Goal: Task Accomplishment & Management: Use online tool/utility

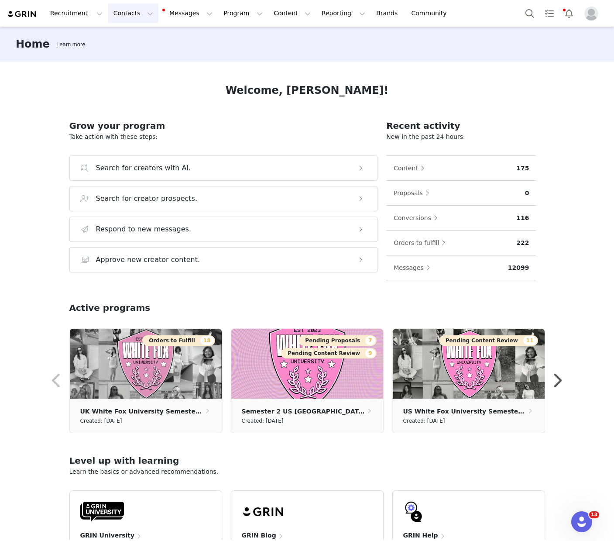
click at [121, 17] on button "Contacts Contacts" at bounding box center [133, 13] width 50 height 20
click at [148, 39] on div "Creators" at bounding box center [136, 38] width 58 height 9
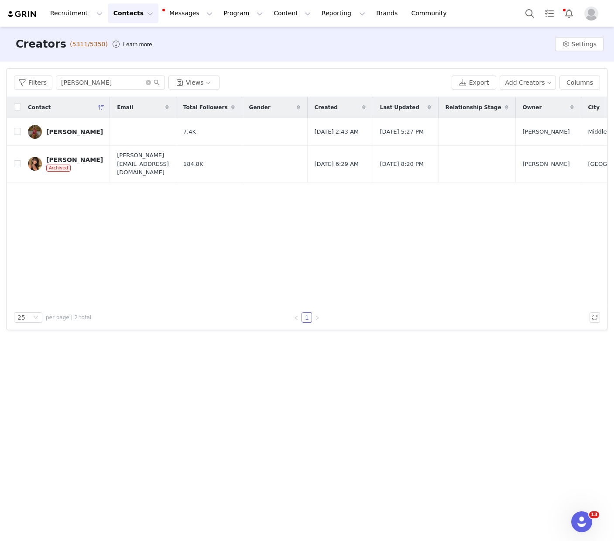
scroll to position [0, 0]
click at [73, 128] on div "[PERSON_NAME]" at bounding box center [74, 131] width 57 height 7
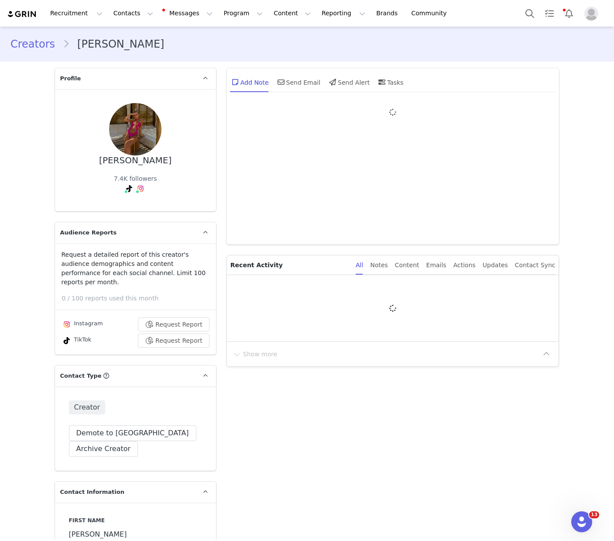
type input "+1 ([GEOGRAPHIC_DATA])"
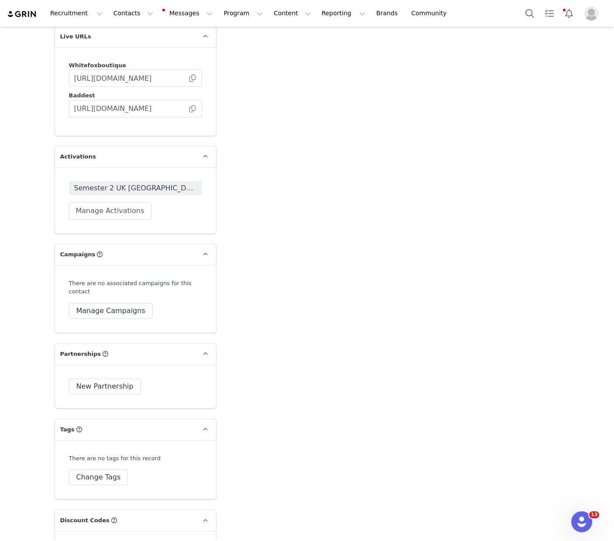
scroll to position [1765, 0]
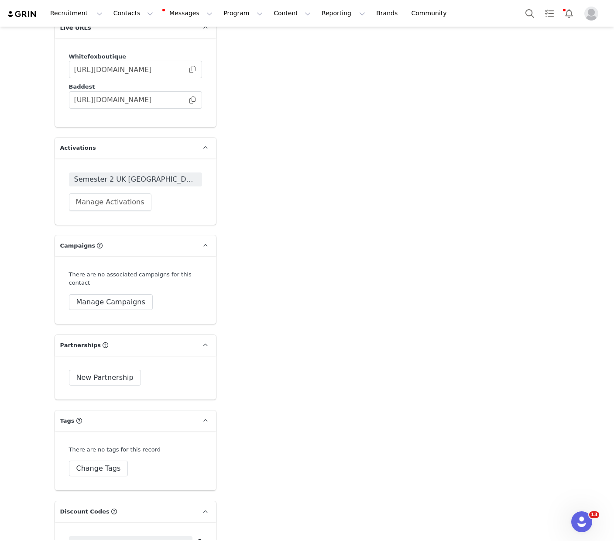
click at [184, 174] on span "Semester 2 UK [GEOGRAPHIC_DATA] Year 3 2025" at bounding box center [135, 179] width 123 height 10
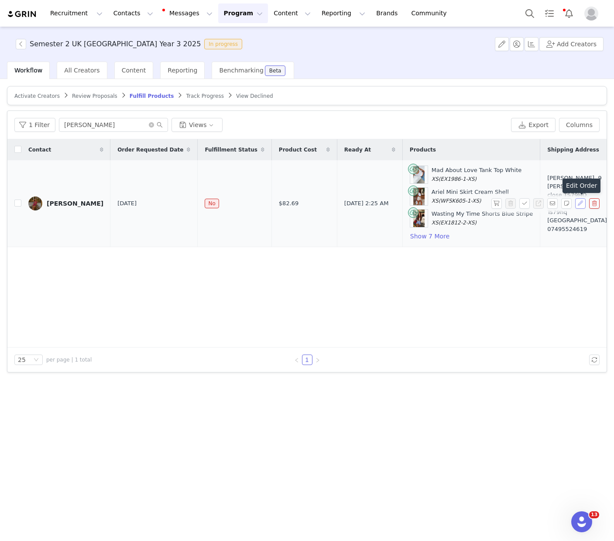
click at [579, 205] on button "button" at bounding box center [580, 203] width 10 height 10
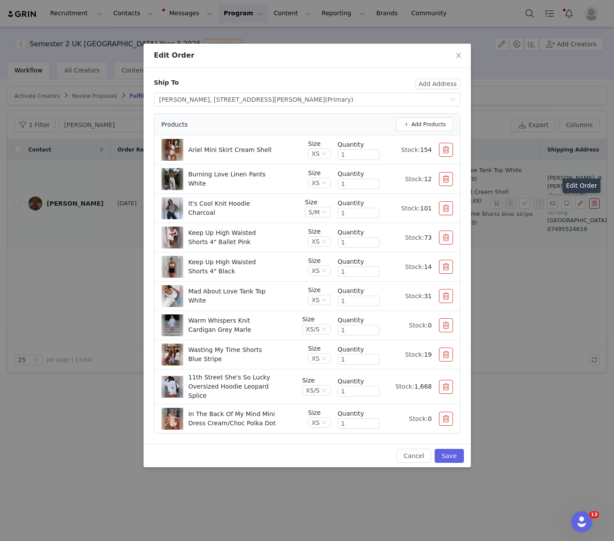
click at [447, 152] on button "button" at bounding box center [446, 150] width 14 height 14
click at [447, 172] on button "button" at bounding box center [446, 179] width 14 height 14
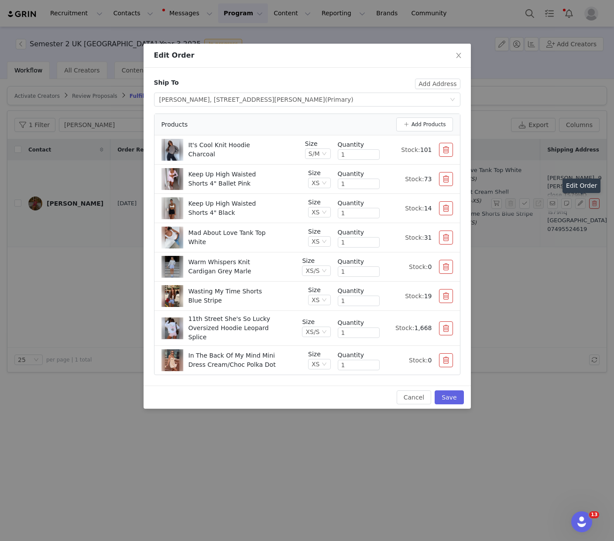
click at [447, 152] on button "button" at bounding box center [446, 150] width 14 height 14
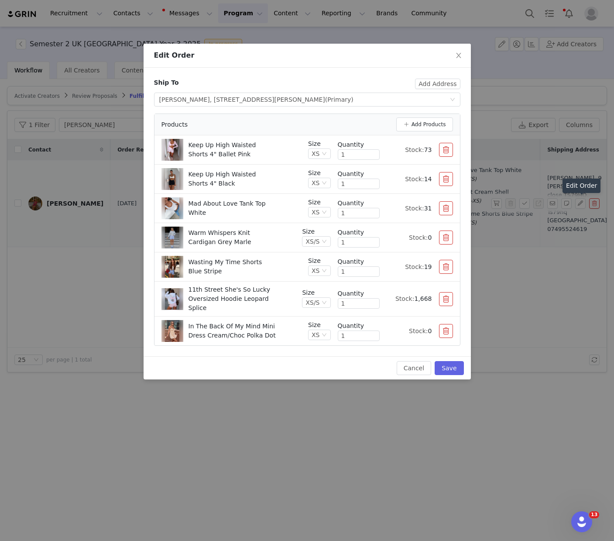
click at [447, 152] on button "button" at bounding box center [446, 150] width 14 height 14
click at [447, 172] on button "button" at bounding box center [446, 179] width 14 height 14
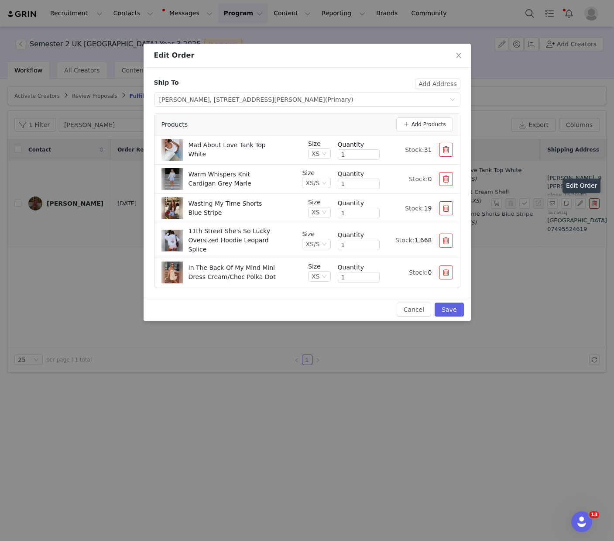
click at [447, 152] on button "button" at bounding box center [446, 150] width 14 height 14
click at [447, 172] on button "button" at bounding box center [446, 179] width 14 height 14
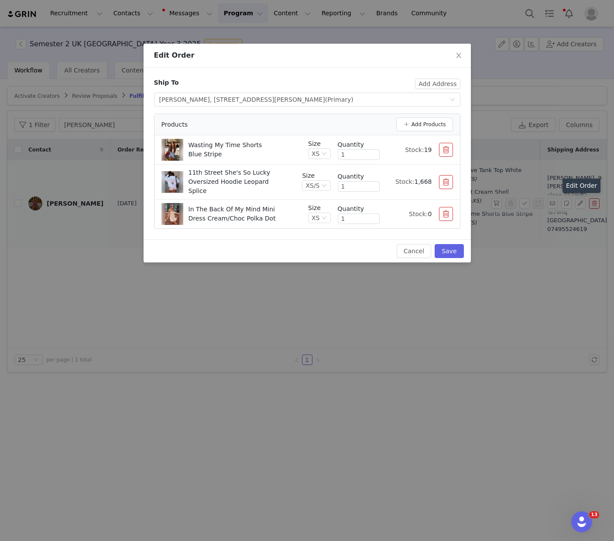
click at [447, 152] on button "button" at bounding box center [446, 150] width 14 height 14
click at [447, 175] on button "button" at bounding box center [446, 182] width 14 height 14
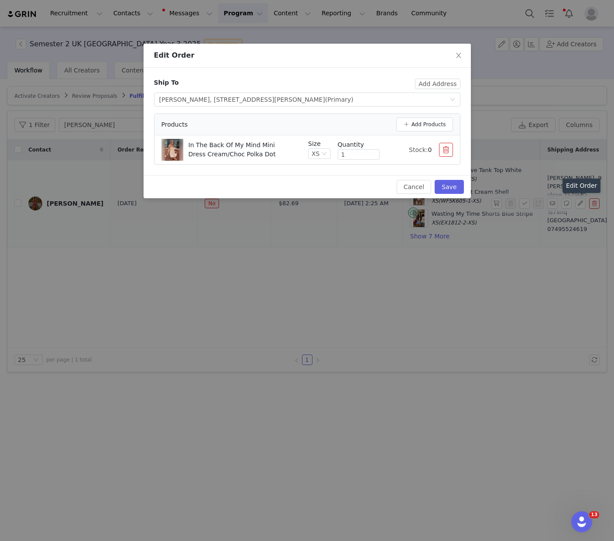
click at [447, 152] on button "button" at bounding box center [446, 150] width 14 height 14
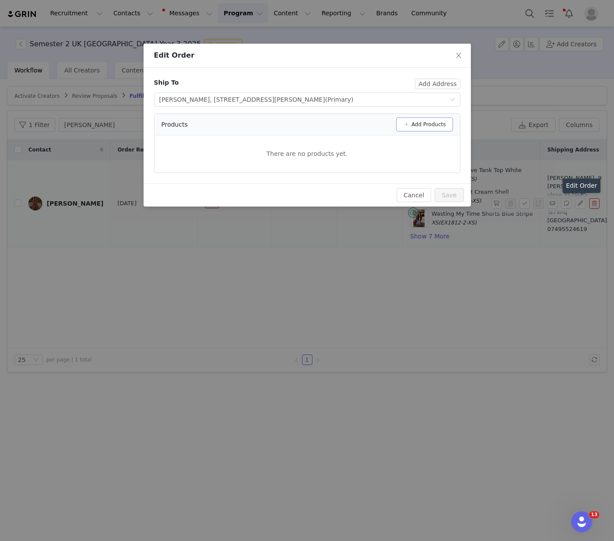
click at [423, 127] on button "Add Products" at bounding box center [424, 124] width 57 height 14
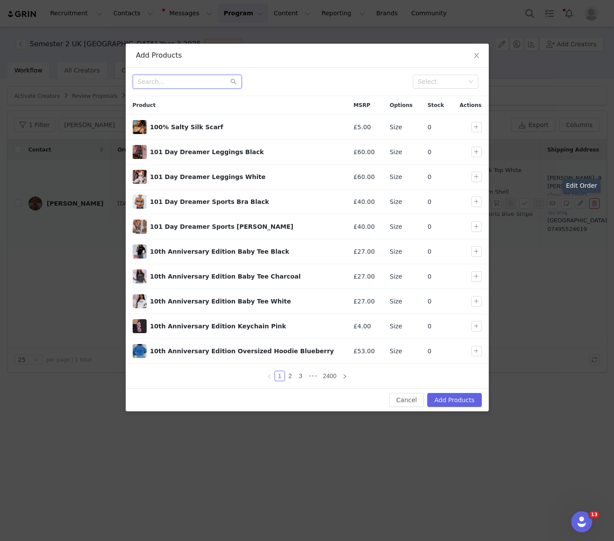
click at [193, 82] on input "text" at bounding box center [187, 82] width 109 height 14
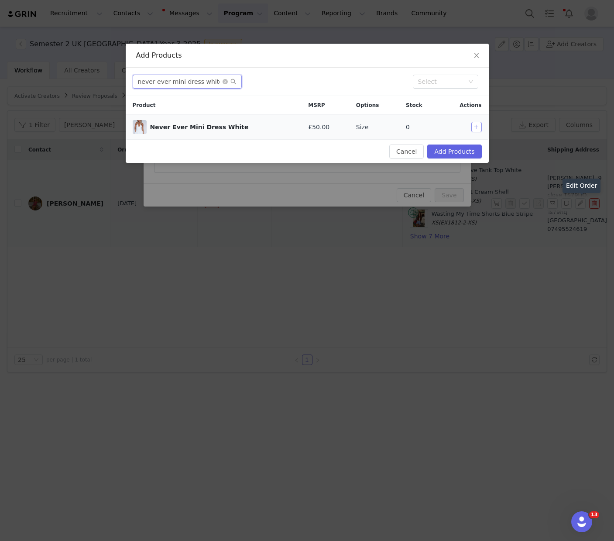
type input "never ever mini dress white"
drag, startPoint x: 473, startPoint y: 125, endPoint x: 372, endPoint y: 114, distance: 101.4
click at [473, 125] on button "button" at bounding box center [476, 127] width 10 height 10
click at [175, 85] on input "never ever mini dress white" at bounding box center [187, 82] width 109 height 14
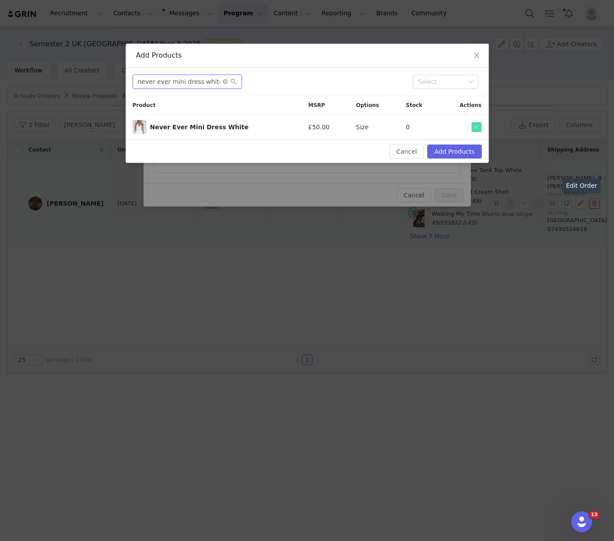
click at [175, 85] on input "never ever mini dress white" at bounding box center [187, 82] width 109 height 14
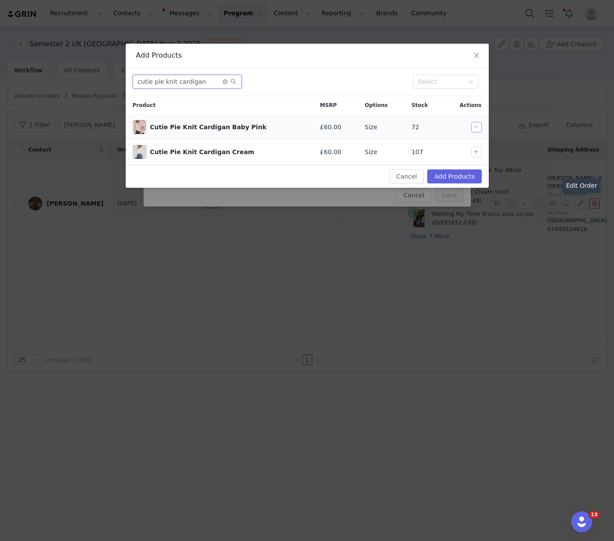
type input "cutie pie knit cardigan"
drag, startPoint x: 474, startPoint y: 122, endPoint x: 468, endPoint y: 120, distance: 6.5
click at [475, 122] on button "button" at bounding box center [476, 127] width 10 height 10
click at [196, 82] on input "cutie pie knit cardigan" at bounding box center [187, 82] width 109 height 14
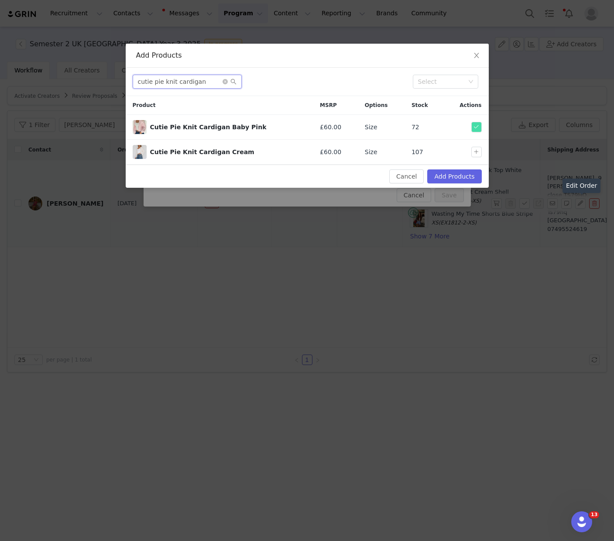
click at [196, 82] on input "cutie pie knit cardigan" at bounding box center [187, 82] width 109 height 14
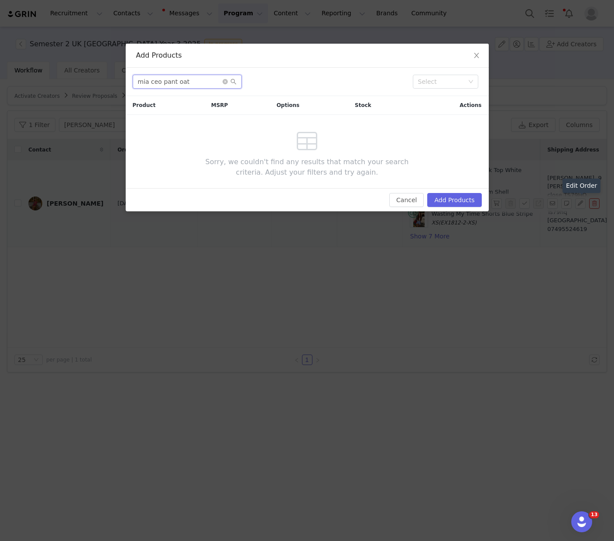
click at [148, 81] on input "mia ceo pant oat" at bounding box center [187, 82] width 109 height 14
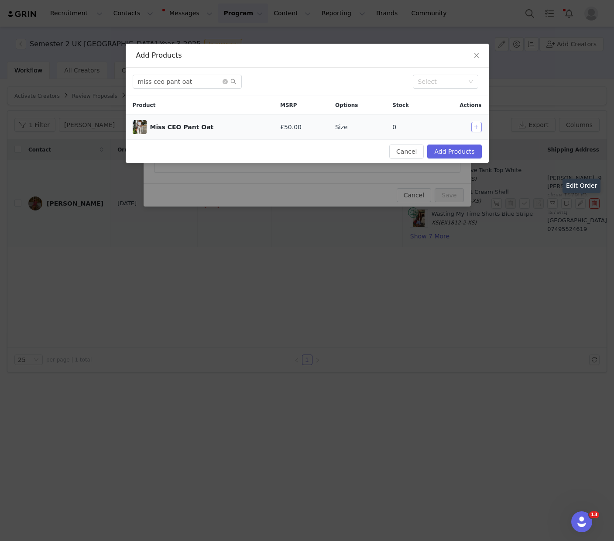
click at [476, 128] on button "button" at bounding box center [476, 127] width 10 height 10
click at [191, 81] on input "miss ceo pant oat" at bounding box center [187, 82] width 109 height 14
type input "me myself and i bustier blush"
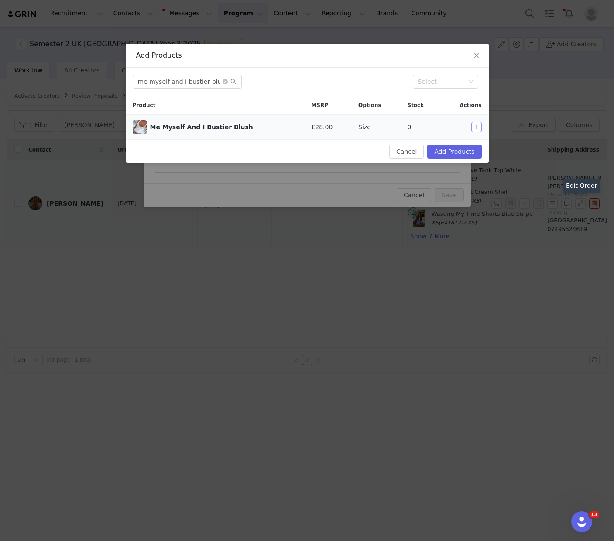
drag, startPoint x: 478, startPoint y: 130, endPoint x: 274, endPoint y: 97, distance: 206.9
click at [477, 130] on button "button" at bounding box center [476, 127] width 10 height 10
click at [170, 81] on input "me myself and i bustier blush" at bounding box center [187, 82] width 109 height 14
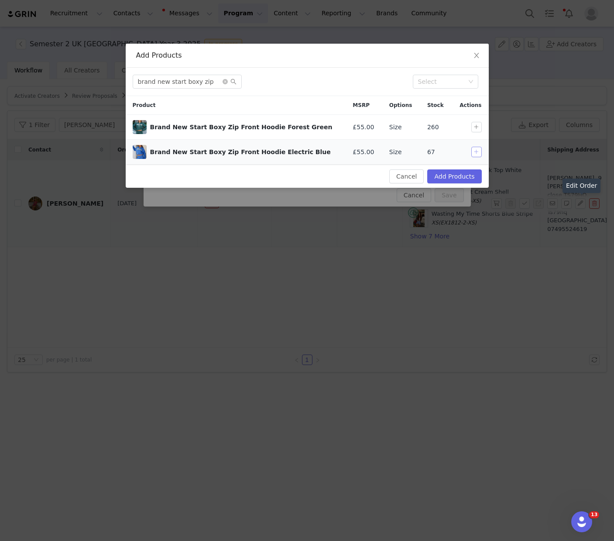
click at [475, 152] on button "button" at bounding box center [476, 152] width 10 height 10
click at [177, 86] on input "brand new start boxy zip" at bounding box center [187, 82] width 109 height 14
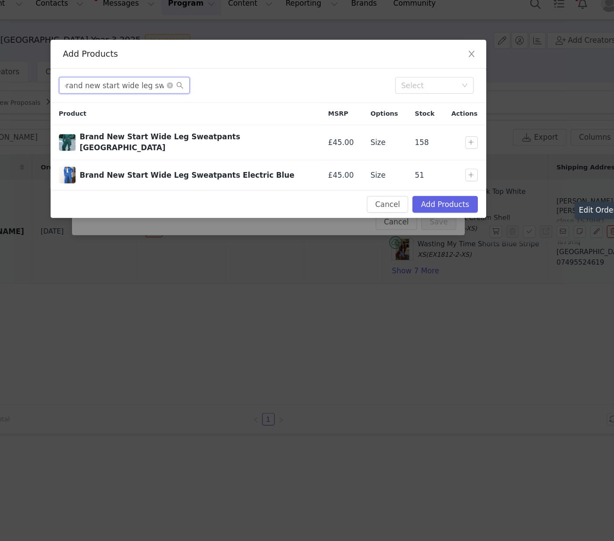
type input "brand new start wide leg swea"
click at [473, 151] on button "button" at bounding box center [476, 156] width 10 height 10
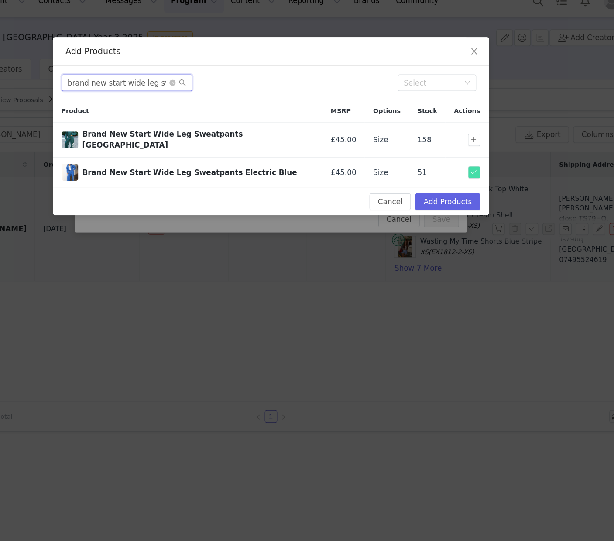
click at [157, 79] on input "brand new start wide leg swea" at bounding box center [187, 82] width 109 height 14
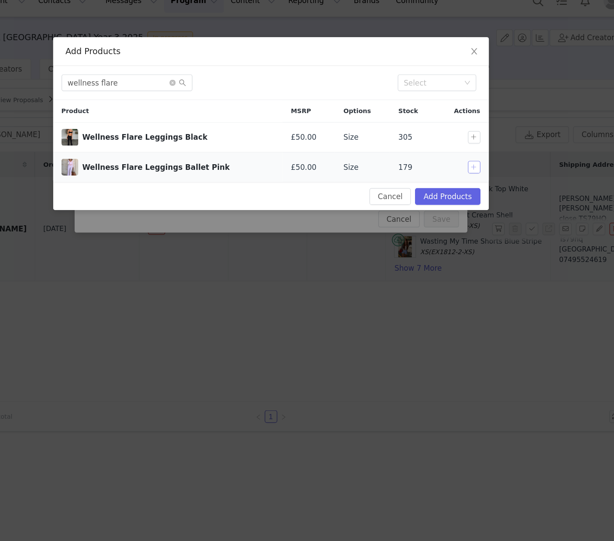
click at [477, 152] on button "button" at bounding box center [476, 152] width 10 height 10
click at [209, 84] on input "wellness flare" at bounding box center [187, 82] width 109 height 14
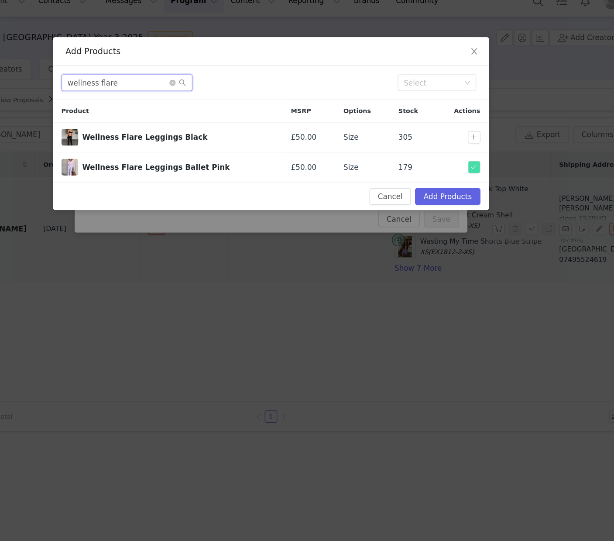
click at [209, 84] on input "wellness flare" at bounding box center [187, 82] width 109 height 14
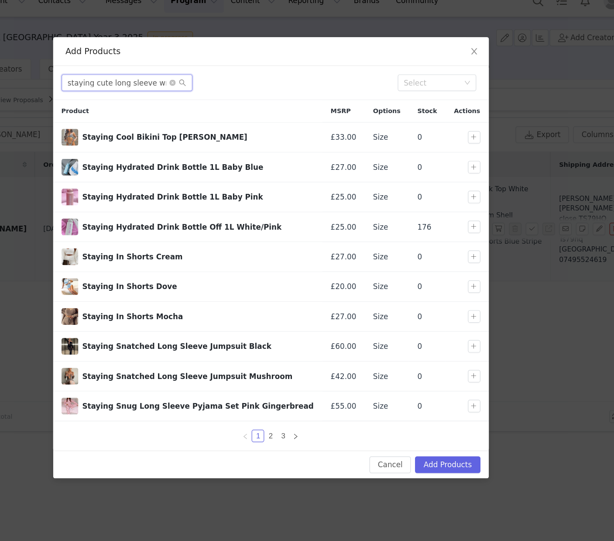
scroll to position [0, 1]
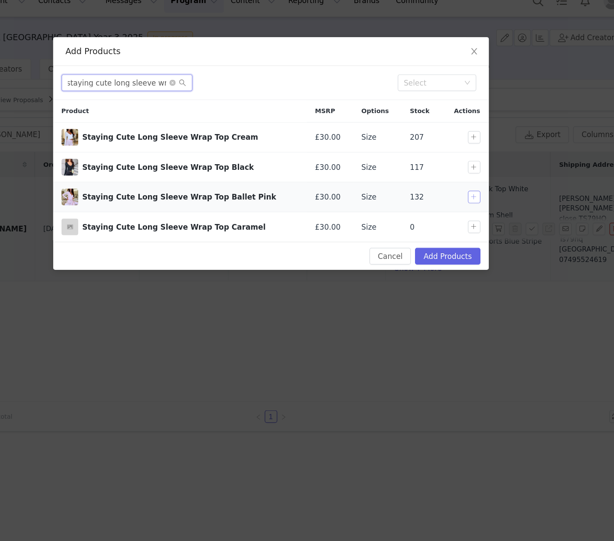
type input "staying cute long sleeve wrap"
click at [476, 177] on button "button" at bounding box center [476, 177] width 10 height 10
click at [166, 84] on input "staying cute long sleeve wrap" at bounding box center [187, 82] width 109 height 14
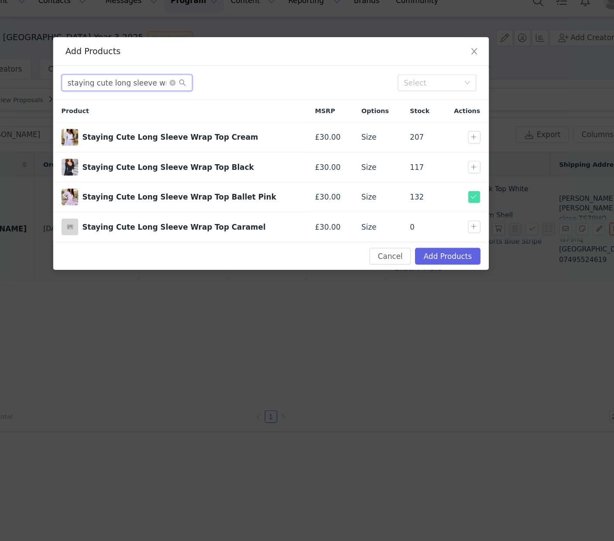
click at [166, 84] on input "staying cute long sleeve wrap" at bounding box center [187, 82] width 109 height 14
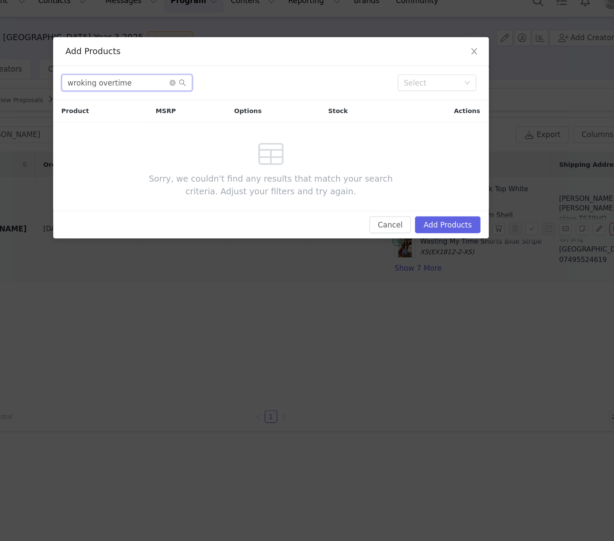
drag, startPoint x: 146, startPoint y: 82, endPoint x: 148, endPoint y: 87, distance: 5.1
click at [147, 84] on input "wroking overtime" at bounding box center [187, 82] width 109 height 14
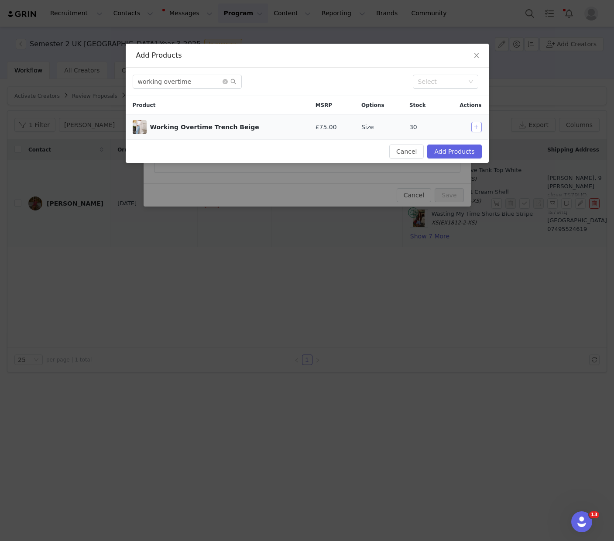
click at [475, 126] on button "button" at bounding box center [476, 127] width 10 height 10
click at [179, 79] on input "working overtime" at bounding box center [187, 82] width 109 height 14
type input "kendall mid rise wide"
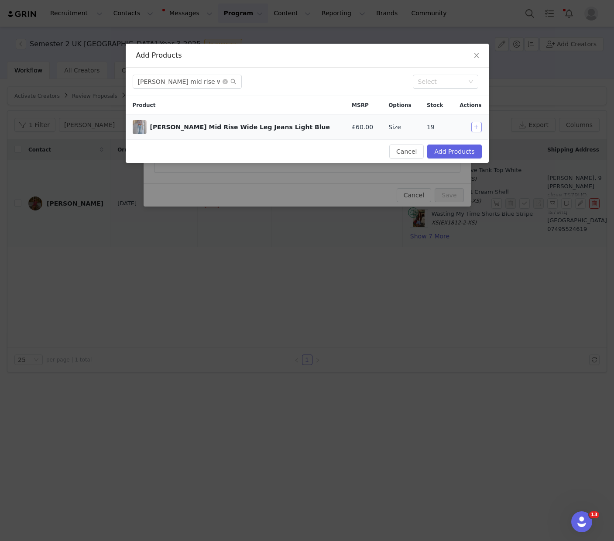
click at [474, 129] on button "button" at bounding box center [476, 127] width 10 height 10
click at [450, 151] on button "Add Products" at bounding box center [454, 151] width 54 height 14
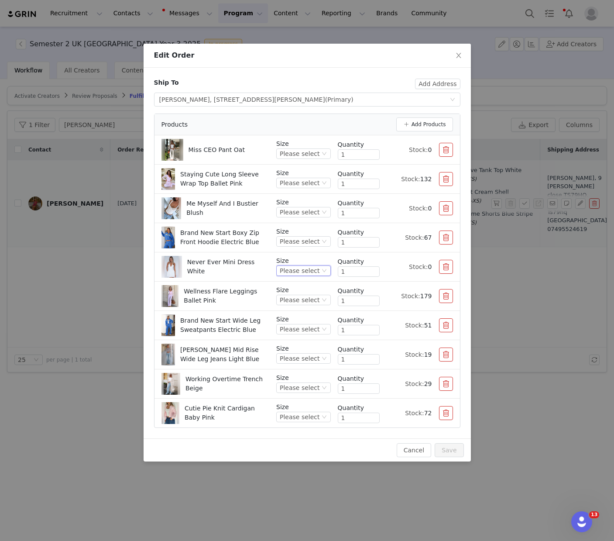
click at [304, 271] on div "Please select" at bounding box center [300, 271] width 40 height 10
click at [293, 327] on li "S" at bounding box center [305, 328] width 52 height 14
click at [304, 416] on div "Please select" at bounding box center [300, 417] width 40 height 10
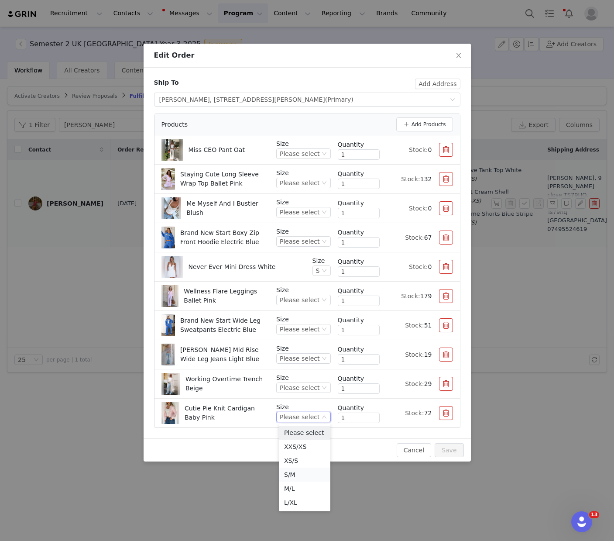
click at [296, 476] on li "S/M" at bounding box center [305, 474] width 52 height 14
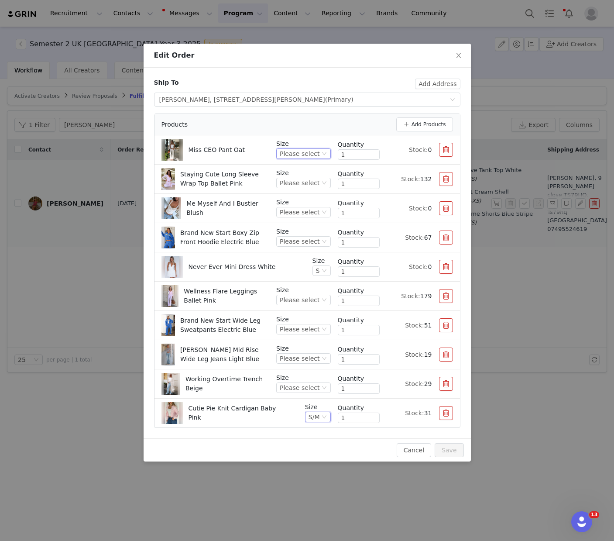
click at [316, 153] on div "Please select" at bounding box center [300, 154] width 40 height 10
click at [299, 209] on li "S" at bounding box center [305, 211] width 52 height 14
click at [294, 210] on div "Please select" at bounding box center [300, 212] width 40 height 10
click at [293, 271] on li "S" at bounding box center [305, 270] width 52 height 14
click at [300, 243] on div "Please select" at bounding box center [300, 242] width 40 height 10
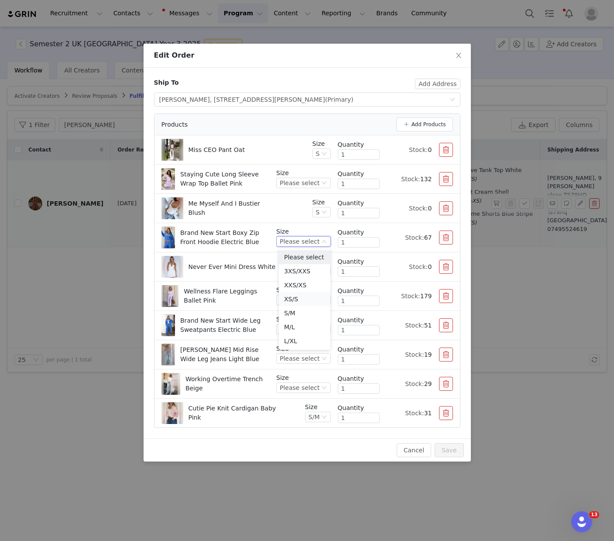
click at [299, 299] on li "XS/S" at bounding box center [305, 299] width 52 height 14
click at [308, 326] on div "Please select" at bounding box center [300, 329] width 40 height 10
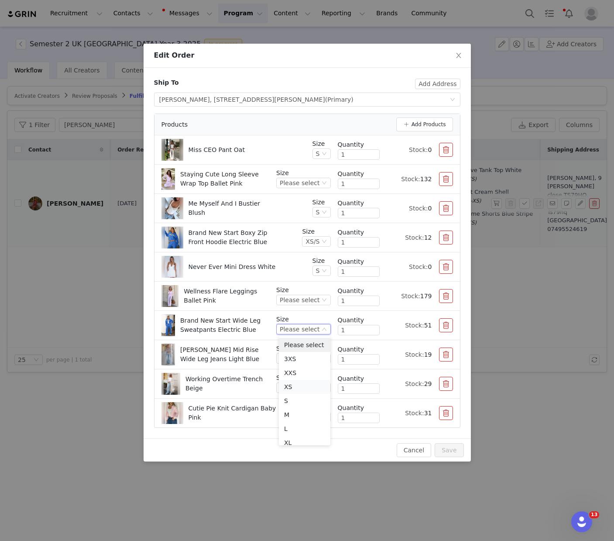
click at [295, 385] on li "XS" at bounding box center [305, 387] width 52 height 14
click at [305, 181] on div "Please select" at bounding box center [300, 183] width 40 height 10
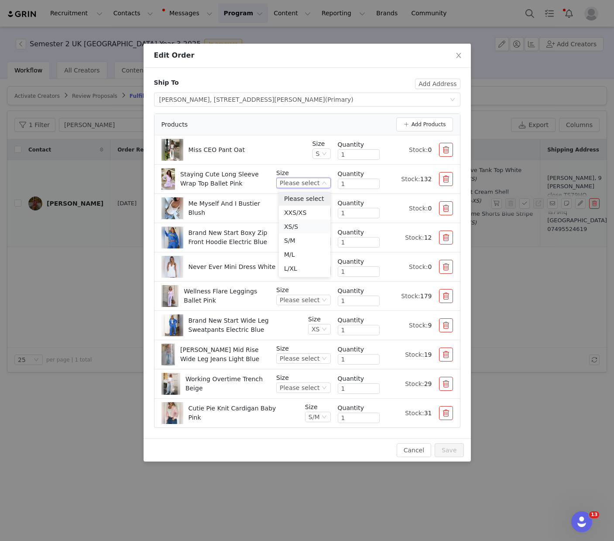
click at [297, 225] on li "XS/S" at bounding box center [305, 227] width 52 height 14
click at [301, 298] on div "Please select" at bounding box center [300, 300] width 40 height 10
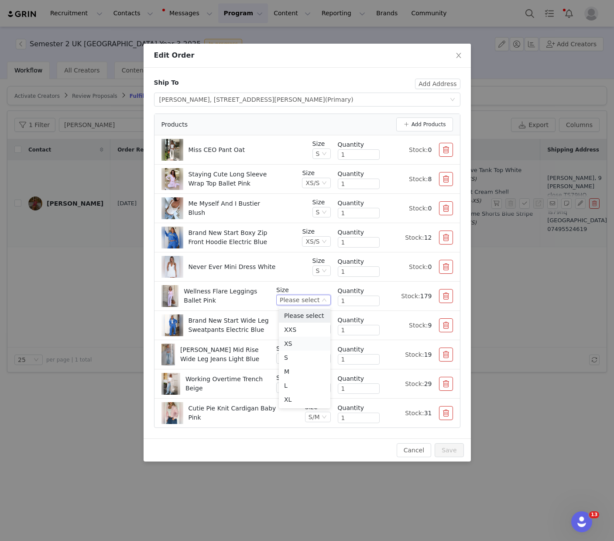
click at [297, 343] on li "XS" at bounding box center [305, 344] width 52 height 14
click at [315, 385] on div "Please select" at bounding box center [300, 388] width 40 height 10
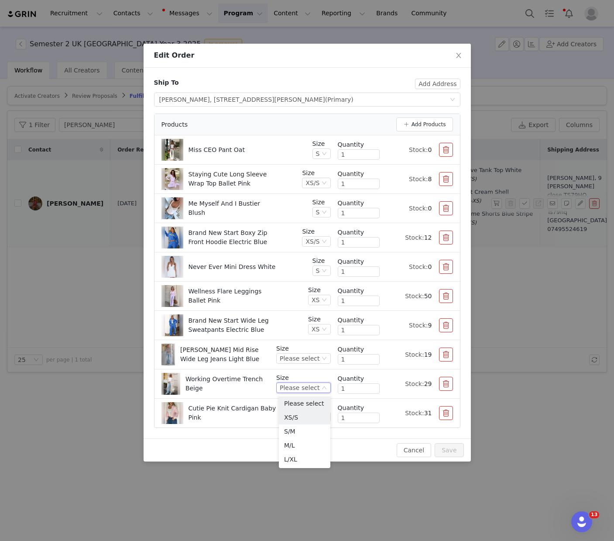
drag, startPoint x: 303, startPoint y: 416, endPoint x: 325, endPoint y: 402, distance: 25.7
click at [303, 416] on li "XS/S" at bounding box center [305, 417] width 52 height 14
click at [317, 358] on div "Please select" at bounding box center [300, 359] width 40 height 10
click at [289, 414] on li "S" at bounding box center [305, 416] width 52 height 14
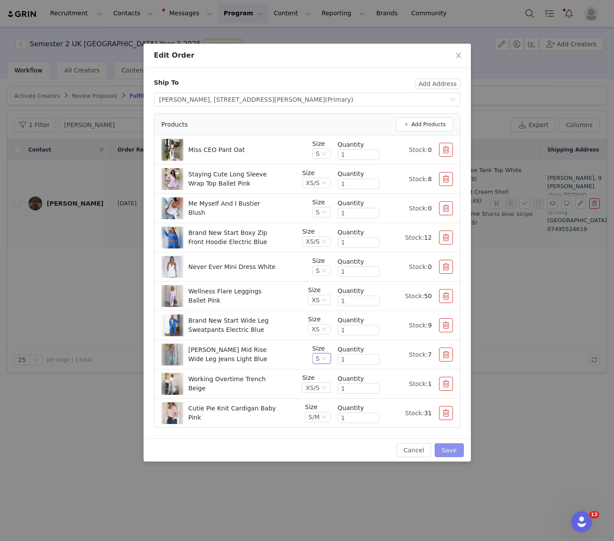
click at [449, 446] on button "Save" at bounding box center [449, 450] width 29 height 14
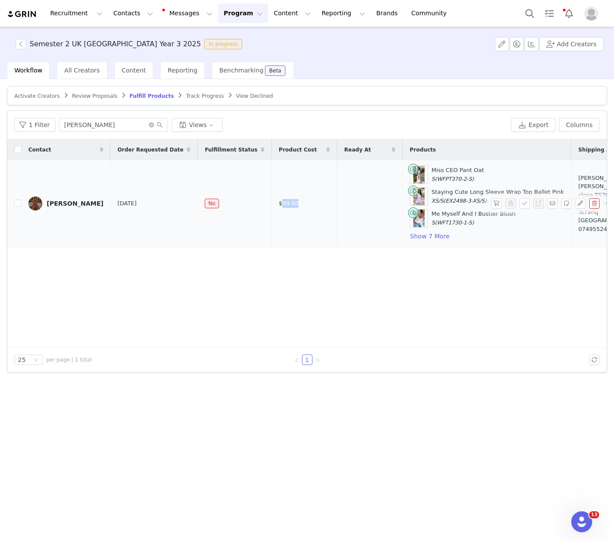
drag, startPoint x: 276, startPoint y: 203, endPoint x: 298, endPoint y: 201, distance: 21.9
click at [295, 202] on td "$99.80" at bounding box center [303, 203] width 65 height 87
copy span "99.80"
click at [427, 239] on button "Show 7 More" at bounding box center [430, 236] width 40 height 10
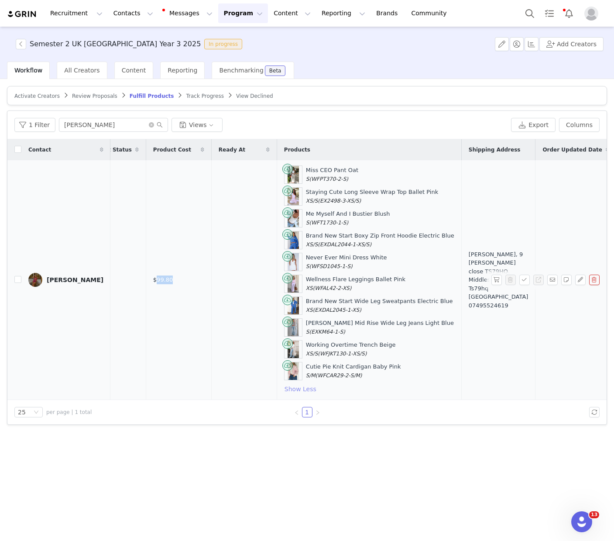
scroll to position [0, 154]
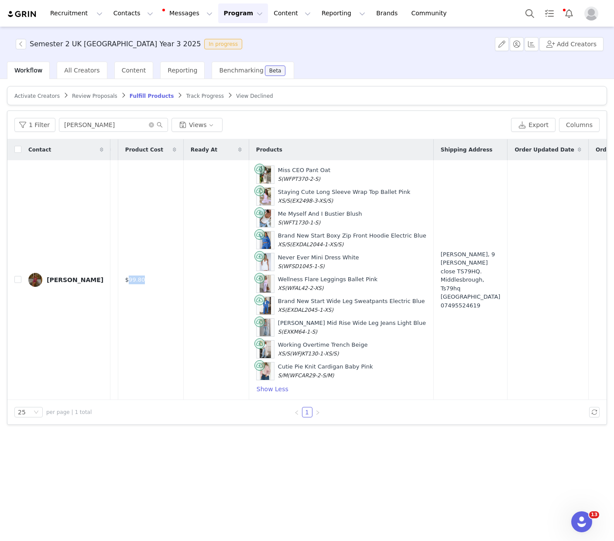
click at [491, 280] on button "button" at bounding box center [496, 280] width 10 height 10
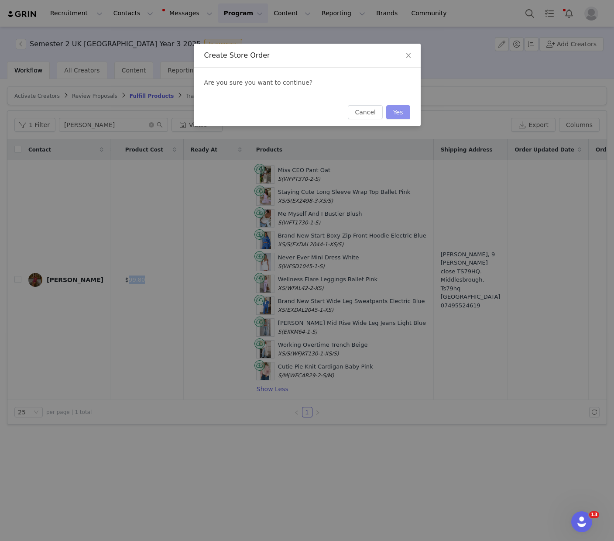
click at [398, 112] on button "Yes" at bounding box center [398, 112] width 24 height 14
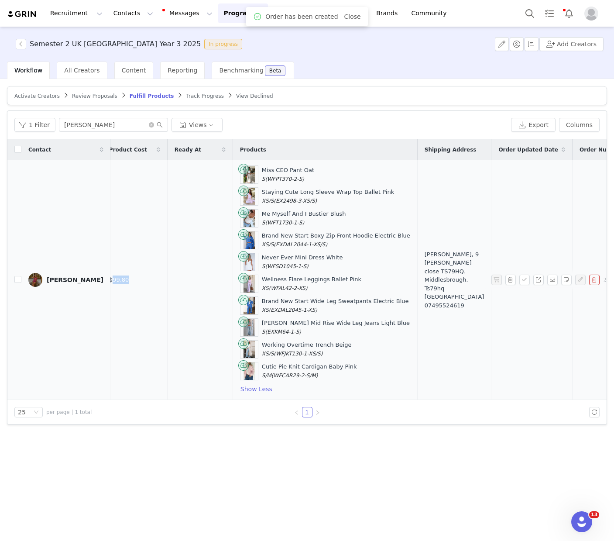
scroll to position [0, 172]
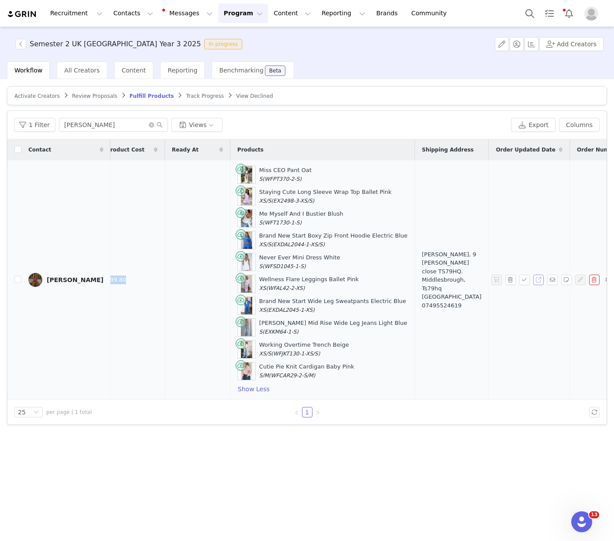
click at [539, 279] on button "button" at bounding box center [538, 280] width 10 height 10
drag, startPoint x: 320, startPoint y: 376, endPoint x: 250, endPoint y: 172, distance: 216.6
click at [250, 172] on div "Miss CEO Pant Oat S (WFPT370-2-S) Staying Cute Long Sleeve Wrap Top Ballet Pink…" at bounding box center [322, 279] width 170 height 229
copy div "Miss CEO Pant Oat S (WFPT370-2-S) Staying Cute Long Sleeve Wrap Top Ballet Pink…"
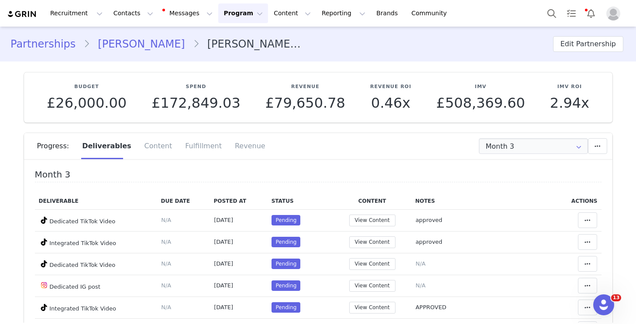
scroll to position [127, 0]
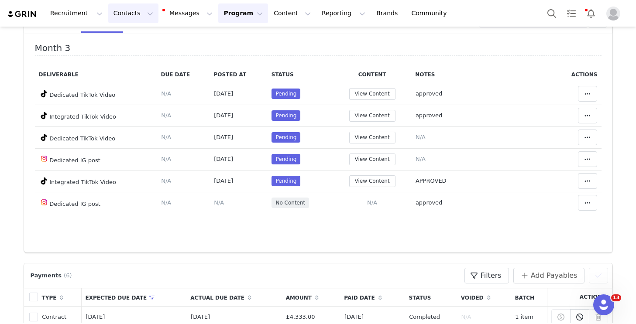
drag, startPoint x: 122, startPoint y: 16, endPoint x: 145, endPoint y: 36, distance: 31.2
click at [121, 16] on button "Contacts Contacts" at bounding box center [133, 13] width 50 height 20
click at [144, 38] on div "Creators" at bounding box center [136, 38] width 58 height 9
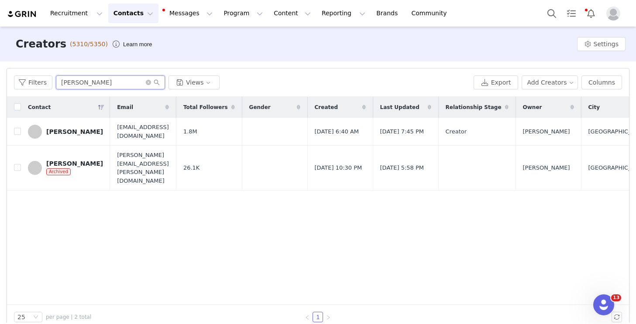
click at [97, 85] on input "ellie o" at bounding box center [110, 83] width 109 height 14
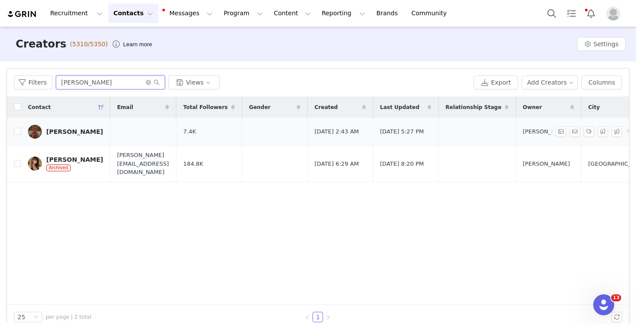
type input "[PERSON_NAME]"
click at [88, 132] on div "[PERSON_NAME]" at bounding box center [74, 131] width 57 height 7
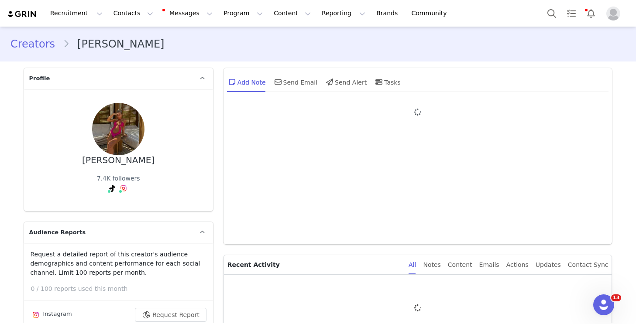
type input "+1 ([GEOGRAPHIC_DATA])"
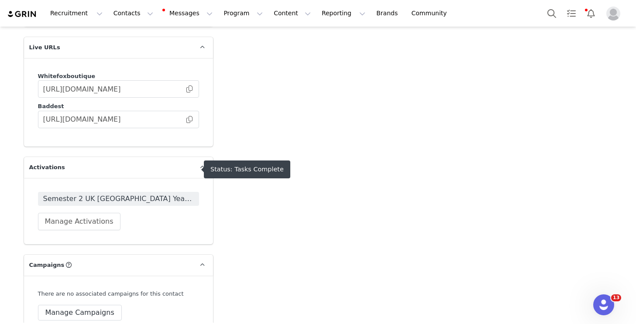
scroll to position [1735, 0]
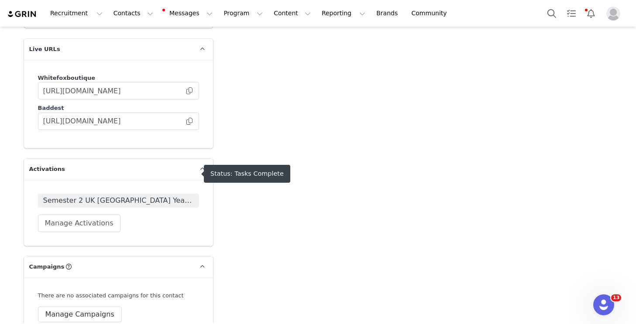
click at [129, 196] on span "Semester 2 UK [GEOGRAPHIC_DATA] Year 3 2025" at bounding box center [118, 201] width 151 height 10
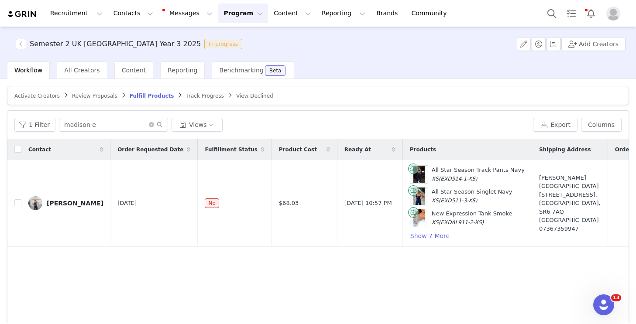
scroll to position [0, 2]
click at [103, 123] on input "madison e" at bounding box center [113, 125] width 109 height 14
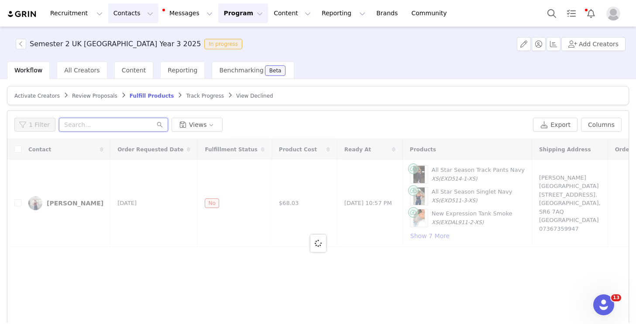
type input "m"
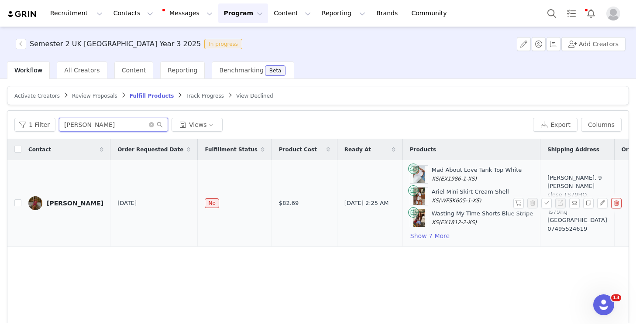
type input "[PERSON_NAME]"
click at [87, 202] on div "[PERSON_NAME]" at bounding box center [75, 203] width 57 height 7
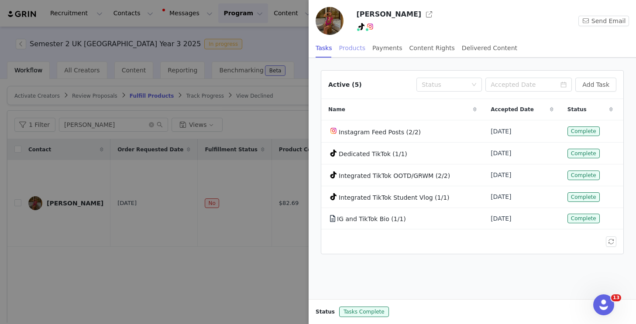
click at [346, 47] on div "Products" at bounding box center [352, 48] width 26 height 20
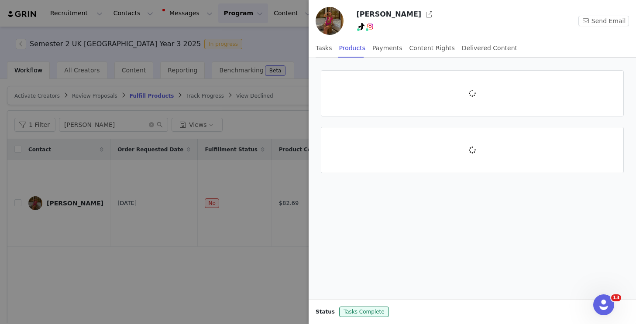
click at [283, 111] on div at bounding box center [318, 162] width 636 height 324
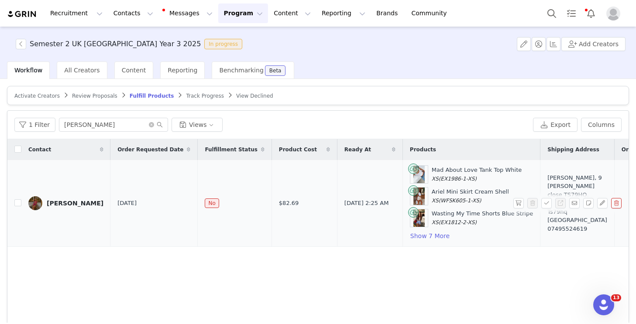
click at [71, 200] on div "Nancy Lindberg-Smith" at bounding box center [75, 203] width 57 height 7
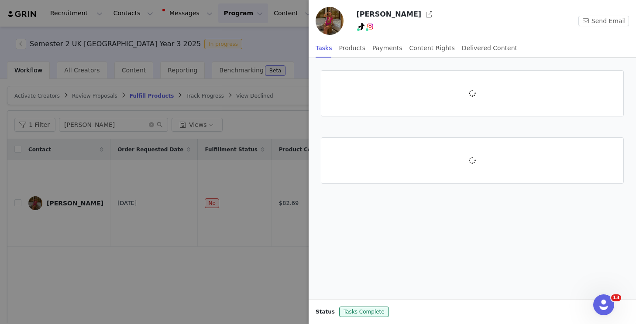
click at [214, 242] on div at bounding box center [318, 162] width 636 height 324
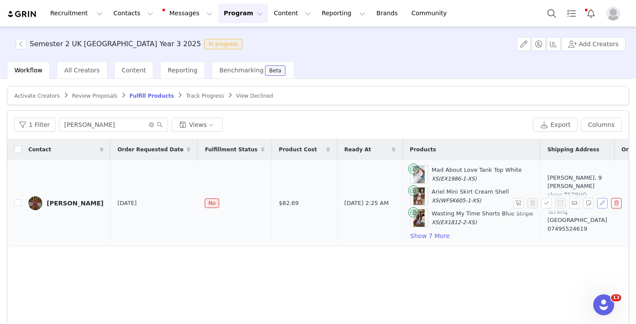
click at [603, 205] on button "button" at bounding box center [602, 203] width 10 height 10
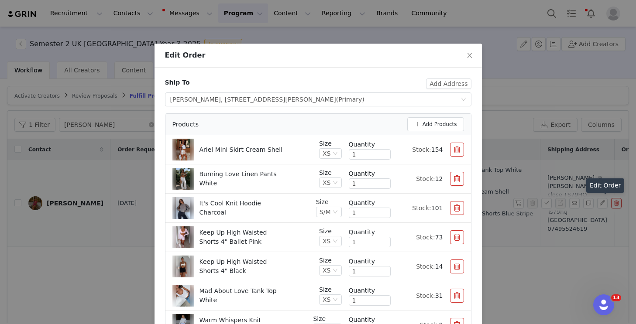
click at [453, 153] on button "button" at bounding box center [457, 150] width 14 height 14
click at [453, 172] on button "button" at bounding box center [457, 179] width 14 height 14
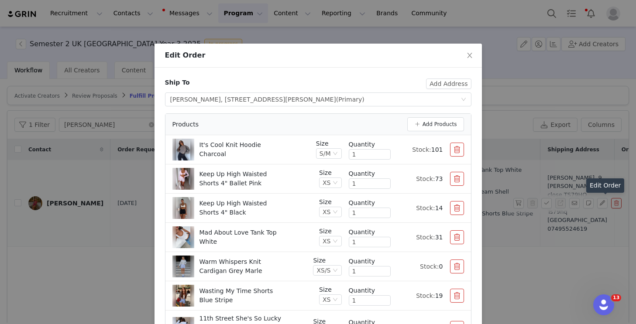
click at [453, 153] on button "button" at bounding box center [457, 150] width 14 height 14
click at [453, 172] on button "button" at bounding box center [457, 179] width 14 height 14
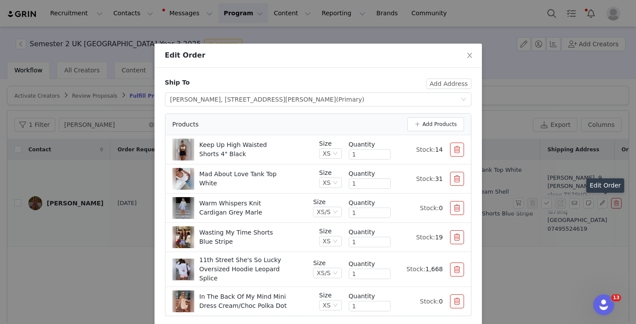
click at [453, 153] on button "button" at bounding box center [457, 150] width 14 height 14
click at [453, 172] on button "button" at bounding box center [457, 179] width 14 height 14
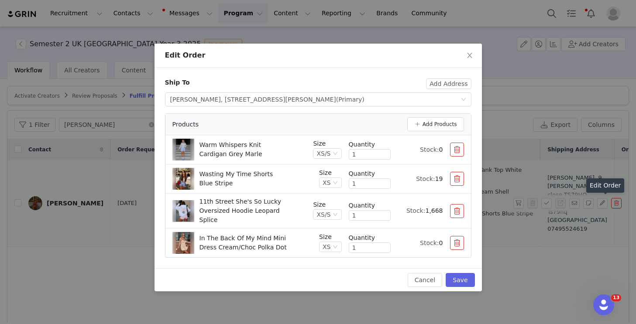
click at [453, 153] on button "button" at bounding box center [457, 150] width 14 height 14
click at [453, 172] on button "button" at bounding box center [457, 179] width 14 height 14
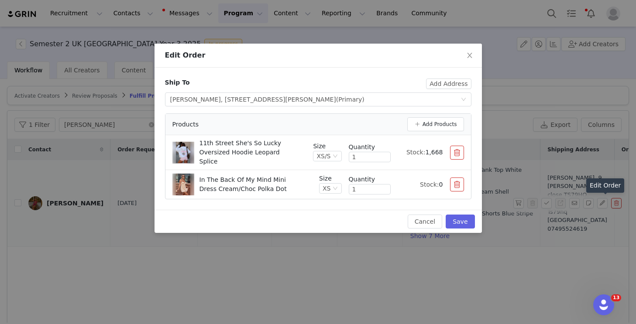
click at [453, 153] on button "button" at bounding box center [457, 153] width 14 height 14
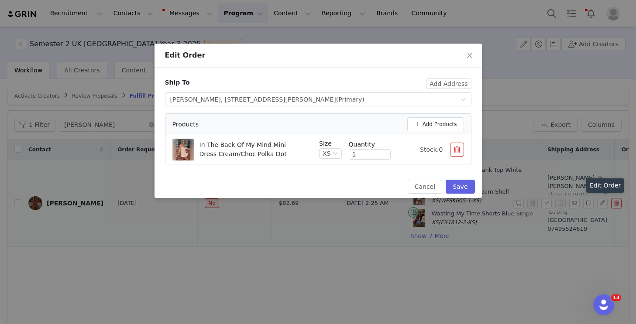
click at [453, 153] on button "button" at bounding box center [457, 150] width 14 height 14
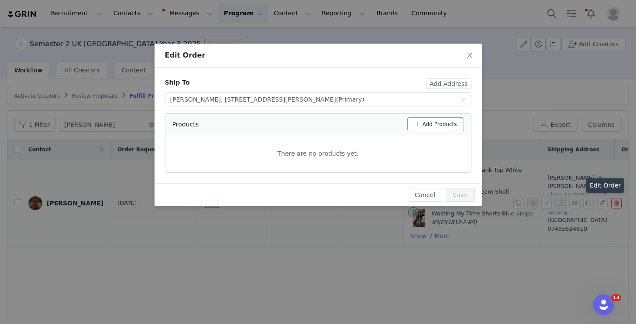
click at [435, 125] on button "Add Products" at bounding box center [435, 124] width 57 height 14
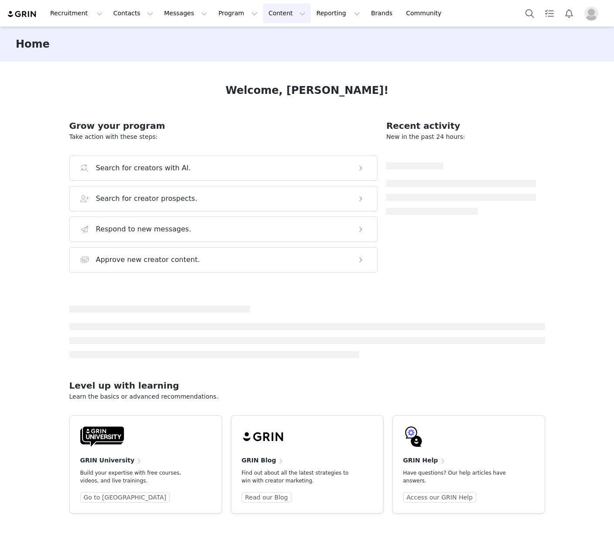
click at [268, 12] on button "Content Content" at bounding box center [287, 13] width 48 height 20
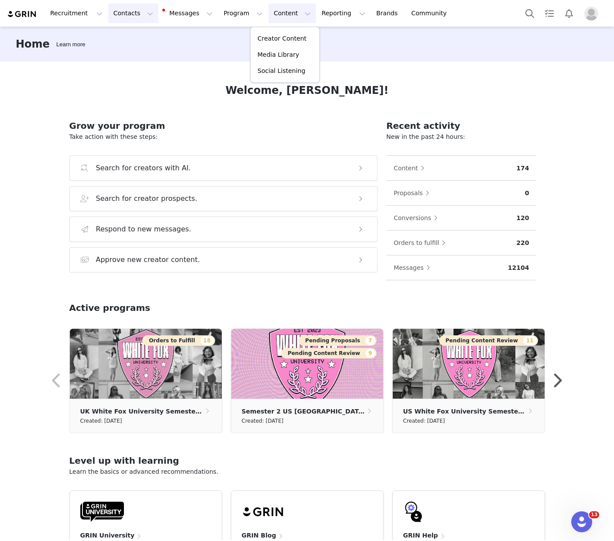
click at [114, 11] on button "Contacts Contacts" at bounding box center [133, 13] width 50 height 20
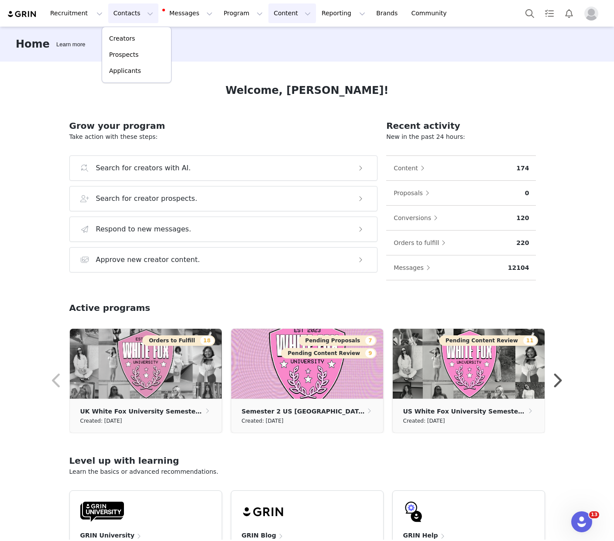
click at [278, 14] on button "Content Content" at bounding box center [292, 13] width 48 height 20
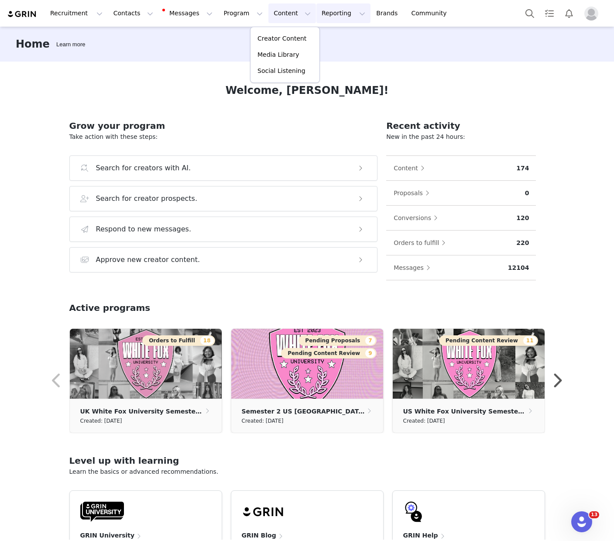
click at [321, 16] on button "Reporting Reporting" at bounding box center [343, 13] width 54 height 20
click at [282, 12] on button "Content Content" at bounding box center [292, 13] width 48 height 20
click at [371, 13] on link "Brands Brands" at bounding box center [388, 13] width 34 height 20
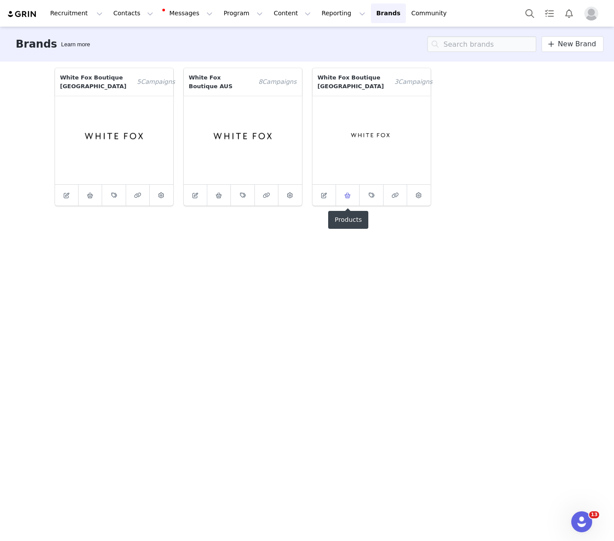
click at [343, 194] on span at bounding box center [348, 195] width 10 height 10
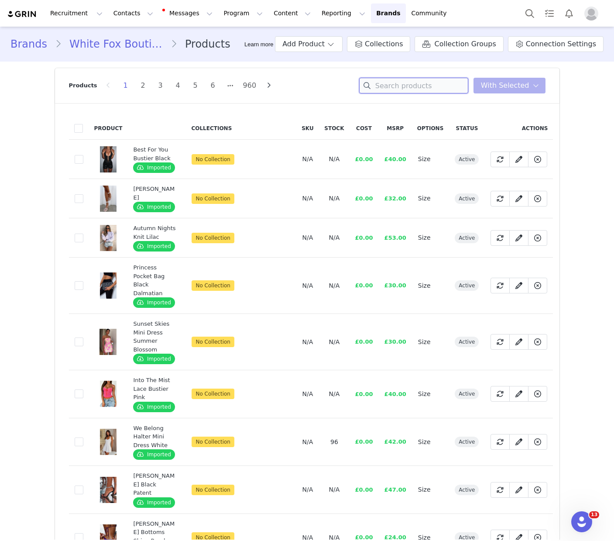
click at [422, 83] on input at bounding box center [413, 86] width 109 height 16
paste input "EXS67-1UK"
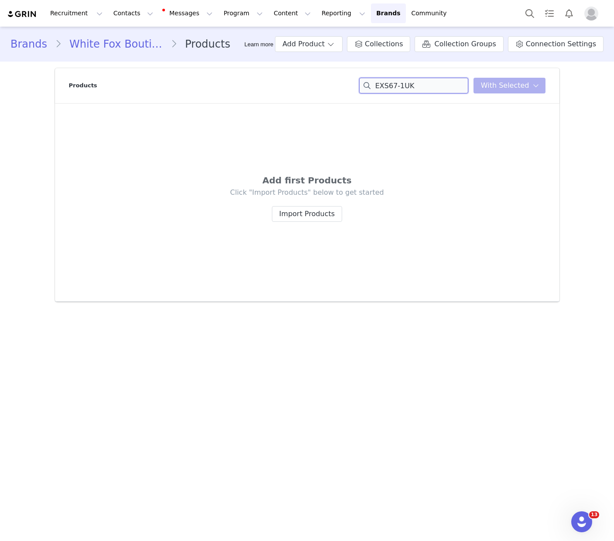
click at [403, 87] on input "EXS67-1UK" at bounding box center [413, 86] width 109 height 16
paste input "mily Cosmetic Bag Pink"
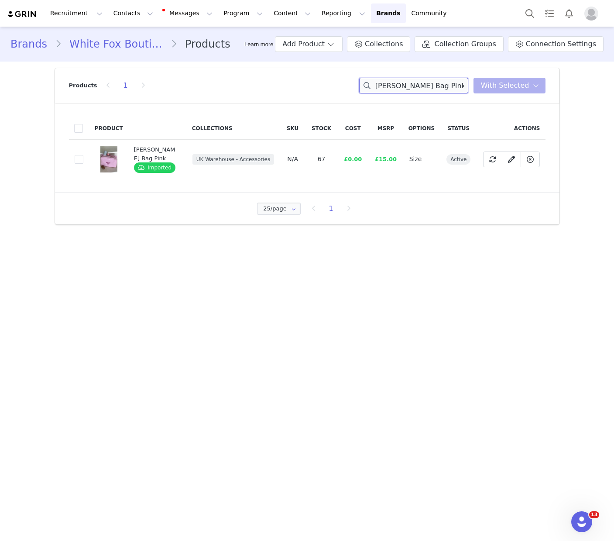
click at [404, 90] on input "Emily Cosmetic Bag Pink" at bounding box center [413, 86] width 109 height 16
paste input "Simple Attraction Tank Top Gold"
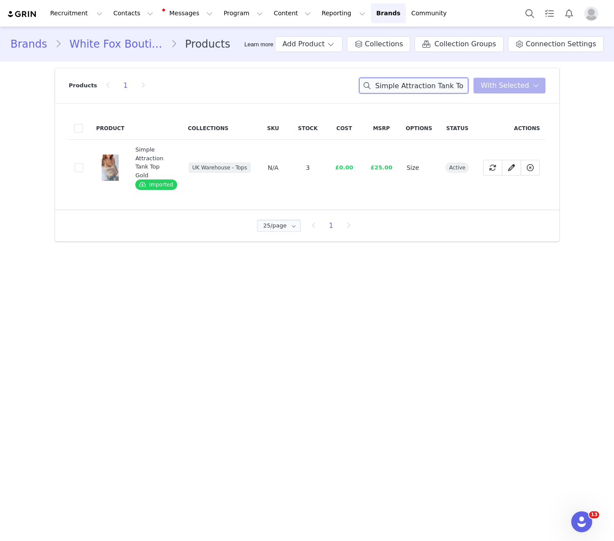
click at [402, 86] on input "Simple Attraction Tank Top Gold" at bounding box center [413, 86] width 109 height 16
paste input "EXL54-3AU"
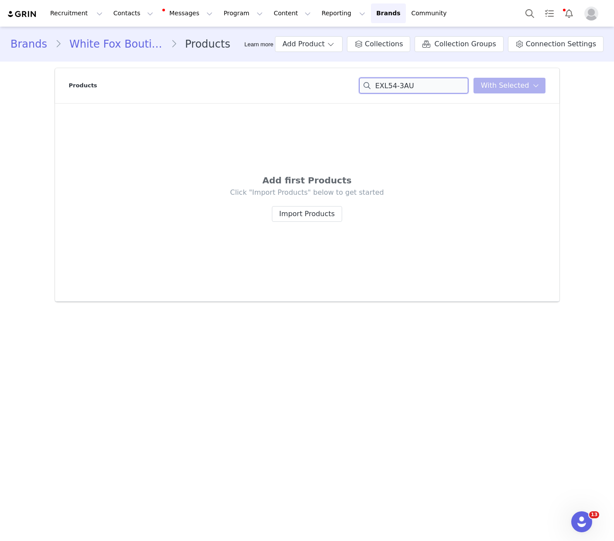
click at [407, 85] on input "EXL54-3AU" at bounding box center [413, 86] width 109 height 16
click at [408, 83] on input "EXL54-3AU" at bounding box center [413, 86] width 109 height 16
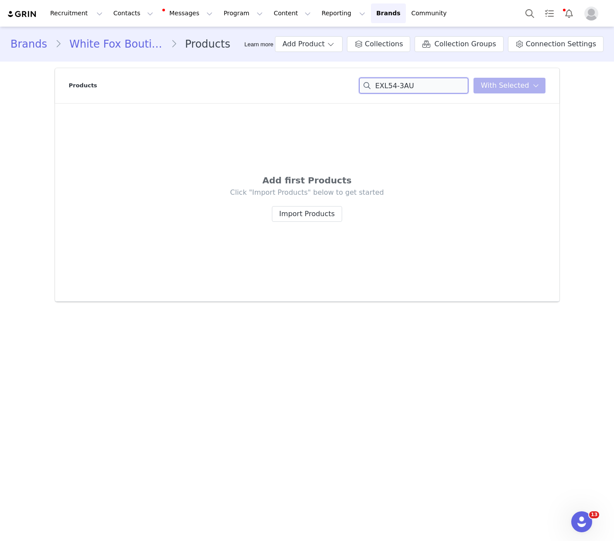
paste input "Rosalina Knee High Boots Blonde"
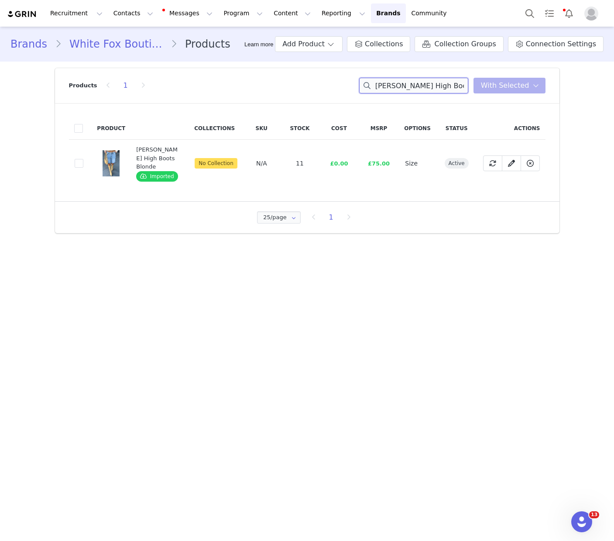
click at [424, 85] on input "Rosalina Knee High Boots Blonde" at bounding box center [413, 86] width 109 height 16
paste input "Belmont Bottoms Berry Plaid"
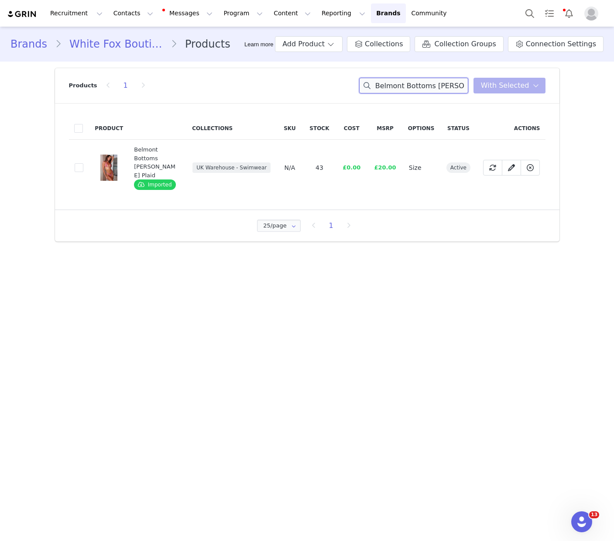
click at [413, 86] on input "Belmont Bottoms Berry Plaid" at bounding box center [413, 86] width 109 height 16
paste input "Let Me Know Strapless Bustier Black"
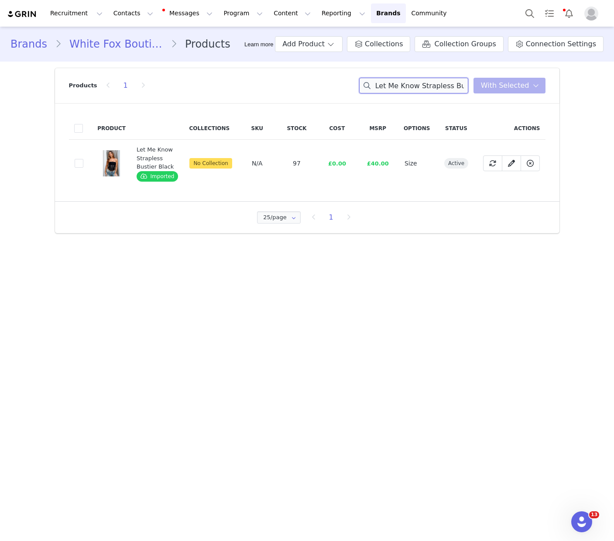
click at [417, 86] on input "Let Me Know Strapless Bustier Black" at bounding box center [413, 86] width 109 height 16
paste input "Run Away With Me Knee High Boots Vintage Brown"
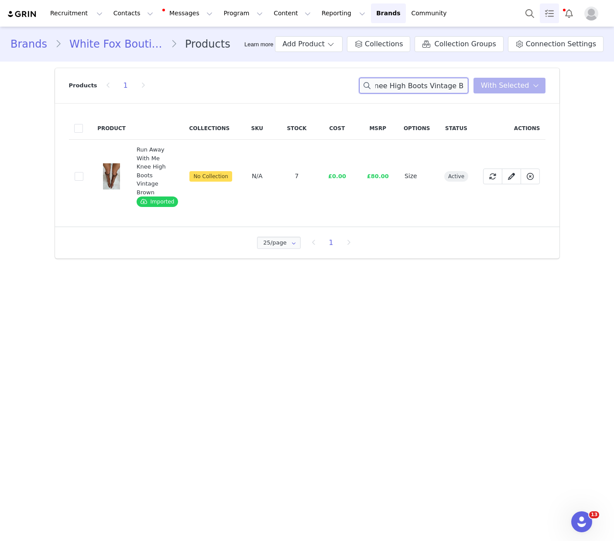
type input "Run Away With Me Knee High Boots Vintage Brown"
click at [371, 13] on link "Brands Brands" at bounding box center [388, 13] width 34 height 20
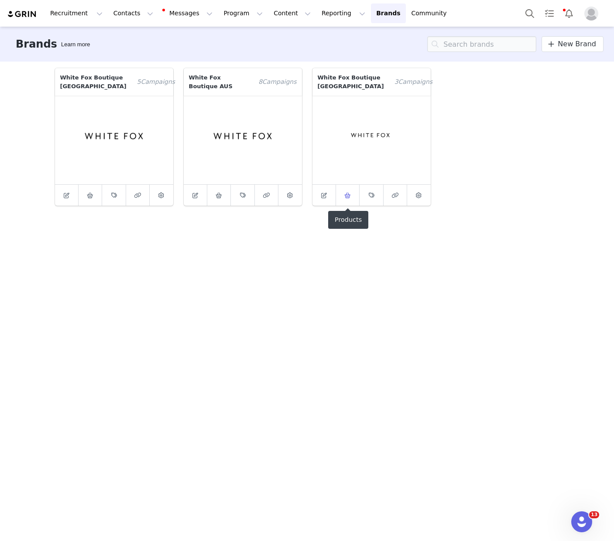
click at [346, 198] on span at bounding box center [348, 195] width 10 height 10
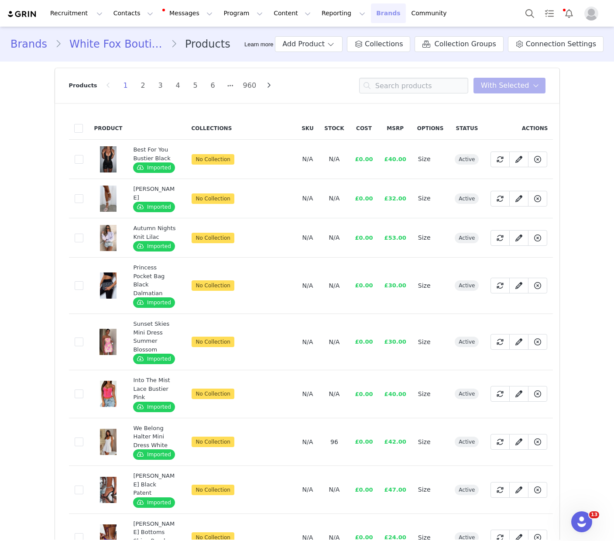
scroll to position [0, 0]
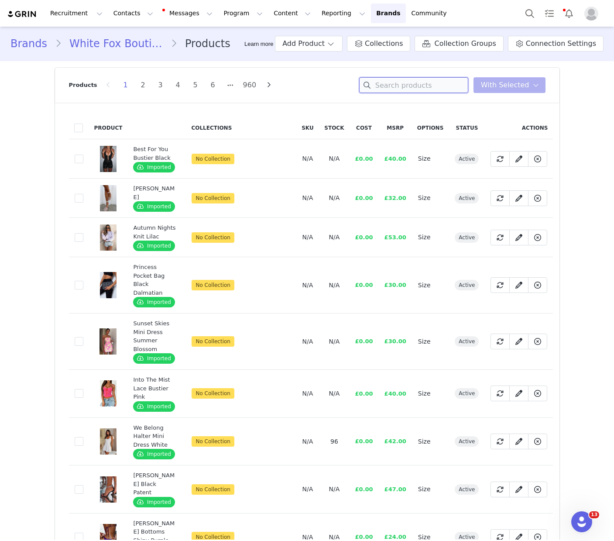
click at [412, 84] on input at bounding box center [413, 85] width 109 height 16
paste input "Emily Cosmetic Bag Pink"
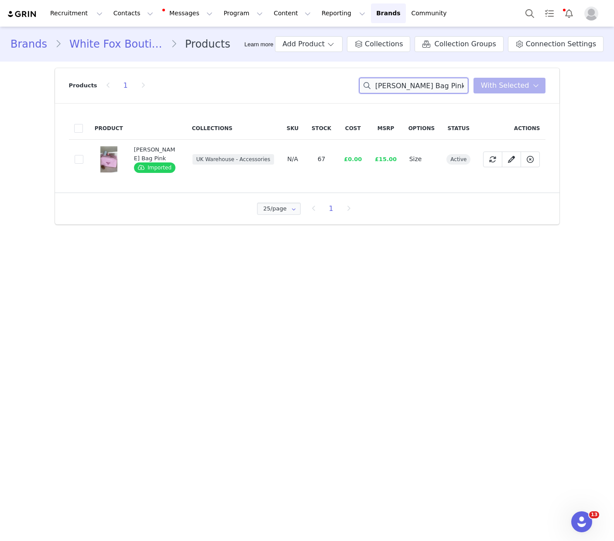
click at [426, 82] on input "Emily Cosmetic Bag Pink" at bounding box center [413, 86] width 109 height 16
paste input "Lucky Thirteen Stephanie Oversized Hoodie Volcanic"
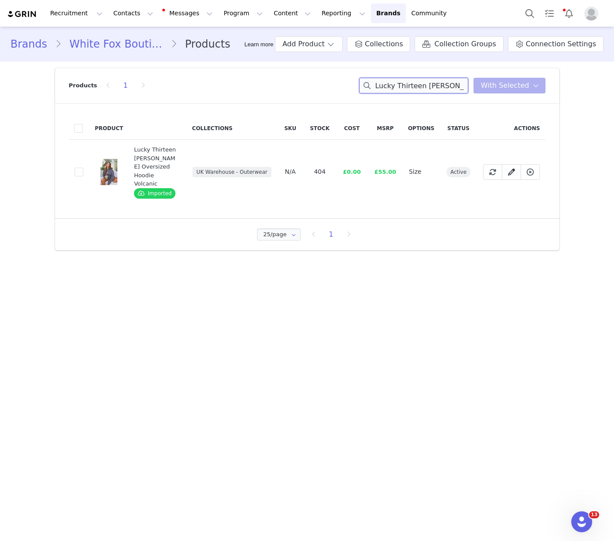
click at [421, 84] on input "Lucky Thirteen Stephanie Oversized Hoodie Volcanic" at bounding box center [413, 86] width 109 height 16
paste input "Belmont Bottoms Berry Plaid"
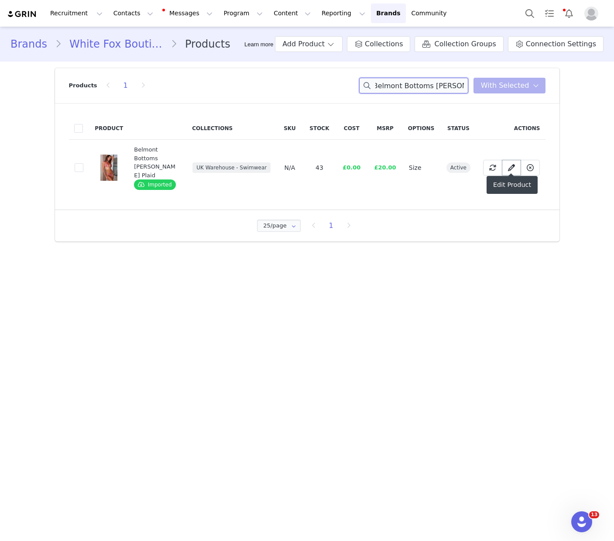
type input "Belmont Bottoms Berry Plaid"
click at [513, 166] on icon at bounding box center [511, 167] width 7 height 7
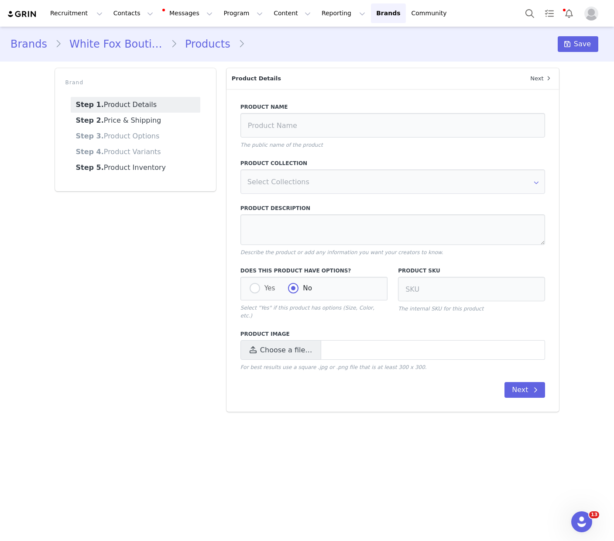
type input "Belmont Bottoms Berry Plaid"
type textarea "WHITE FOX SWIM The Belmont Bottoms in Berry Plaid are essential for sun drenche…"
radio input "true"
radio input "false"
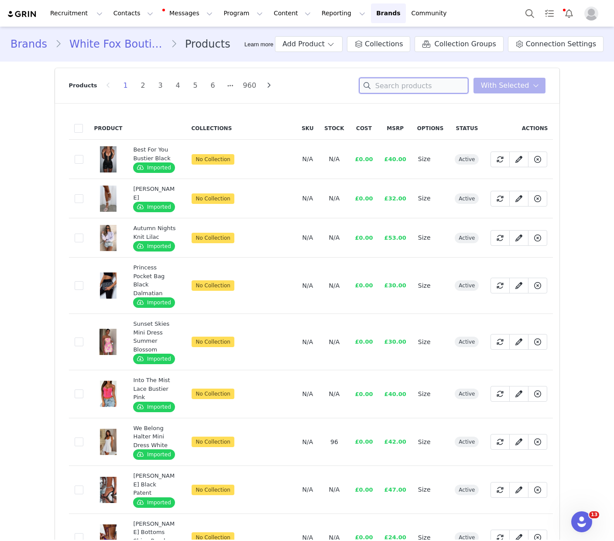
click at [428, 91] on input at bounding box center [413, 86] width 109 height 16
paste input "Belmont Bottoms Berry Plaid"
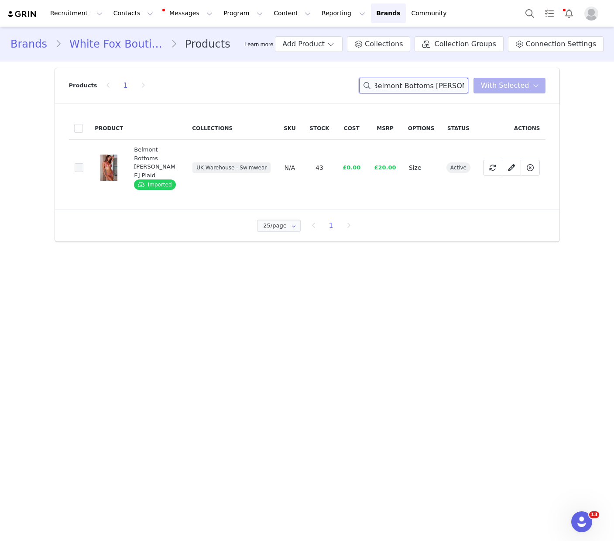
type input "Belmont Bottoms Berry Plaid"
click at [81, 164] on span at bounding box center [79, 167] width 9 height 9
click at [83, 163] on input "95770ace-1e30-4c9e-81c2-fb4a0d35ce85" at bounding box center [83, 163] width 0 height 0
click at [537, 85] on icon at bounding box center [536, 85] width 6 height 7
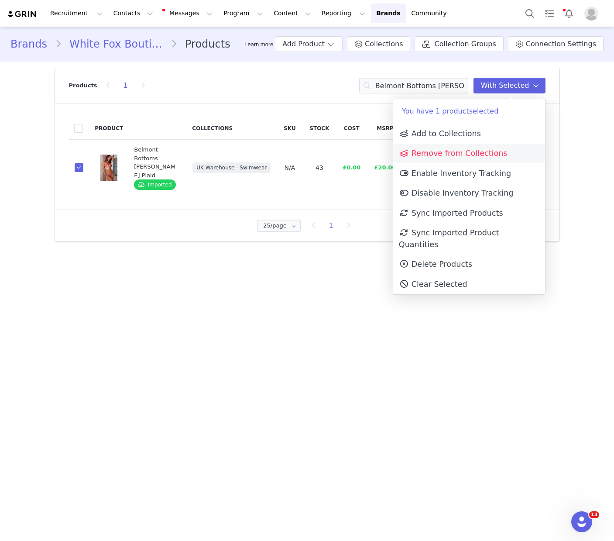
click at [486, 151] on span "Remove from Collections" at bounding box center [453, 153] width 109 height 9
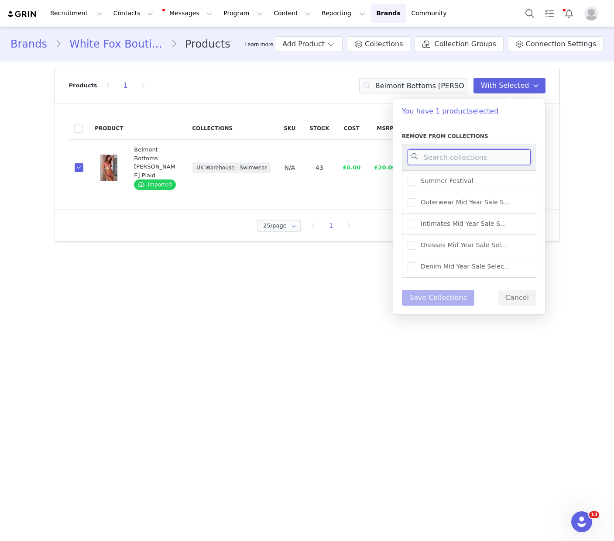
click at [486, 151] on input at bounding box center [469, 157] width 123 height 16
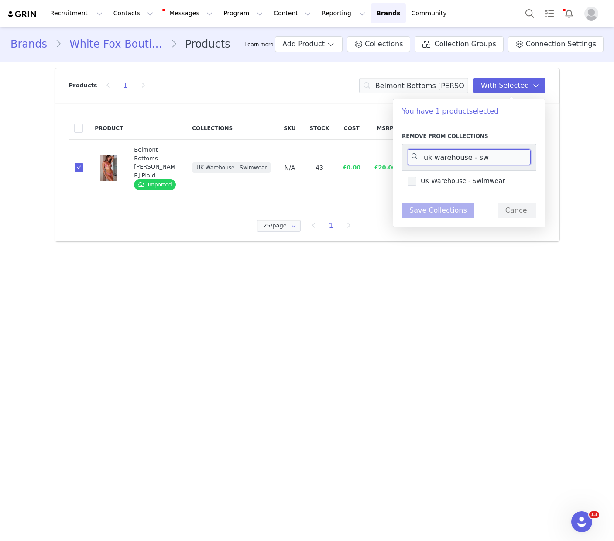
type input "uk warehouse - sw"
click at [468, 181] on span "UK Warehouse - Swimwear" at bounding box center [460, 181] width 89 height 8
click at [416, 177] on input "UK Warehouse - Swimwear" at bounding box center [416, 177] width 0 height 0
click at [444, 209] on button "Save Collections" at bounding box center [438, 211] width 72 height 16
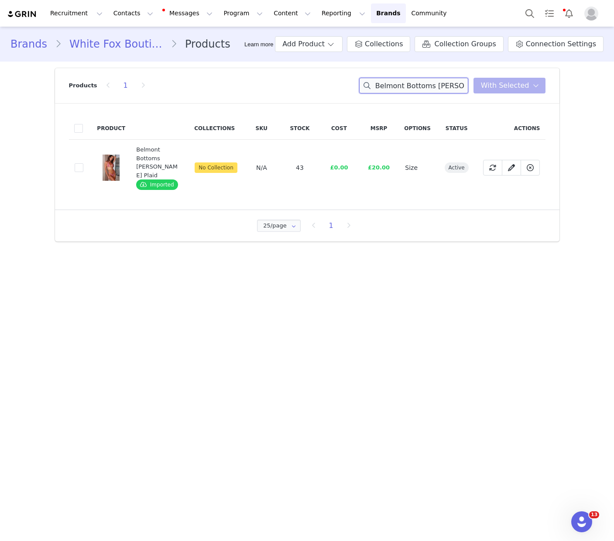
click at [424, 84] on input "Belmont Bottoms Berry Plaid" at bounding box center [413, 86] width 109 height 16
paste input "EXDAL2074-2UK"
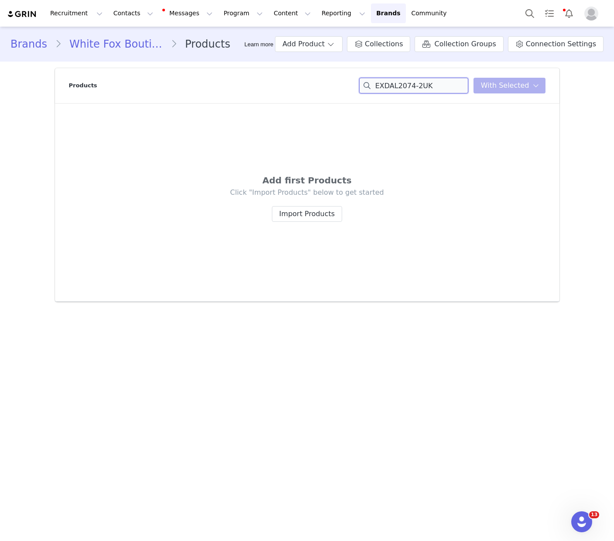
click at [414, 87] on input "EXDAL2074-2UK" at bounding box center [413, 86] width 109 height 16
paste input "Lucky Thirteen Elsa Off Shoulder Sweater Charcoal"
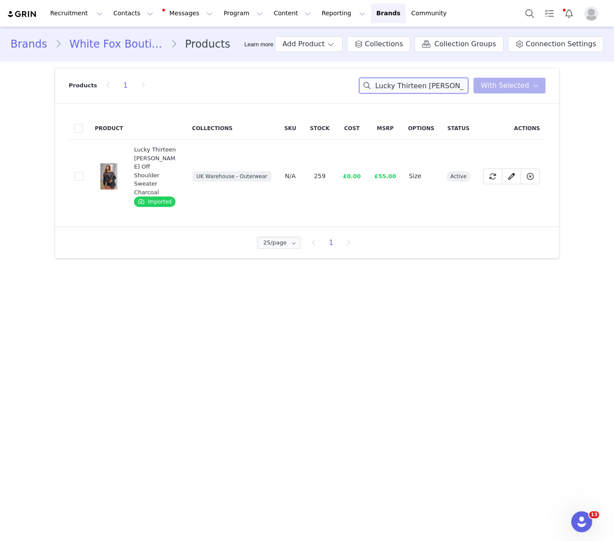
click at [405, 85] on input "Lucky Thirteen Elsa Off Shoulder Sweater Charcoal" at bounding box center [413, 86] width 109 height 16
paste input "Winning Team Oversized Tee White/Bubblegum"
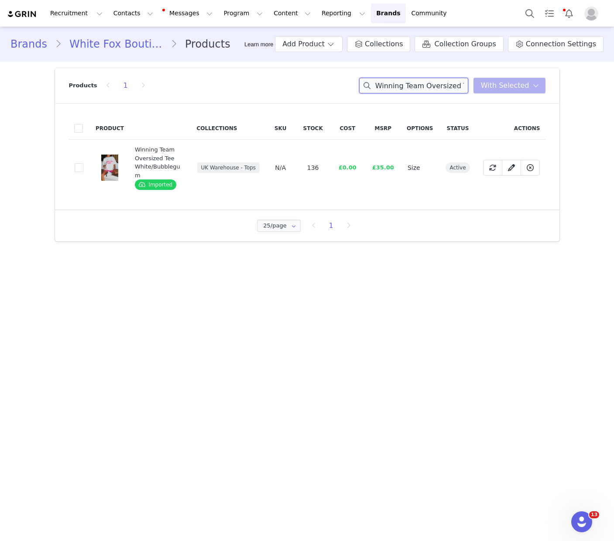
click at [428, 82] on input "Winning Team Oversized Tee White/Bubblegum" at bounding box center [413, 86] width 109 height 16
paste input "Lucky Thirteen Elsa Lounge Shorts Charcoal"
click at [414, 85] on input "Lucky Thirteen Elsa Lounge Shorts Charcoal" at bounding box center [413, 86] width 109 height 16
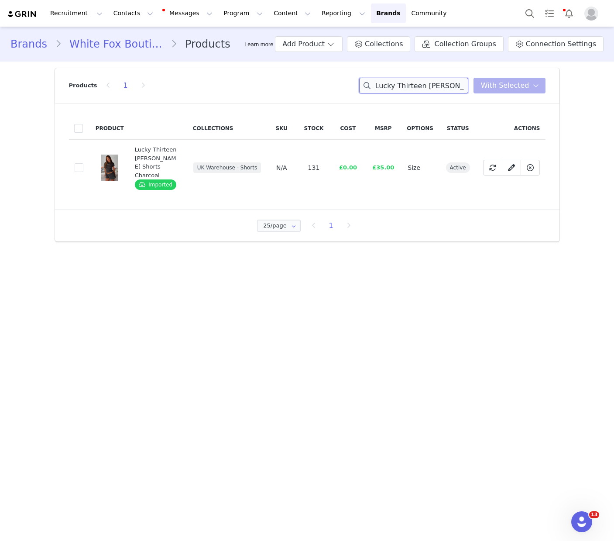
click at [414, 85] on input "Lucky Thirteen Elsa Lounge Shorts Charcoal" at bounding box center [413, 86] width 109 height 16
paste input "Almost Love Knit Shorts Grey"
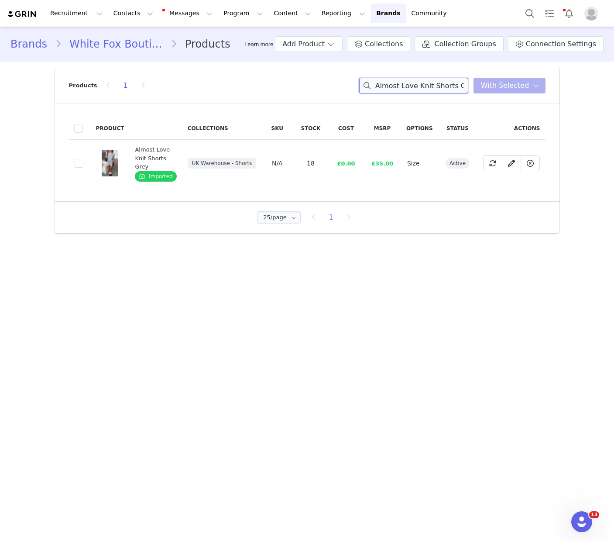
click at [424, 84] on input "Almost Love Knit Shorts Grey" at bounding box center [413, 86] width 109 height 16
paste input "Lucky Thirteen Charise Oversized Tee Soft Pink"
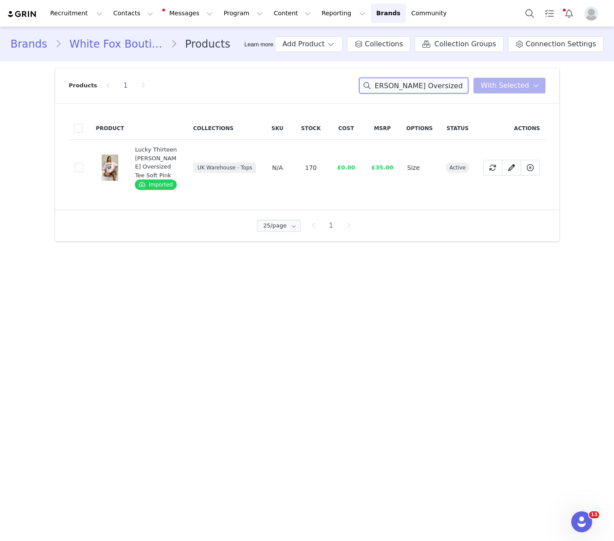
type input "Lucky Thirteen Charise Oversized Tee Soft Pink"
click at [408, 87] on input "Lucky Thirteen Charise Oversized Tee Soft Pink" at bounding box center [413, 86] width 109 height 16
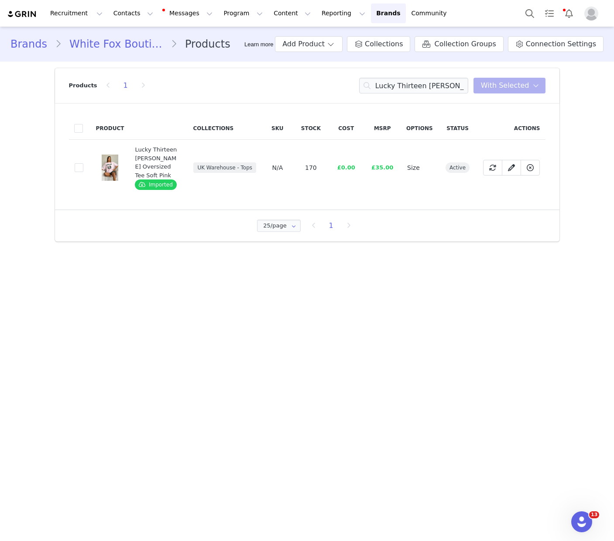
click at [543, 194] on td "Sync Product This will sync all changes made in Shopify to this product. Yes, s…" at bounding box center [511, 168] width 68 height 56
click at [530, 173] on span at bounding box center [530, 167] width 10 height 10
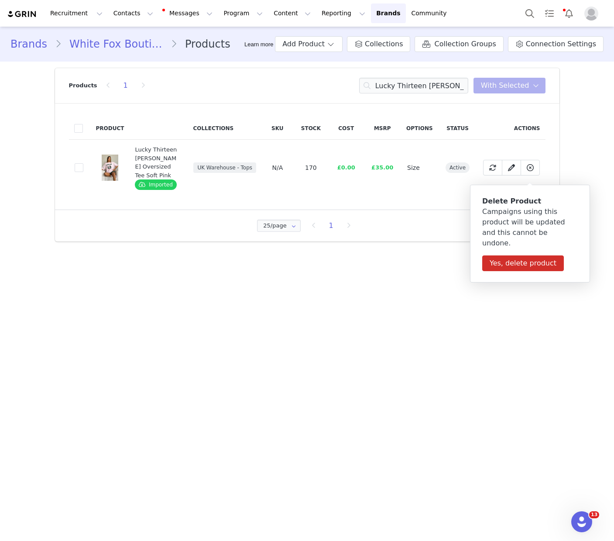
click at [554, 165] on div "Product Collections SKU Stock Cost MSRP Options Status Actions d246d652-d8db-4a…" at bounding box center [307, 156] width 505 height 106
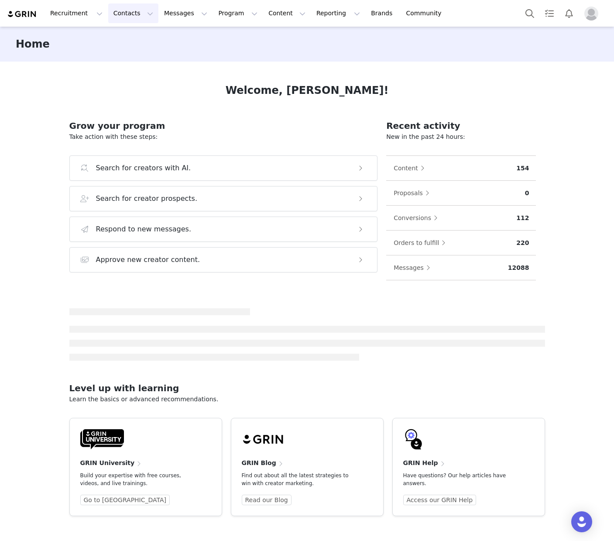
click at [123, 15] on button "Contacts Contacts" at bounding box center [133, 13] width 50 height 20
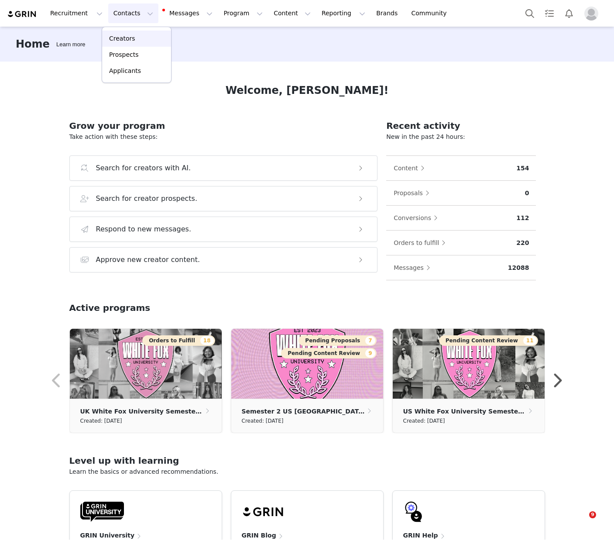
click at [134, 41] on div "Creators" at bounding box center [136, 38] width 58 height 9
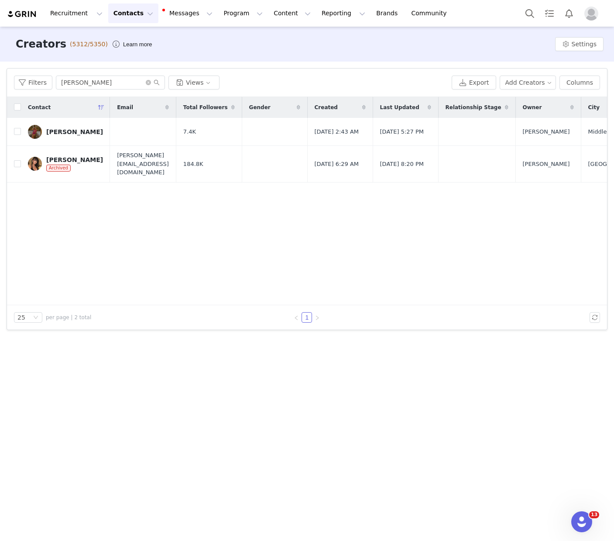
scroll to position [0, 8]
click at [90, 82] on input "[PERSON_NAME]" at bounding box center [110, 83] width 109 height 14
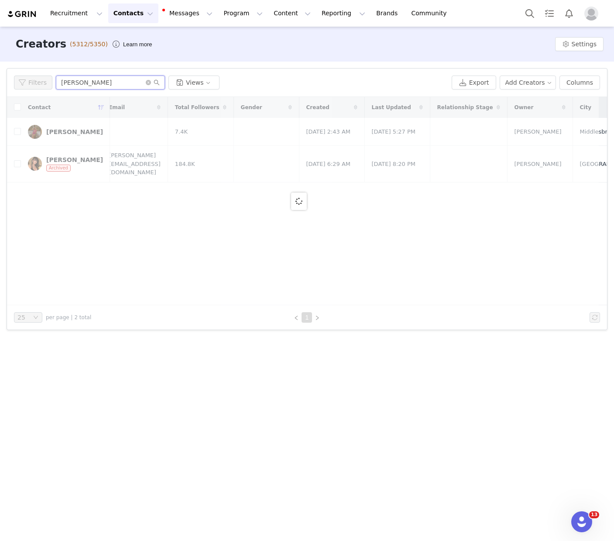
scroll to position [0, 0]
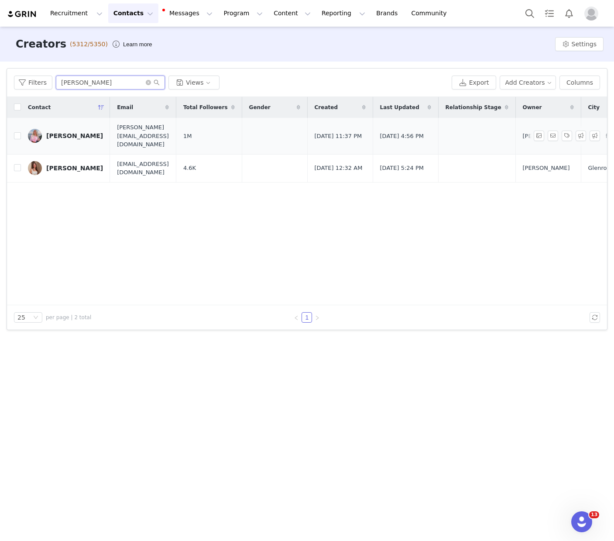
type input "[PERSON_NAME]"
click at [74, 133] on div "[PERSON_NAME]" at bounding box center [74, 135] width 57 height 7
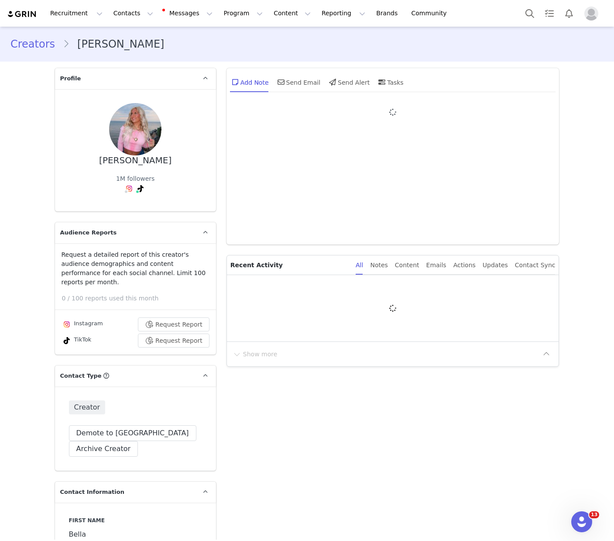
type input "+1 ([GEOGRAPHIC_DATA])"
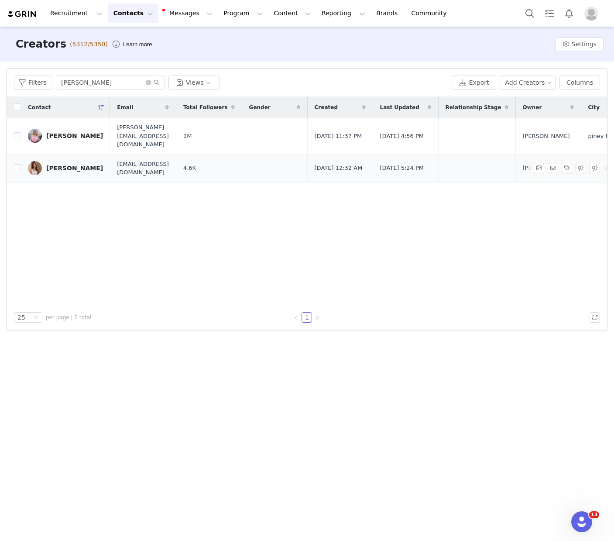
click at [75, 165] on div "[PERSON_NAME]" at bounding box center [74, 168] width 57 height 7
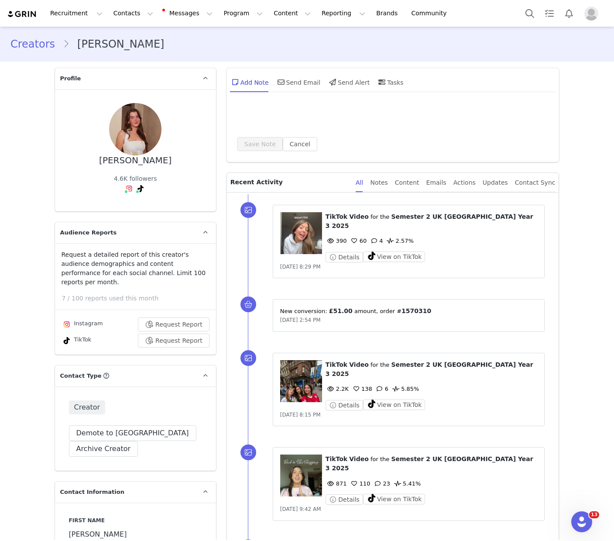
type input "+1 ([GEOGRAPHIC_DATA])"
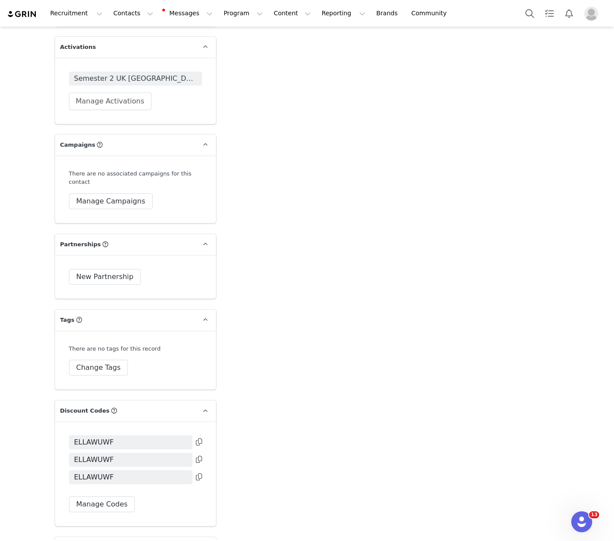
scroll to position [1773, 0]
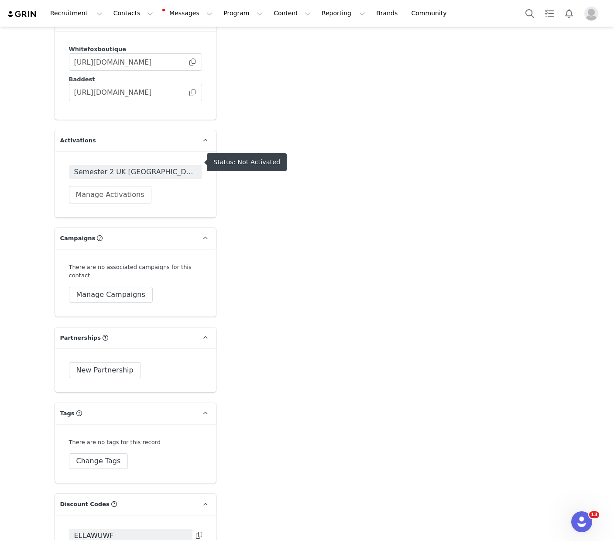
click at [169, 167] on span "Semester 2 UK [GEOGRAPHIC_DATA] Year 3 2025" at bounding box center [135, 172] width 123 height 10
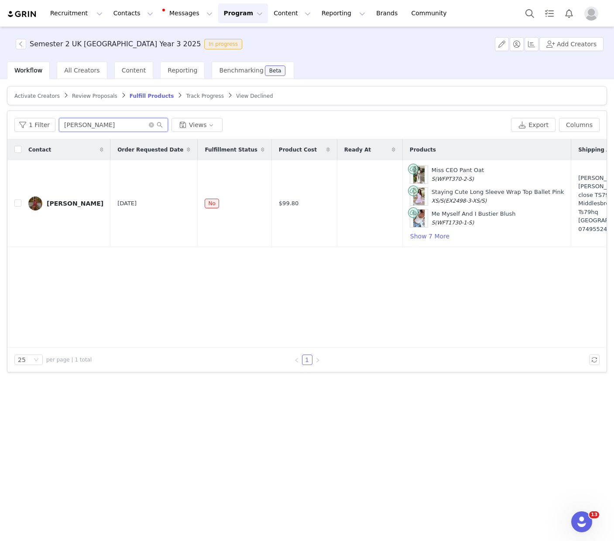
click at [80, 121] on input "nancy" at bounding box center [113, 125] width 109 height 14
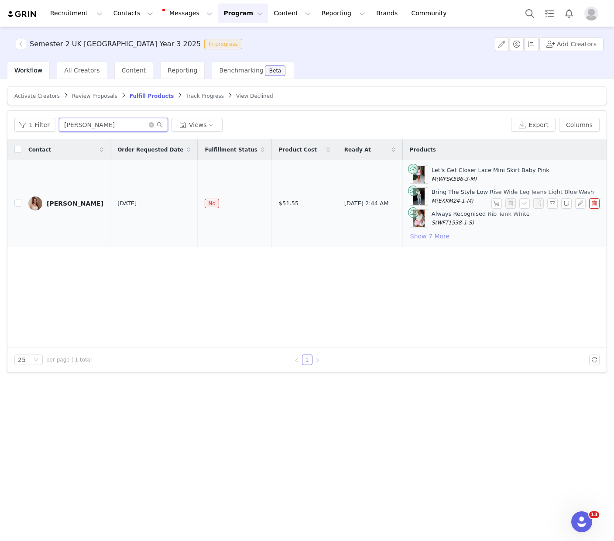
type input "[PERSON_NAME]"
click at [416, 235] on button "Show 7 More" at bounding box center [430, 236] width 40 height 10
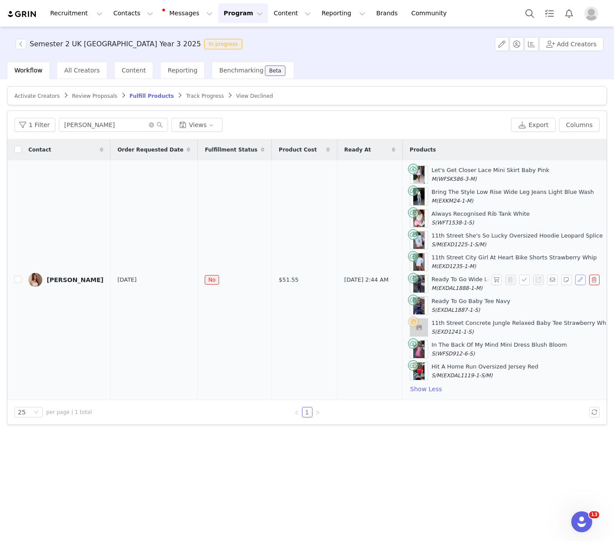
click at [583, 278] on button "button" at bounding box center [580, 280] width 10 height 10
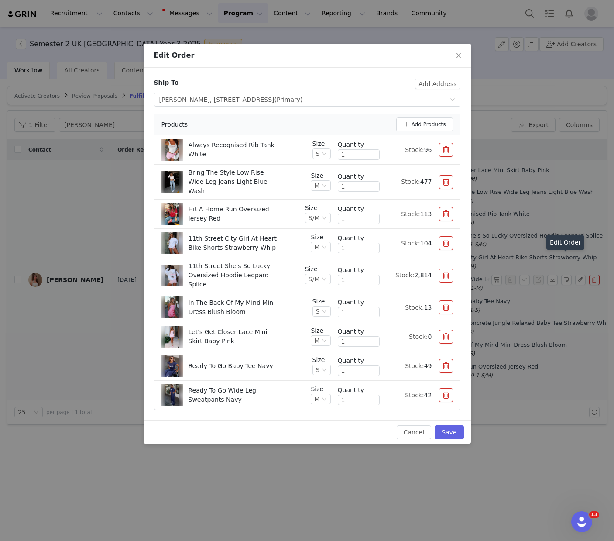
click at [444, 150] on button "button" at bounding box center [446, 150] width 14 height 14
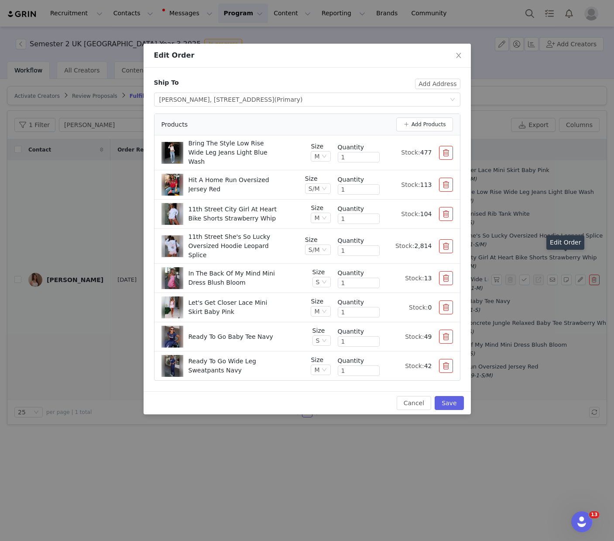
click at [444, 150] on button "button" at bounding box center [446, 153] width 14 height 14
click at [444, 178] on button "button" at bounding box center [446, 185] width 14 height 14
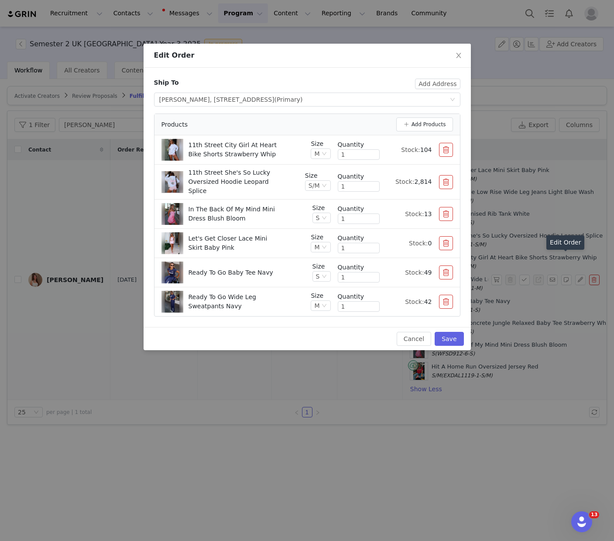
click at [444, 150] on button "button" at bounding box center [446, 150] width 14 height 14
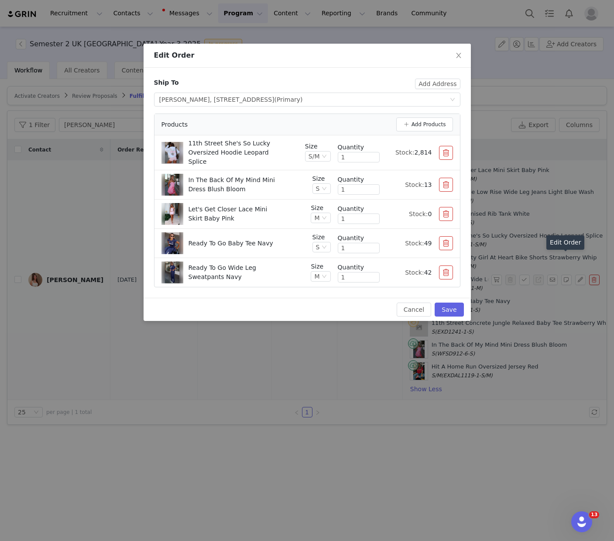
click at [444, 150] on button "button" at bounding box center [446, 153] width 14 height 14
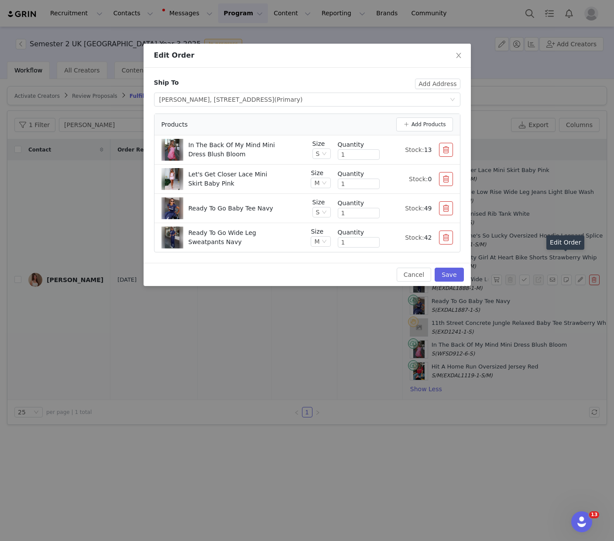
click at [444, 150] on button "button" at bounding box center [446, 150] width 14 height 14
click at [444, 172] on button "button" at bounding box center [446, 179] width 14 height 14
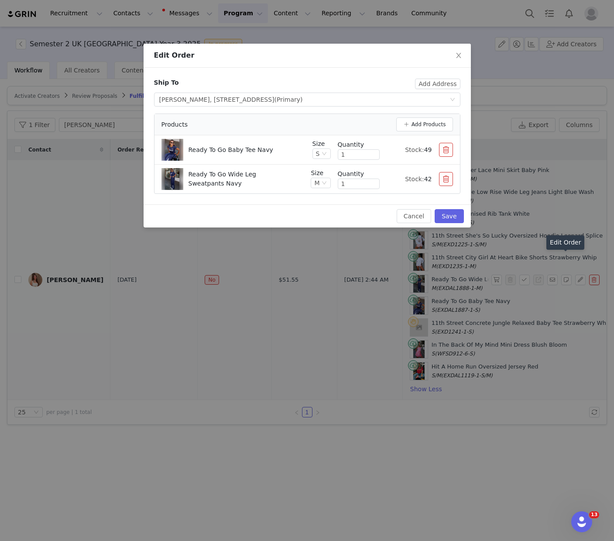
click at [444, 150] on button "button" at bounding box center [446, 150] width 14 height 14
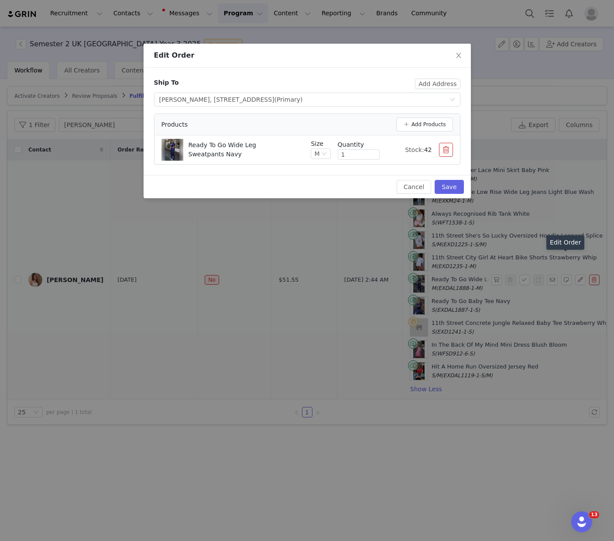
click at [446, 152] on button "button" at bounding box center [446, 150] width 14 height 14
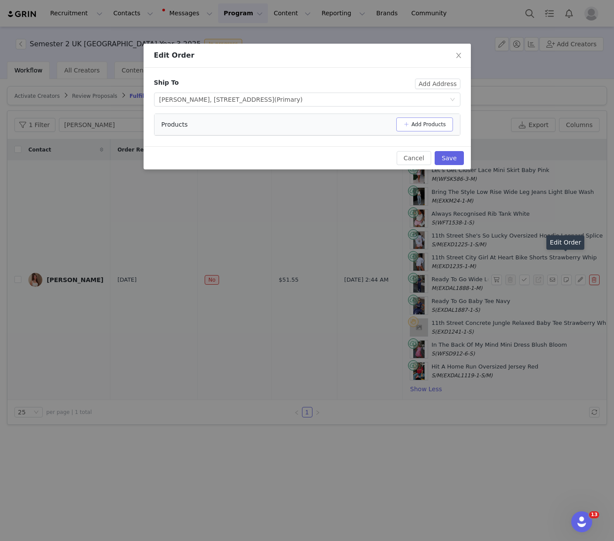
click at [420, 122] on button "Add Products" at bounding box center [424, 124] width 57 height 14
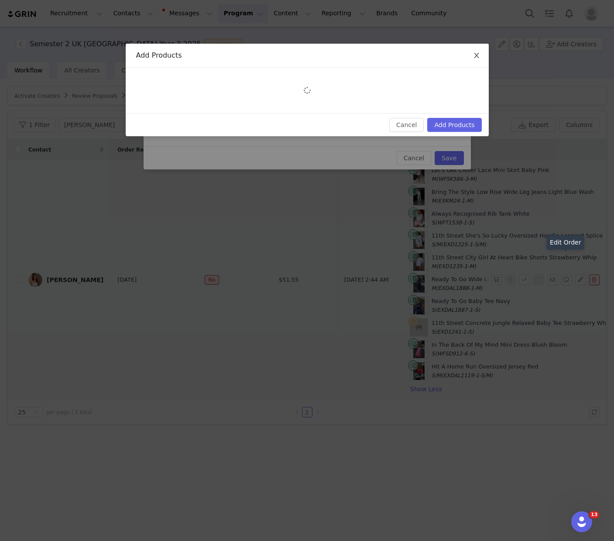
click at [477, 56] on icon "icon: close" at bounding box center [476, 55] width 7 height 7
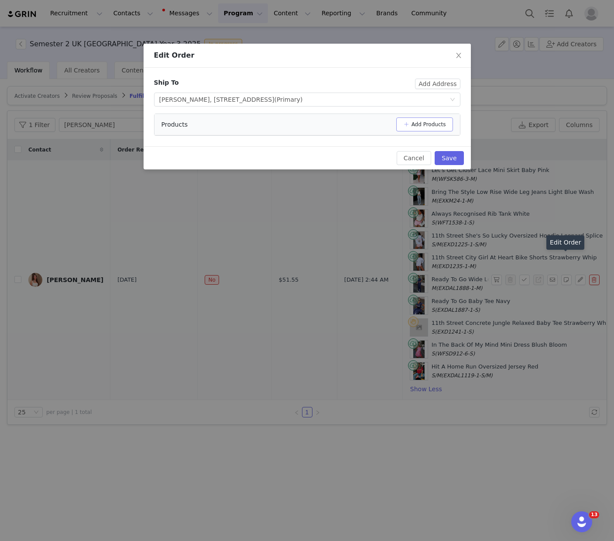
click at [433, 124] on button "Add Products" at bounding box center [424, 124] width 57 height 14
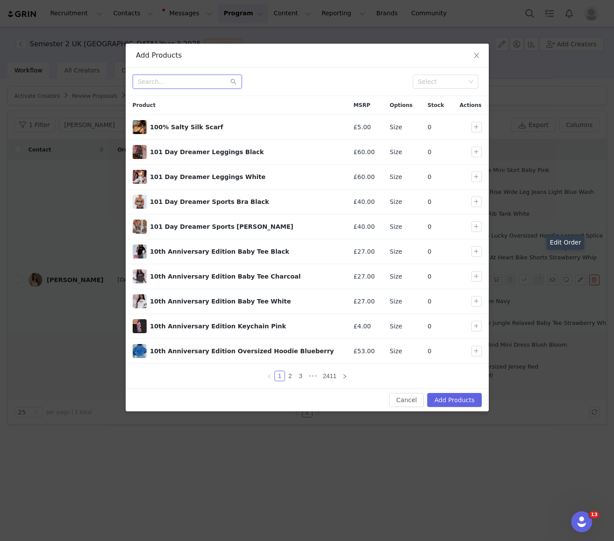
click at [192, 79] on input "text" at bounding box center [187, 82] width 109 height 14
paste input "Sweet Mist Sequin Knit Mini Dress Baby Blue"
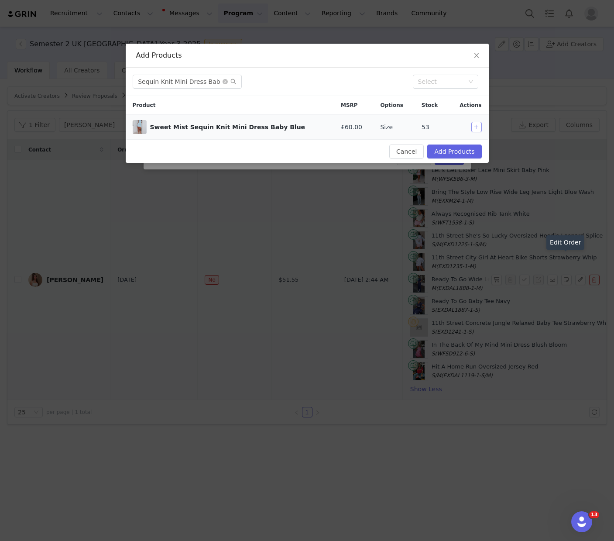
click at [473, 128] on button "button" at bounding box center [476, 127] width 10 height 10
click at [195, 79] on input "Sweet Mist Sequin Knit Mini Dress Baby Blue" at bounding box center [187, 82] width 109 height 14
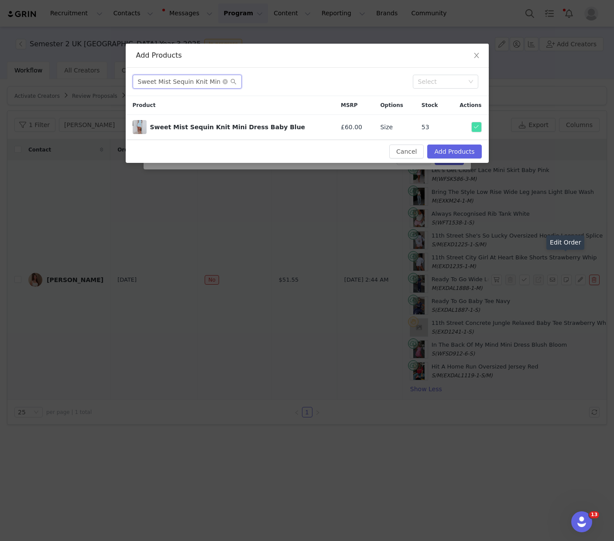
paste input "Compliment Me Maxi Dress Lemon"
click at [477, 125] on button "button" at bounding box center [476, 127] width 10 height 10
click at [189, 84] on input "Compliment Me Maxi Dress Lemon" at bounding box center [187, 82] width 109 height 14
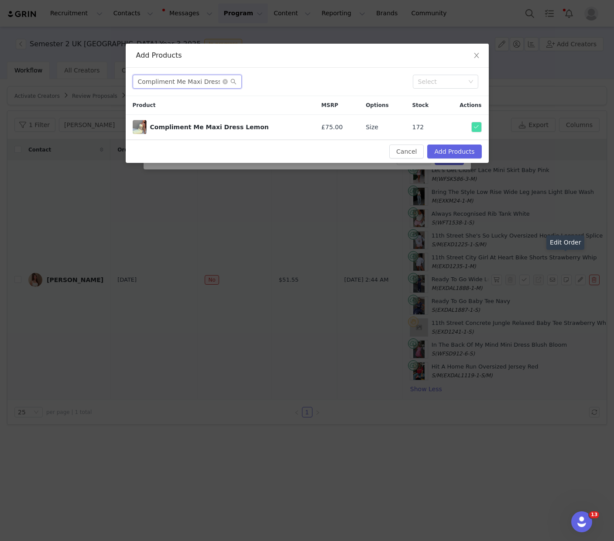
click at [189, 84] on input "Compliment Me Maxi Dress Lemon" at bounding box center [187, 82] width 109 height 14
paste input "Radiate High Waisted Shorts Electric Blue"
click at [475, 124] on button "button" at bounding box center [476, 127] width 10 height 10
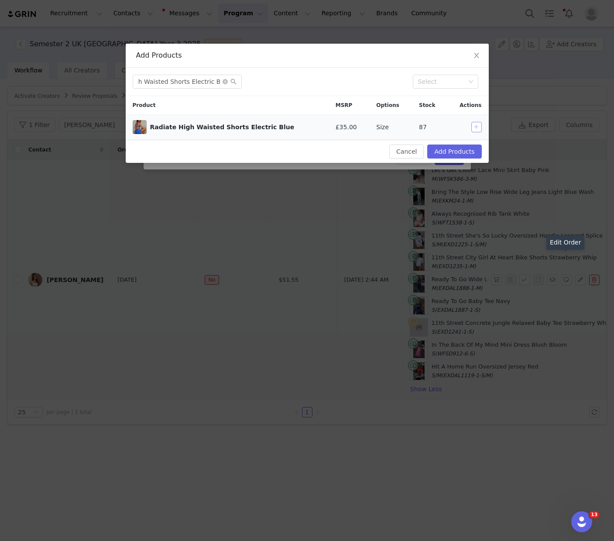
scroll to position [0, 0]
click at [208, 79] on input "Radiate High Waisted Shorts Electric Blue" at bounding box center [187, 82] width 109 height 14
paste input "Aura Crop"
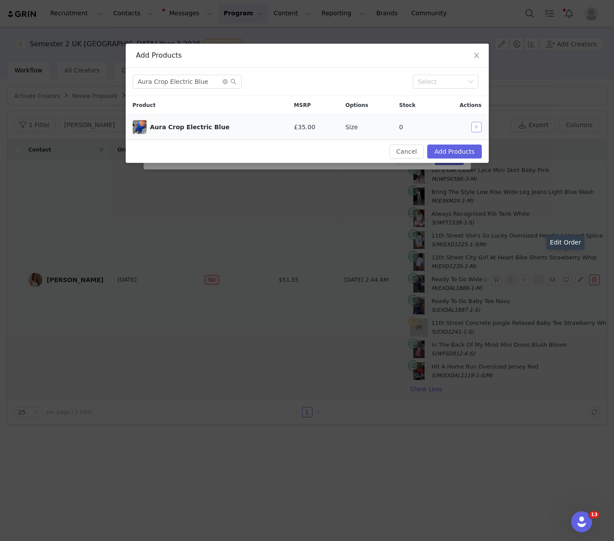
click at [475, 126] on button "button" at bounding box center [476, 127] width 10 height 10
click at [185, 78] on input "Aura Crop Electric Blue" at bounding box center [187, 82] width 109 height 14
paste input "Have To Getaway Halter Top Chocolate Polka Dot"
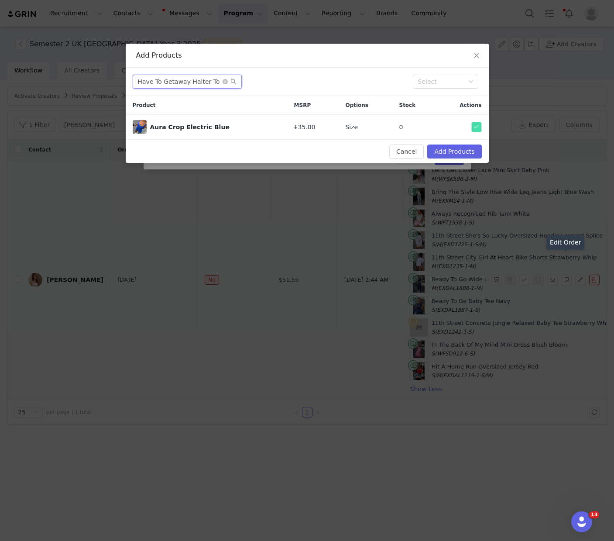
scroll to position [0, 56]
click at [477, 126] on button "button" at bounding box center [476, 127] width 10 height 10
click at [186, 83] on input "Have To Getaway Halter Top Chocolate Polka Dot" at bounding box center [187, 82] width 109 height 14
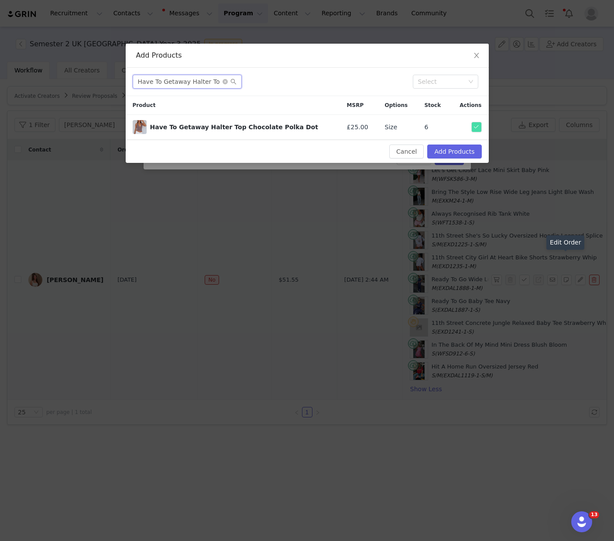
click at [186, 83] on input "Have To Getaway Halter Top Chocolate Polka Dot" at bounding box center [187, 82] width 109 height 14
paste input "Let Me Adore You Ribbed Tank Top Grey"
click at [474, 125] on button "button" at bounding box center [476, 127] width 10 height 10
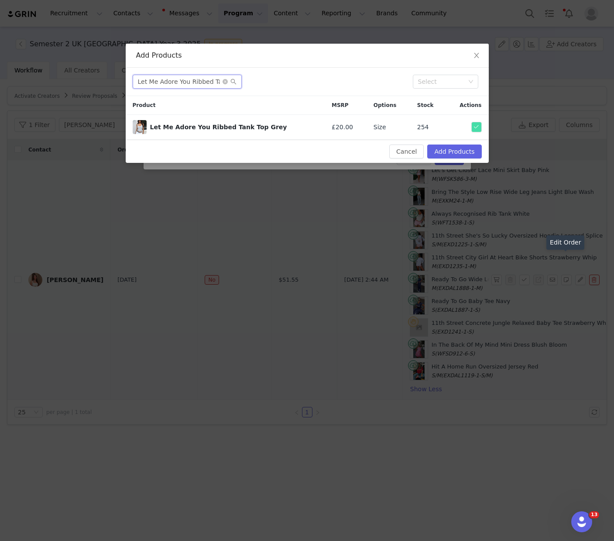
click at [200, 84] on input "Let Me Adore You Ribbed Tank Top Grey" at bounding box center [187, 82] width 109 height 14
paste input "Bring The Style Low Rise Wide Leg Jeans Off White"
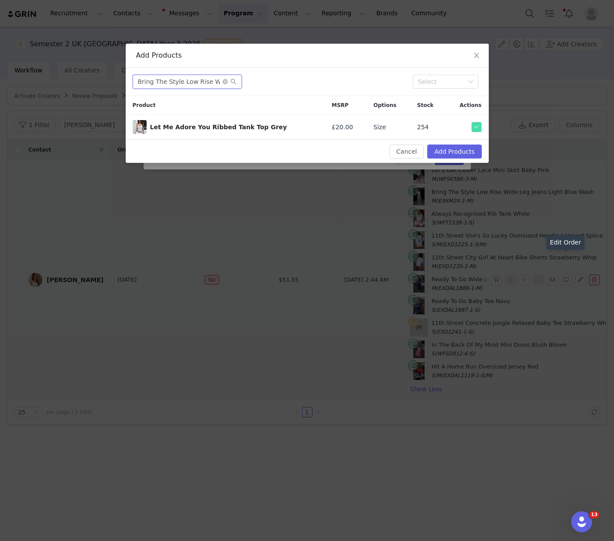
scroll to position [0, 62]
click at [476, 127] on button "button" at bounding box center [476, 127] width 10 height 10
click at [198, 80] on input "Bring The Style Low Rise Wide Leg Jeans Off White" at bounding box center [187, 82] width 109 height 14
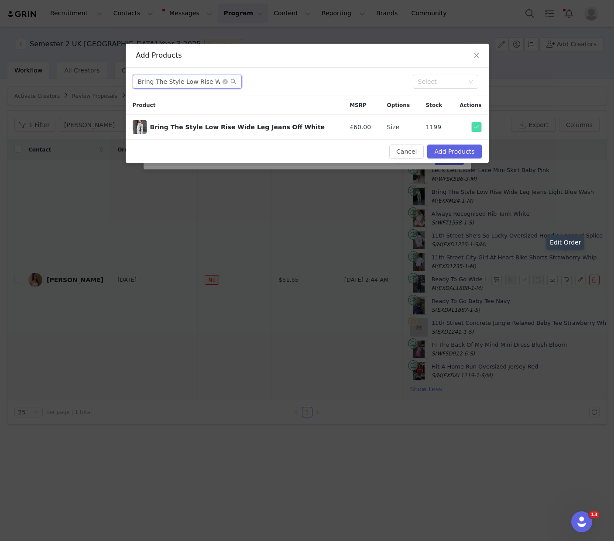
click at [198, 80] on input "Bring The Style Low Rise Wide Leg Jeans Off White" at bounding box center [187, 82] width 109 height 14
paste input "Don't Believe It Pants Navy"
click at [474, 128] on button "button" at bounding box center [476, 127] width 10 height 10
click at [192, 78] on input "Don't Believe It Pants Navy" at bounding box center [187, 82] width 109 height 14
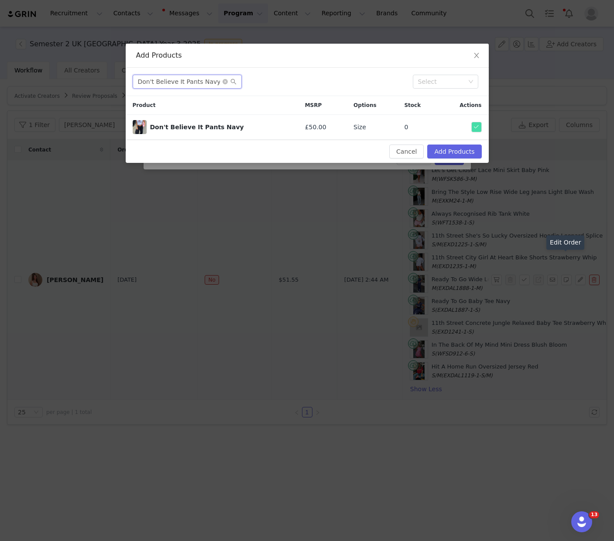
click at [192, 78] on input "Don't Believe It Pants Navy" at bounding box center [187, 82] width 109 height 14
paste input "From The Archives Charli Zip Front Hoodie"
click at [478, 130] on button "button" at bounding box center [476, 127] width 10 height 10
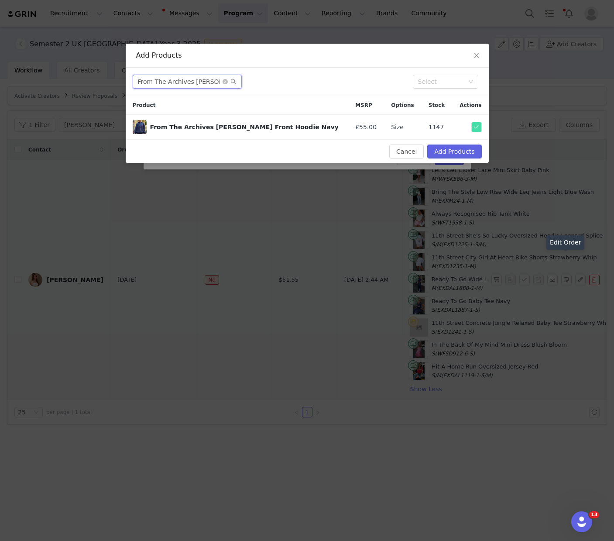
click at [199, 80] on input "From The Archives Charli Zip Front Hoodie Navy" at bounding box center [187, 82] width 109 height 14
paste input "Gigi Fold Over Booty Shorts"
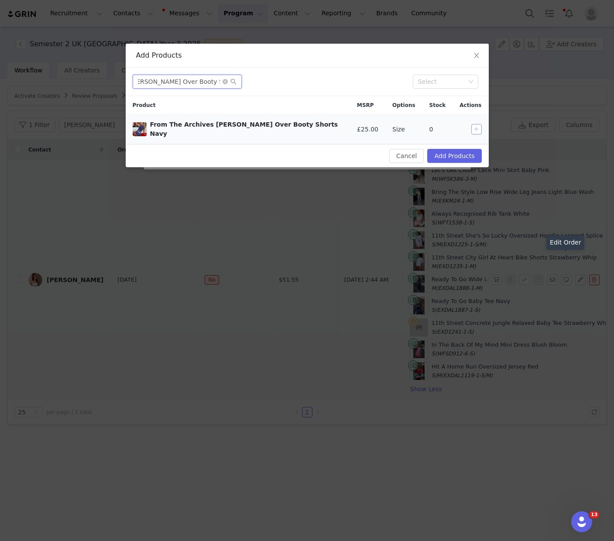
type input "From The Archives Gigi Fold Over Booty Shorts Navy"
click at [476, 127] on button "button" at bounding box center [476, 129] width 10 height 10
click at [464, 150] on button "Add Products" at bounding box center [454, 156] width 54 height 14
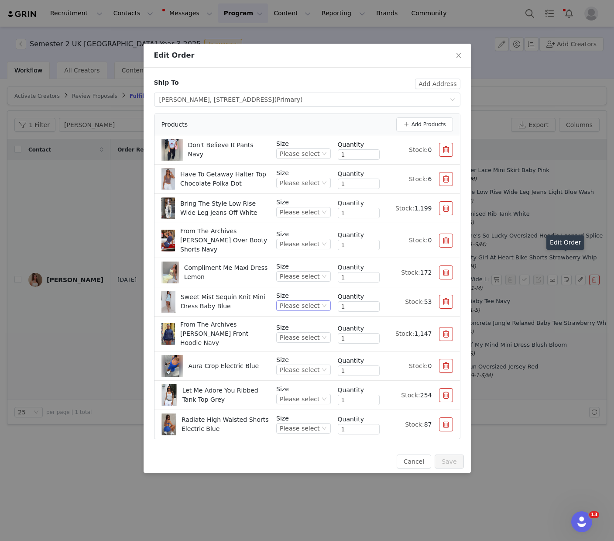
drag, startPoint x: 299, startPoint y: 299, endPoint x: 306, endPoint y: 299, distance: 7.0
click at [300, 301] on div "Please select" at bounding box center [300, 306] width 40 height 10
click at [295, 354] on li "S" at bounding box center [305, 357] width 52 height 14
click at [313, 271] on div "Please select" at bounding box center [300, 276] width 40 height 10
click at [295, 329] on li "S" at bounding box center [305, 328] width 52 height 14
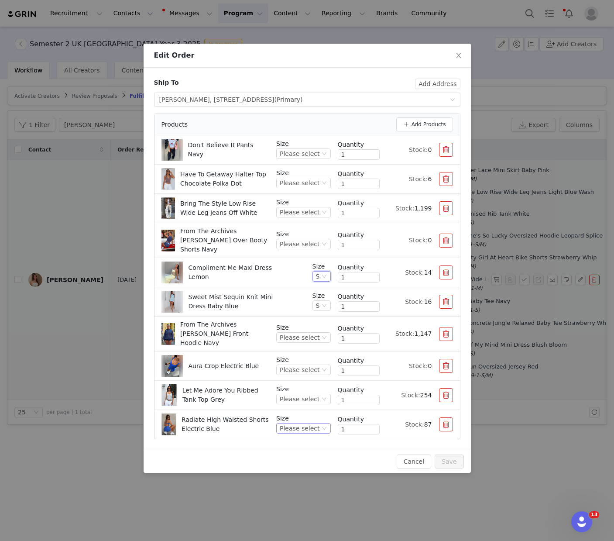
click at [309, 423] on div "Please select" at bounding box center [300, 428] width 40 height 10
drag, startPoint x: 293, startPoint y: 488, endPoint x: 336, endPoint y: 462, distance: 49.7
click at [293, 488] on li "M" at bounding box center [305, 488] width 52 height 14
drag, startPoint x: 313, startPoint y: 348, endPoint x: 306, endPoint y: 358, distance: 12.2
click at [312, 355] on p "Size" at bounding box center [303, 359] width 54 height 9
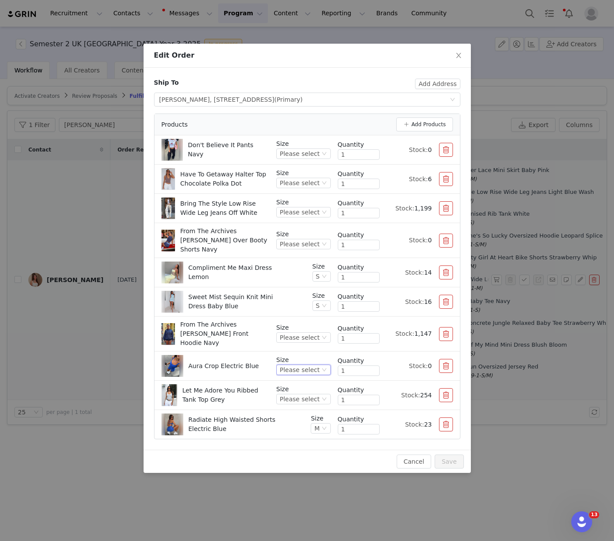
drag, startPoint x: 306, startPoint y: 358, endPoint x: 347, endPoint y: 376, distance: 44.8
click at [306, 365] on div "Please select" at bounding box center [300, 370] width 40 height 10
click at [295, 417] on li "S" at bounding box center [305, 416] width 52 height 14
click at [299, 181] on div "Please select" at bounding box center [300, 183] width 40 height 10
click at [296, 227] on li "XS" at bounding box center [305, 227] width 52 height 14
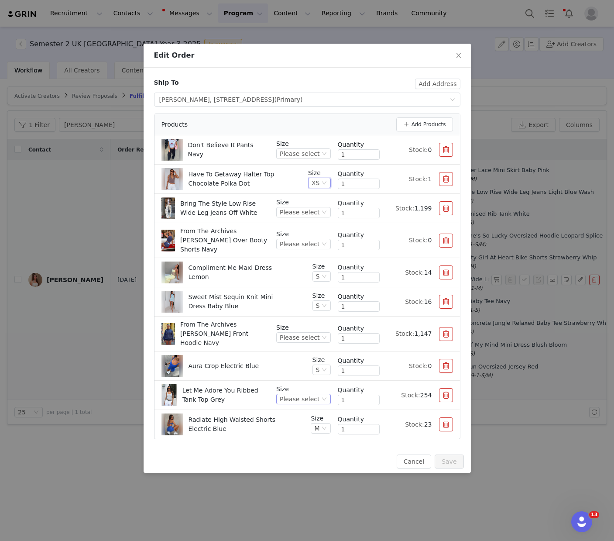
click at [306, 394] on div "Please select" at bounding box center [300, 399] width 40 height 10
click at [292, 447] on li "S" at bounding box center [305, 445] width 52 height 14
click at [309, 213] on div "Please select" at bounding box center [300, 212] width 40 height 10
click at [296, 266] on li "S" at bounding box center [305, 270] width 52 height 14
click at [310, 153] on div "Please select" at bounding box center [300, 154] width 40 height 10
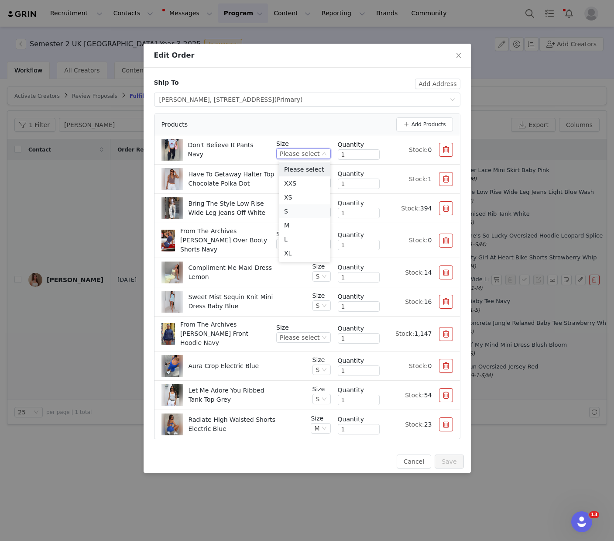
click at [300, 206] on li "S" at bounding box center [305, 211] width 52 height 14
click at [299, 239] on div "Please select" at bounding box center [300, 244] width 40 height 10
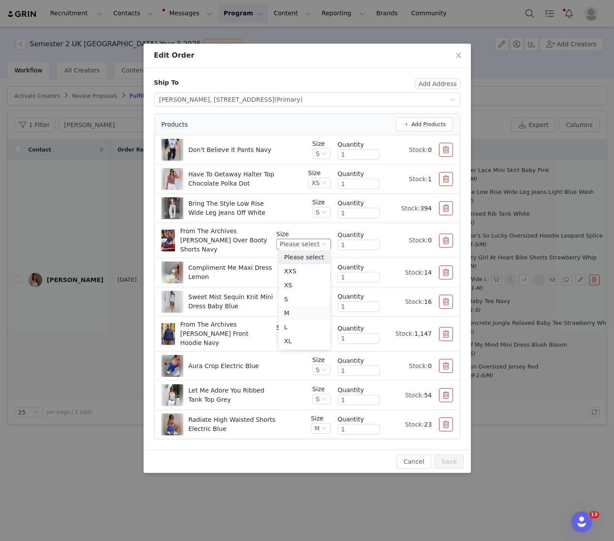
click at [289, 312] on li "M" at bounding box center [305, 313] width 52 height 14
click at [311, 333] on div "Please select" at bounding box center [300, 338] width 40 height 10
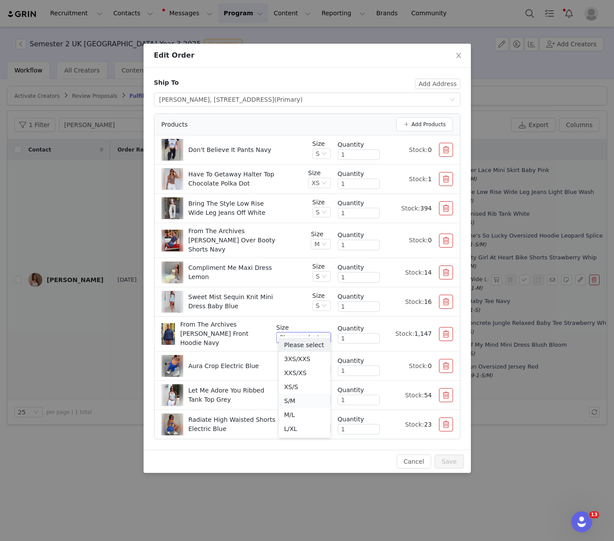
click at [299, 399] on li "S/M" at bounding box center [305, 401] width 52 height 14
click at [447, 454] on button "Save" at bounding box center [449, 461] width 29 height 14
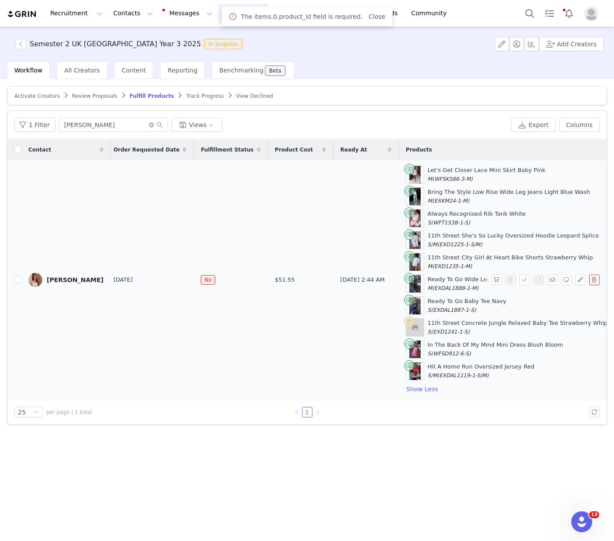
scroll to position [0, 3]
click at [580, 280] on button "button" at bounding box center [580, 280] width 10 height 10
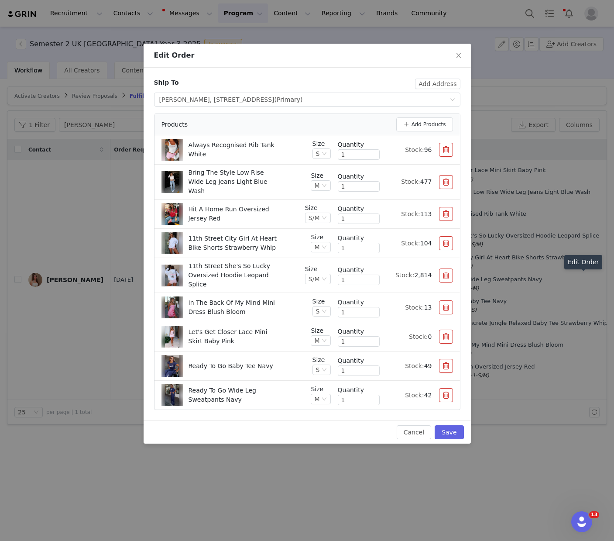
click at [445, 149] on button "button" at bounding box center [446, 150] width 14 height 14
click at [445, 175] on button "button" at bounding box center [446, 182] width 14 height 14
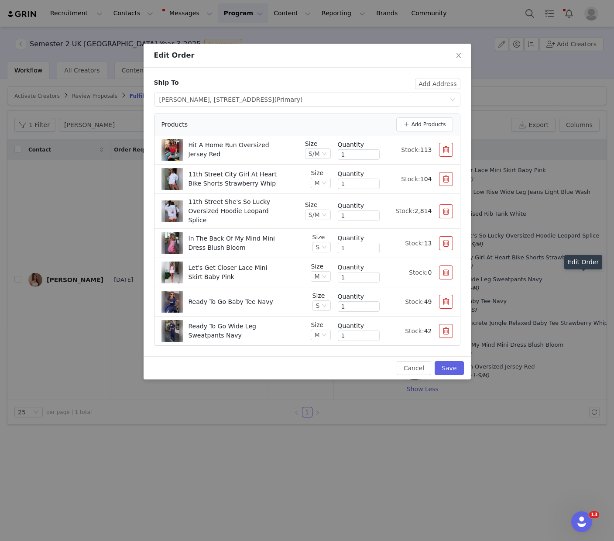
click at [445, 149] on button "button" at bounding box center [446, 150] width 14 height 14
click at [445, 172] on button "button" at bounding box center [446, 179] width 14 height 14
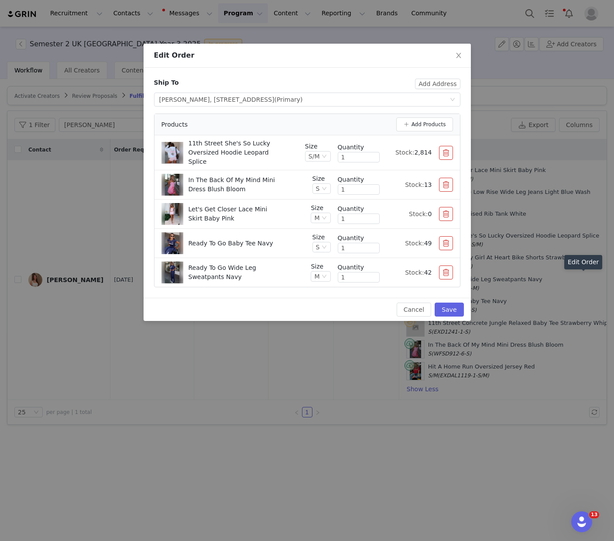
click at [445, 149] on button "button" at bounding box center [446, 153] width 14 height 14
click at [445, 178] on button "button" at bounding box center [446, 185] width 14 height 14
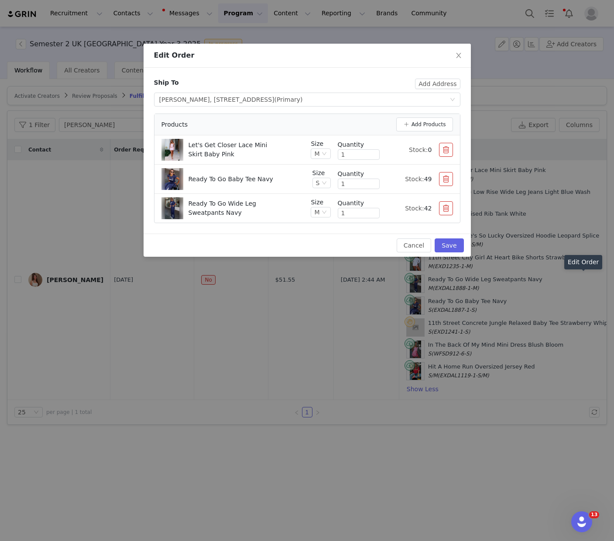
click at [445, 149] on button "button" at bounding box center [446, 150] width 14 height 14
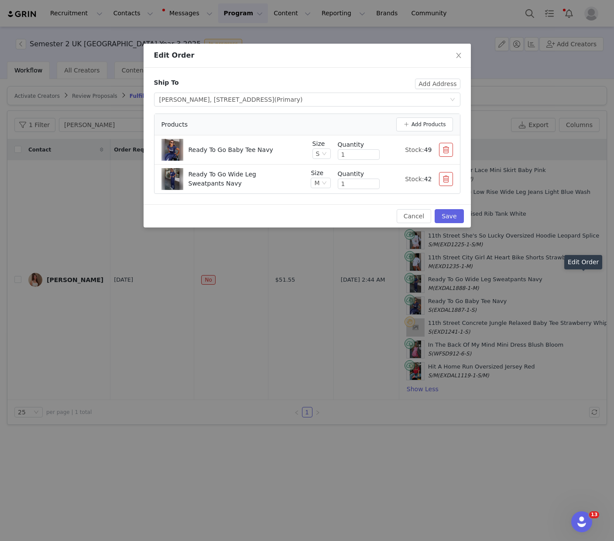
click at [445, 149] on button "button" at bounding box center [446, 150] width 14 height 14
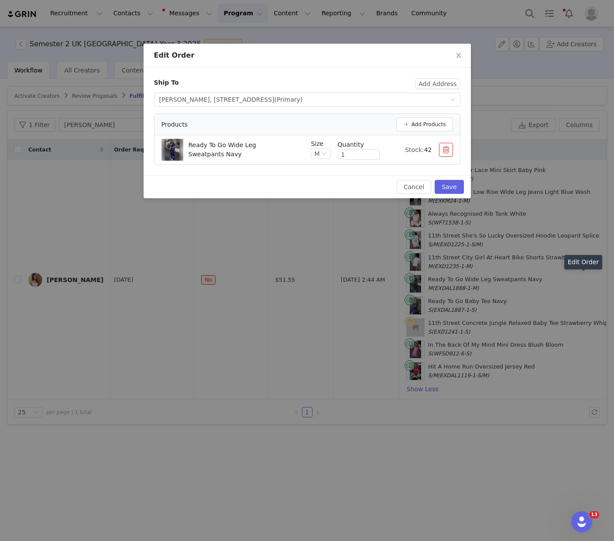
click at [445, 149] on button "button" at bounding box center [446, 150] width 14 height 14
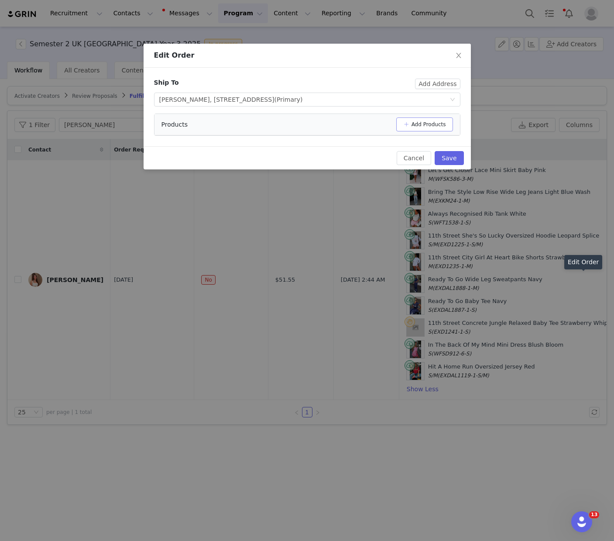
click at [428, 126] on button "Add Products" at bounding box center [424, 124] width 57 height 14
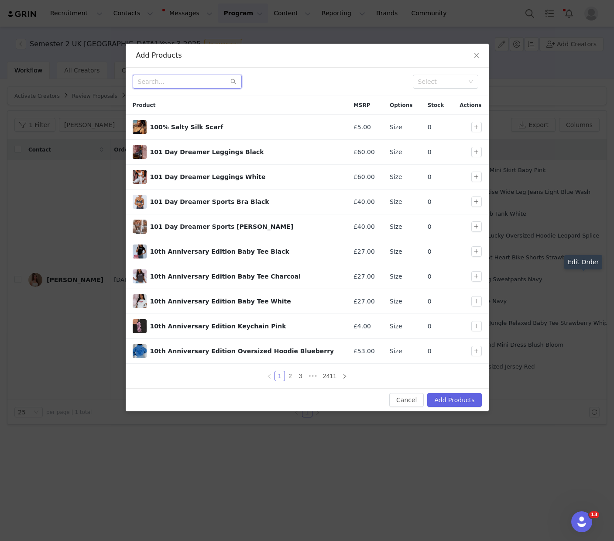
click at [196, 87] on input "text" at bounding box center [187, 82] width 109 height 14
paste input "Sweet Mist Sequin Knit Mini Dress Baby Blue"
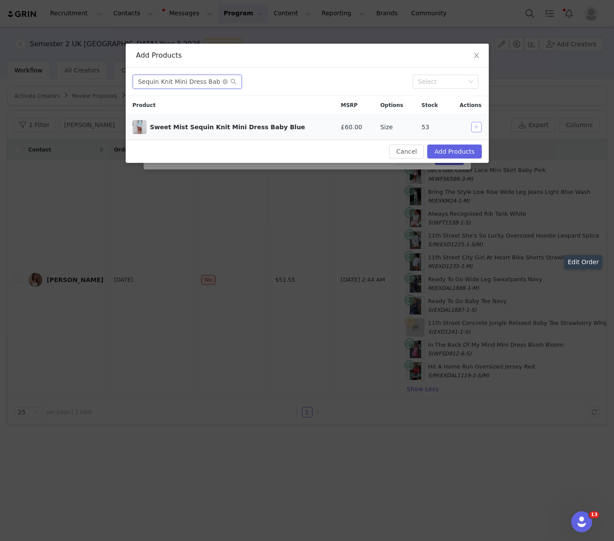
type input "Sweet Mist Sequin Knit Mini Dress Baby Blue"
click at [473, 128] on button "button" at bounding box center [476, 127] width 10 height 10
click at [468, 151] on button "Add Products" at bounding box center [454, 151] width 54 height 14
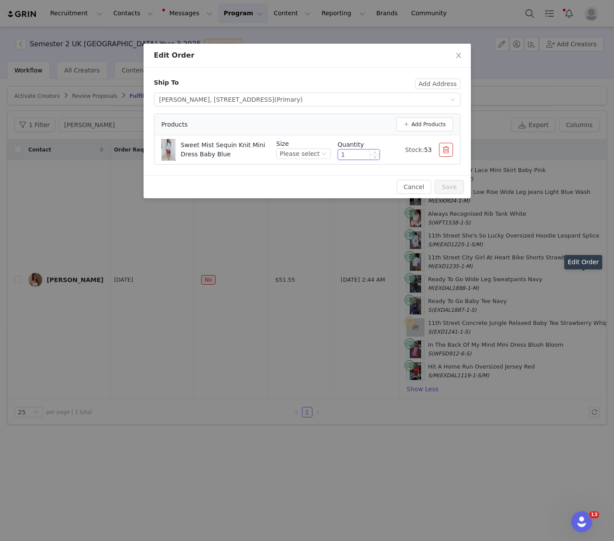
click at [363, 155] on input "1" at bounding box center [358, 155] width 41 height 10
click at [301, 155] on div "Please select" at bounding box center [300, 154] width 40 height 10
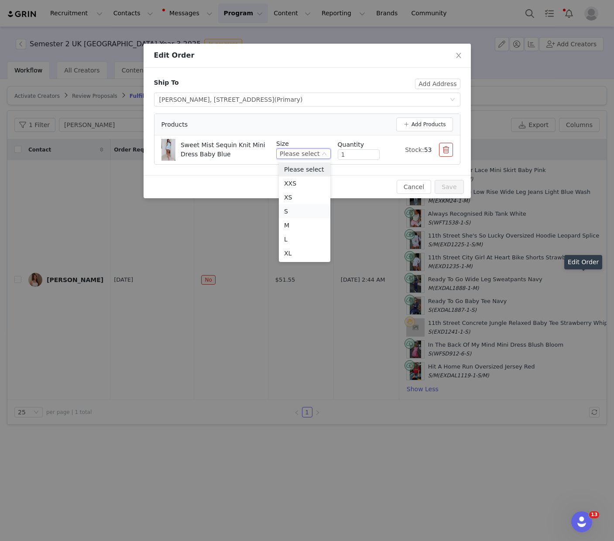
click at [291, 208] on li "S" at bounding box center [305, 211] width 52 height 14
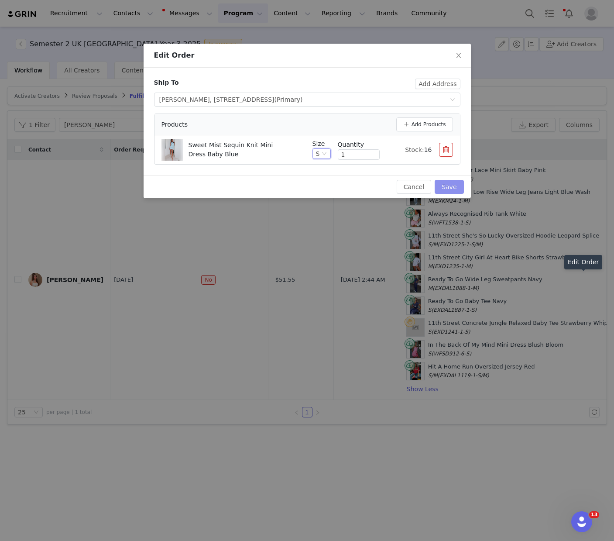
click at [452, 187] on button "Save" at bounding box center [449, 187] width 29 height 14
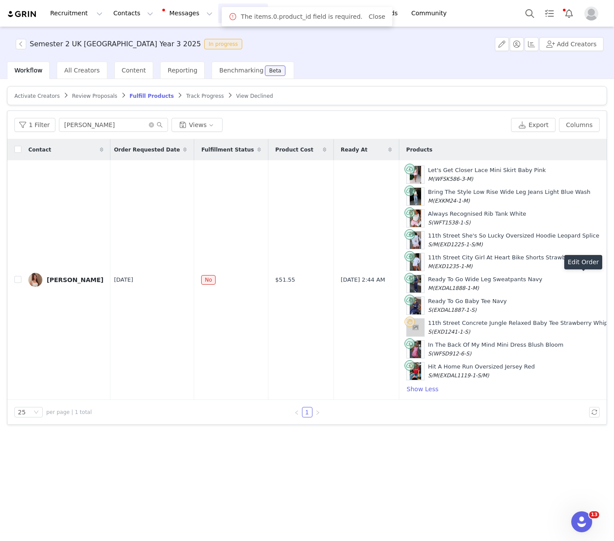
click at [579, 277] on button "button" at bounding box center [580, 280] width 10 height 10
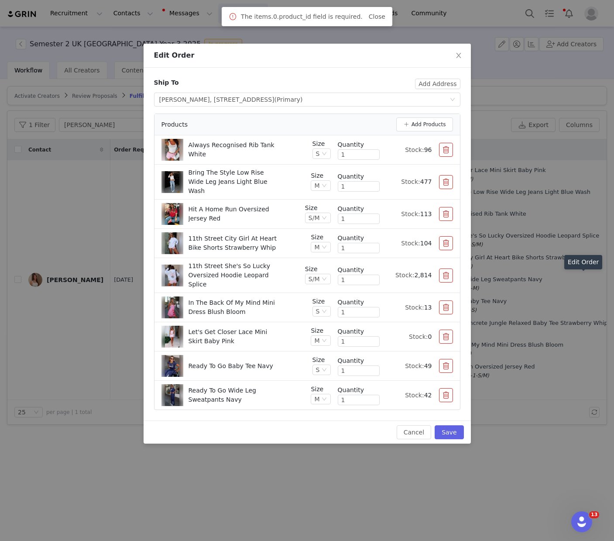
click at [448, 151] on button "button" at bounding box center [446, 150] width 14 height 14
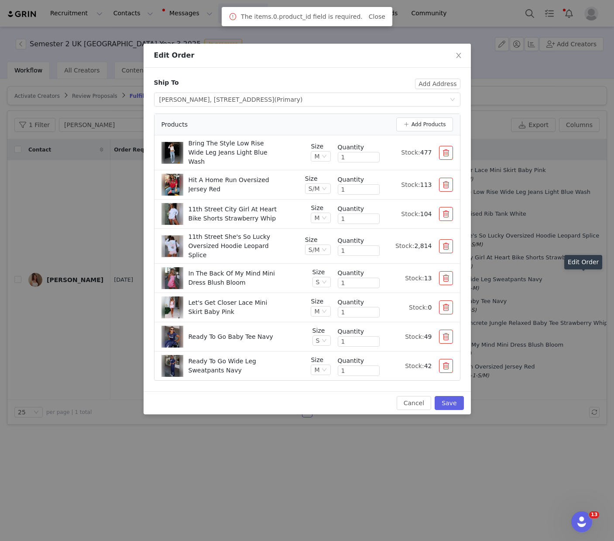
click at [448, 151] on button "button" at bounding box center [446, 153] width 14 height 14
click at [448, 178] on button "button" at bounding box center [446, 185] width 14 height 14
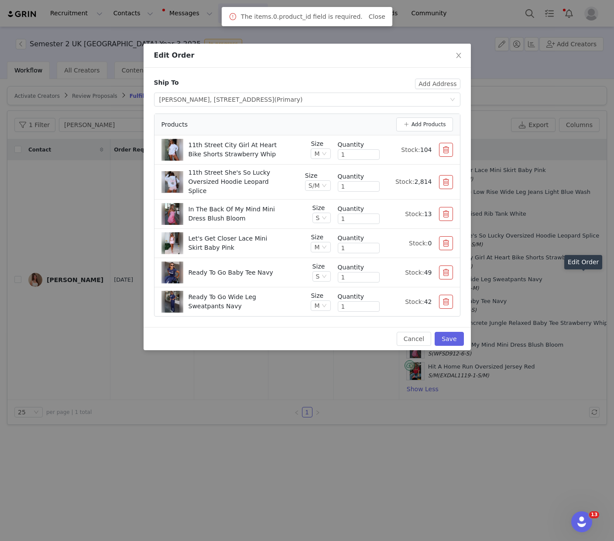
click at [448, 151] on button "button" at bounding box center [446, 150] width 14 height 14
click at [448, 175] on button "button" at bounding box center [446, 182] width 14 height 14
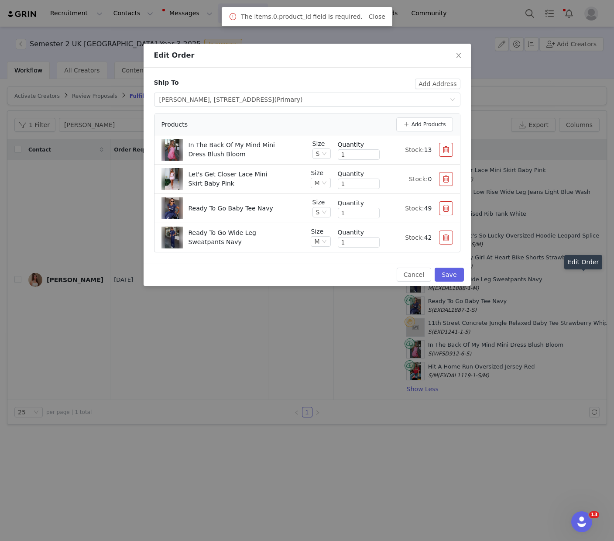
click at [448, 151] on button "button" at bounding box center [446, 150] width 14 height 14
click at [448, 172] on button "button" at bounding box center [446, 179] width 14 height 14
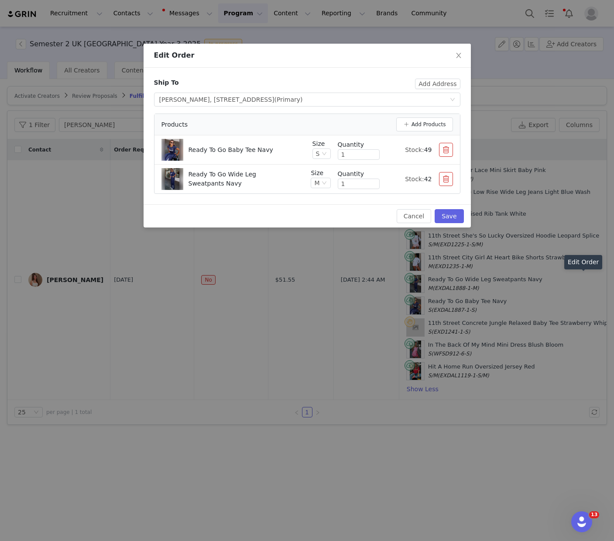
click at [448, 151] on button "button" at bounding box center [446, 150] width 14 height 14
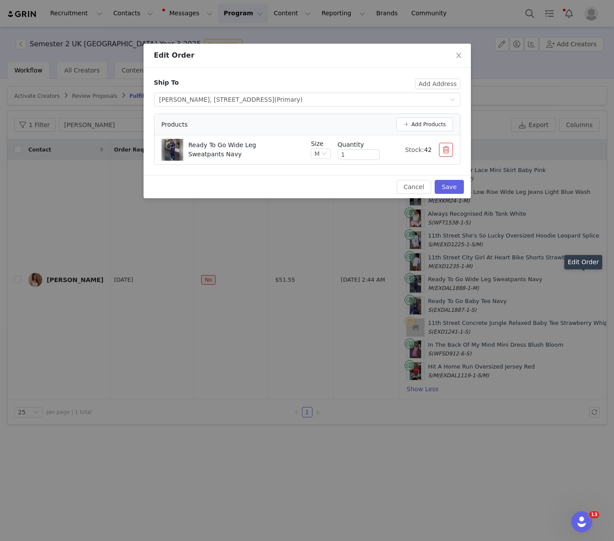
click at [448, 151] on button "button" at bounding box center [446, 150] width 14 height 14
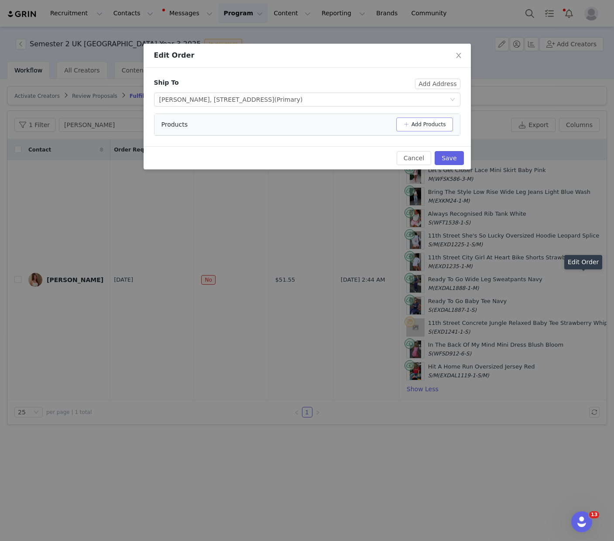
click at [418, 123] on button "Add Products" at bounding box center [424, 124] width 57 height 14
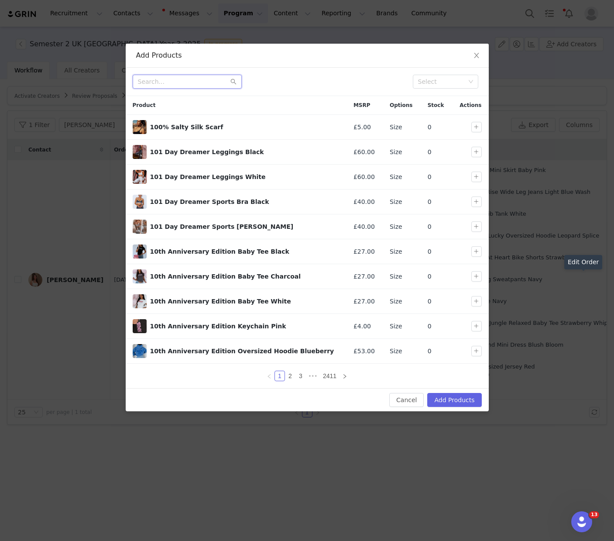
click at [199, 83] on input "text" at bounding box center [187, 82] width 109 height 14
paste input "Sweet Mist Sequin Knit Mini Dress Baby Blue"
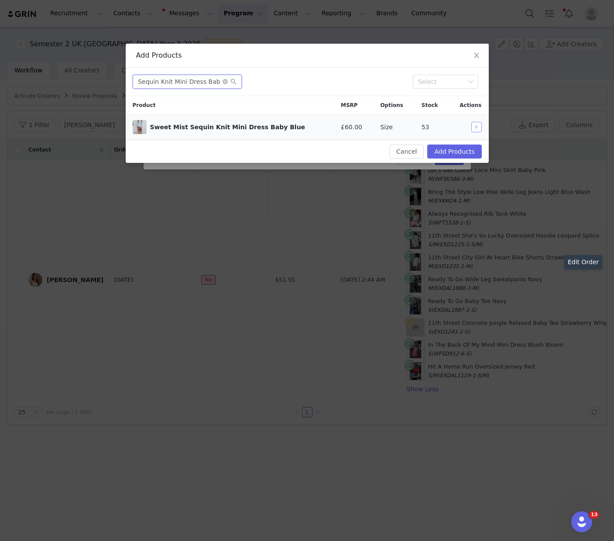
type input "Sweet Mist Sequin Knit Mini Dress Baby Blue"
click at [476, 125] on button "button" at bounding box center [476, 127] width 10 height 10
click at [452, 148] on button "Add Products" at bounding box center [454, 151] width 54 height 14
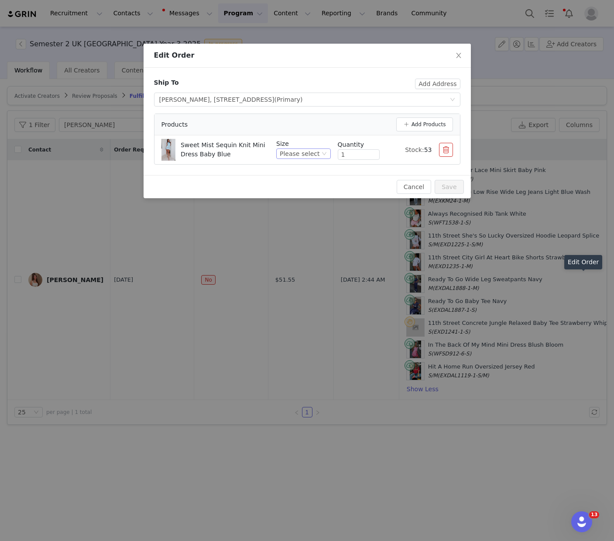
click at [320, 155] on div "Please select" at bounding box center [303, 153] width 54 height 10
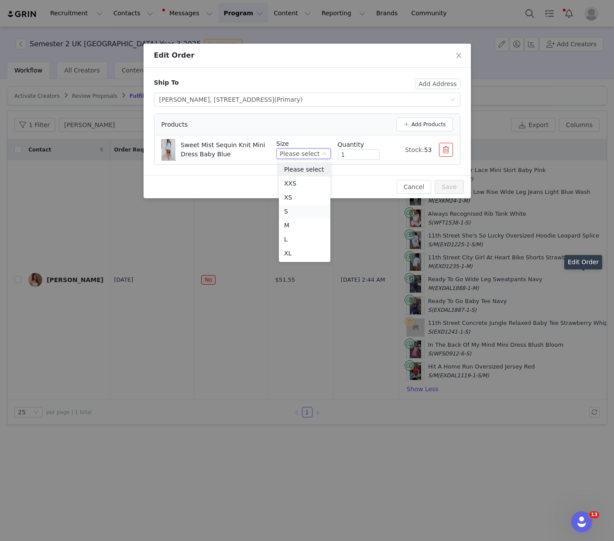
click at [302, 208] on li "S" at bounding box center [305, 211] width 52 height 14
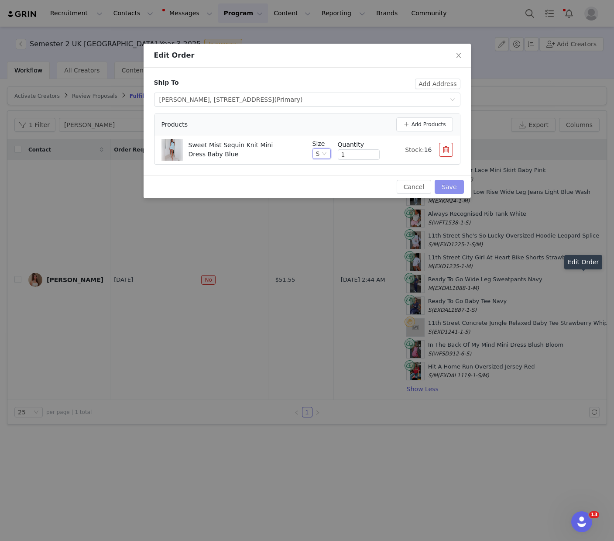
click at [445, 185] on button "Save" at bounding box center [449, 187] width 29 height 14
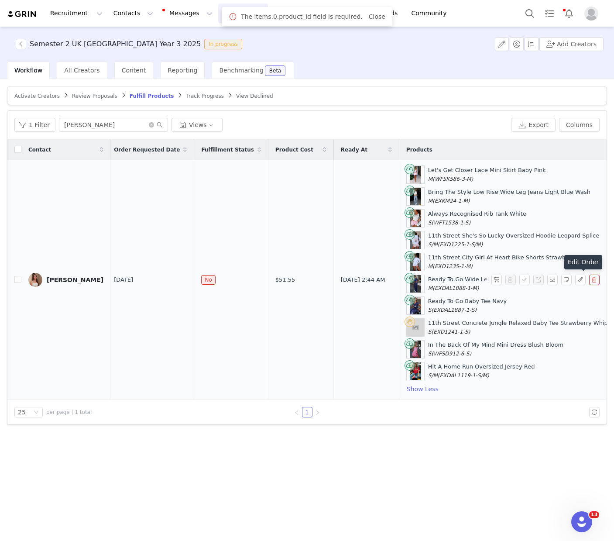
click at [70, 282] on div "[PERSON_NAME]" at bounding box center [75, 279] width 57 height 7
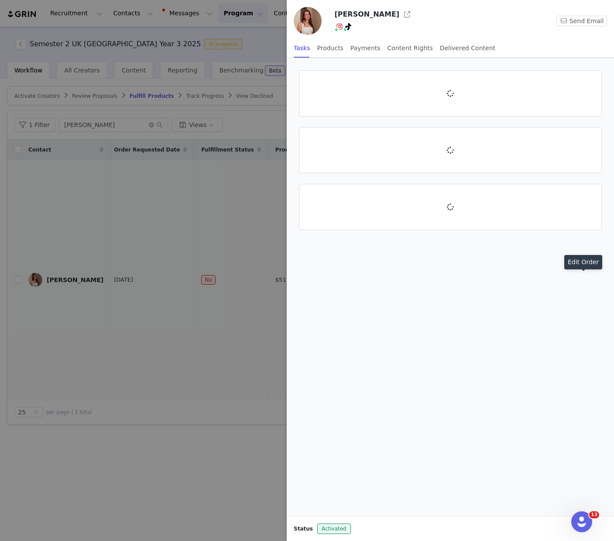
click at [84, 278] on div at bounding box center [307, 270] width 614 height 541
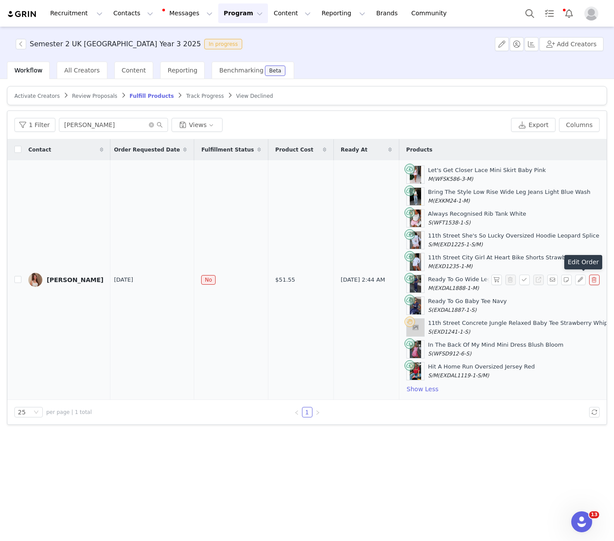
click at [84, 278] on div "[PERSON_NAME]" at bounding box center [75, 279] width 57 height 7
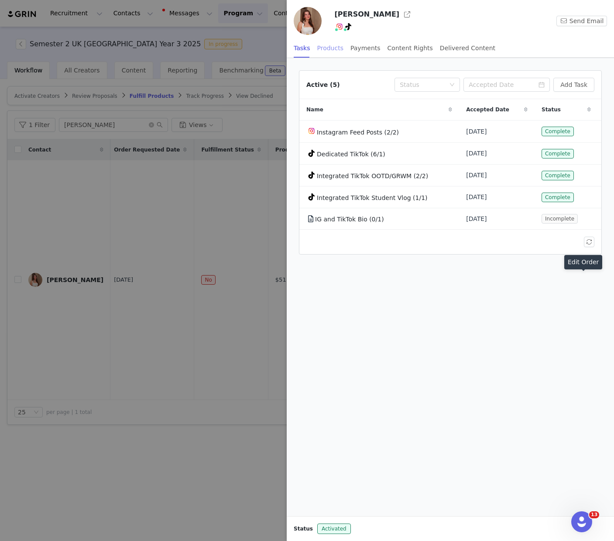
click at [336, 50] on div "Products" at bounding box center [330, 48] width 26 height 20
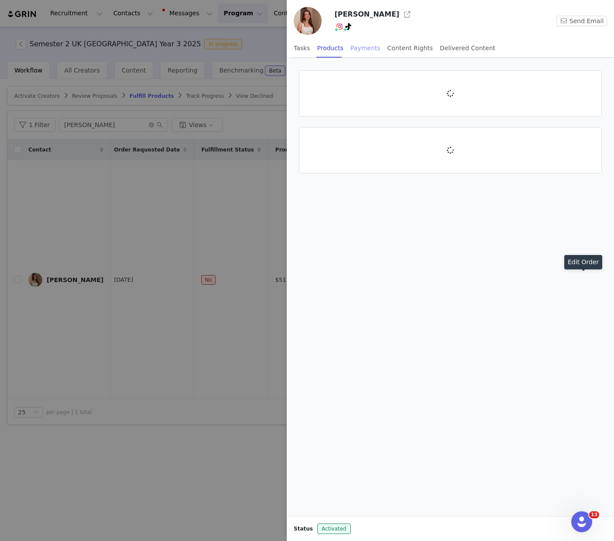
click at [354, 51] on div "Payments" at bounding box center [365, 48] width 30 height 20
click at [335, 52] on div "Products" at bounding box center [330, 48] width 26 height 20
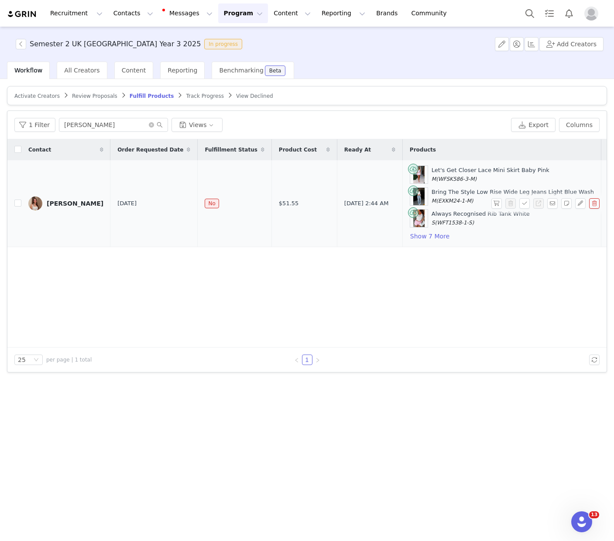
click at [71, 204] on div "[PERSON_NAME]" at bounding box center [75, 203] width 57 height 7
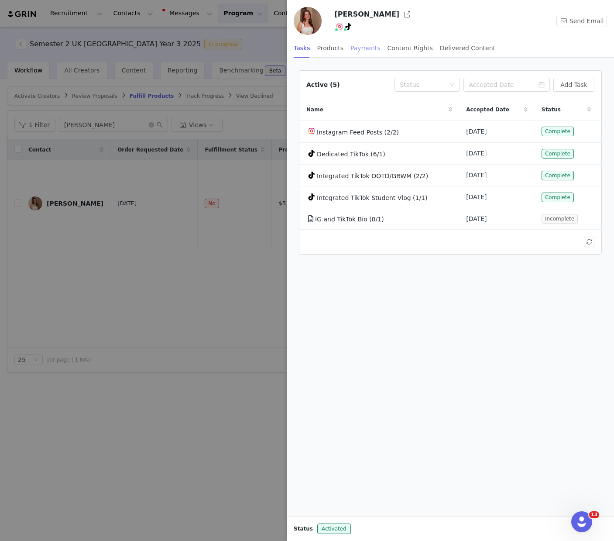
click at [362, 48] on div "Payments" at bounding box center [365, 48] width 30 height 20
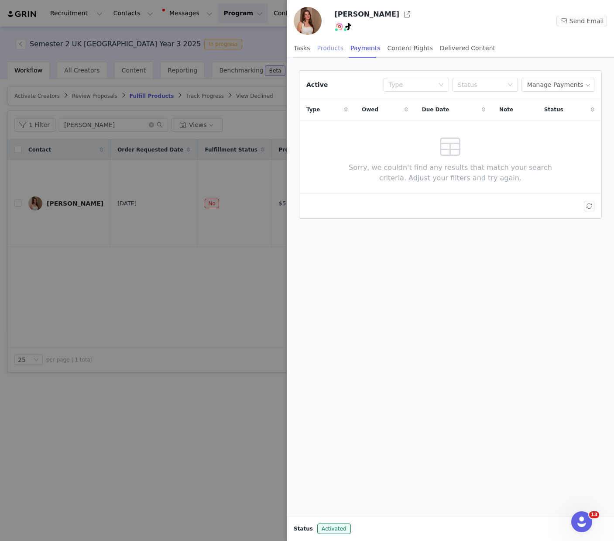
click at [317, 49] on div "Products" at bounding box center [330, 48] width 26 height 20
click at [111, 203] on div at bounding box center [307, 270] width 614 height 541
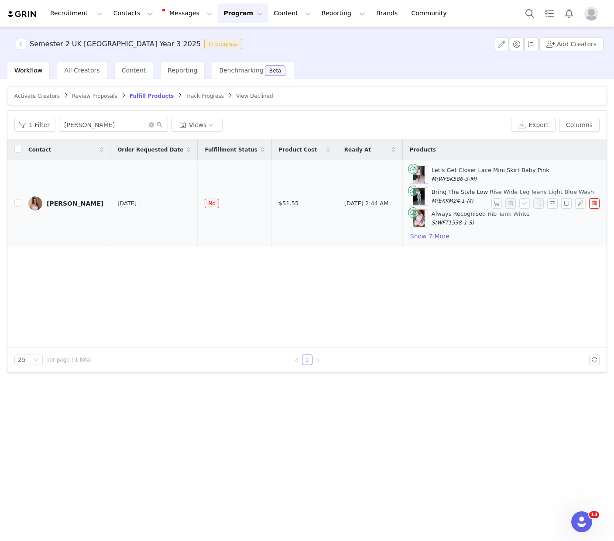
click at [71, 200] on div "[PERSON_NAME]" at bounding box center [75, 203] width 57 height 7
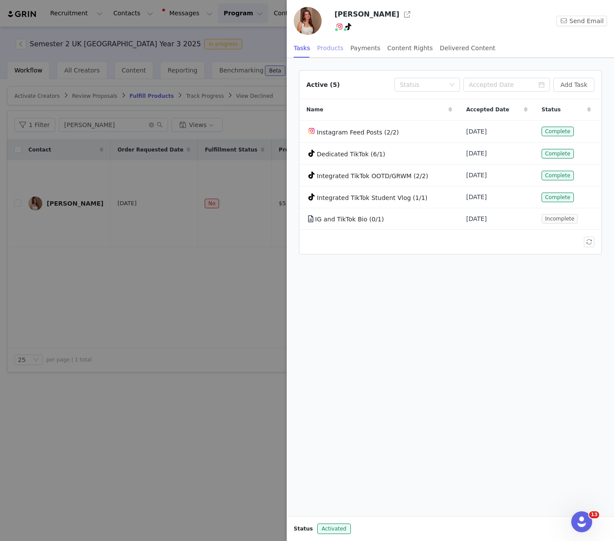
click at [330, 48] on div "Products" at bounding box center [330, 48] width 26 height 20
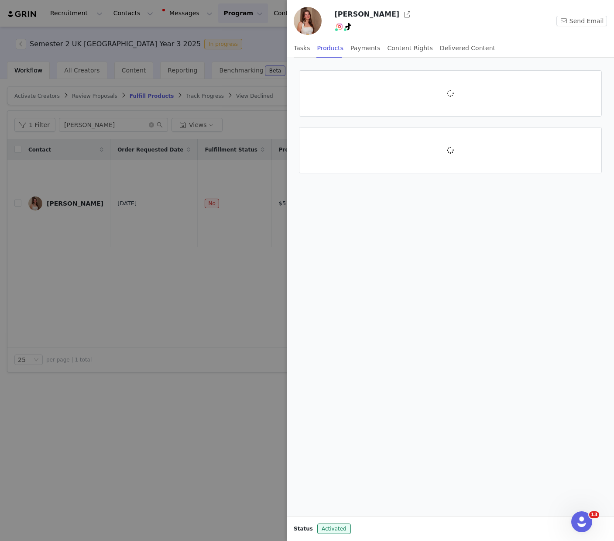
click at [313, 49] on div "Tasks Products Payments Content Rights Delivered Content" at bounding box center [395, 48] width 202 height 20
click at [305, 49] on div "Tasks" at bounding box center [302, 48] width 17 height 20
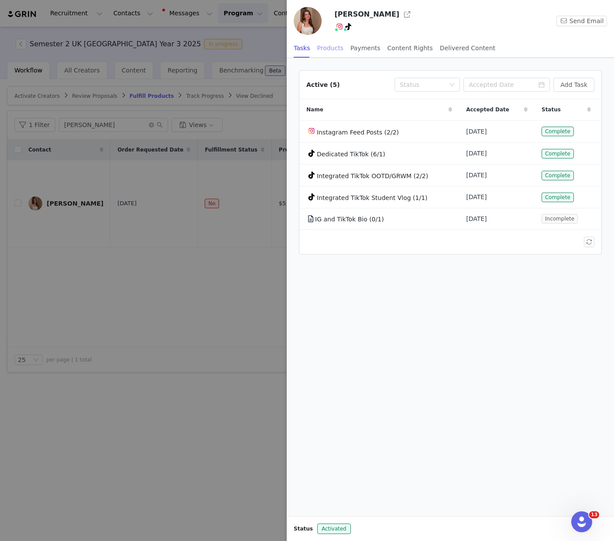
click at [336, 50] on div "Products" at bounding box center [330, 48] width 26 height 20
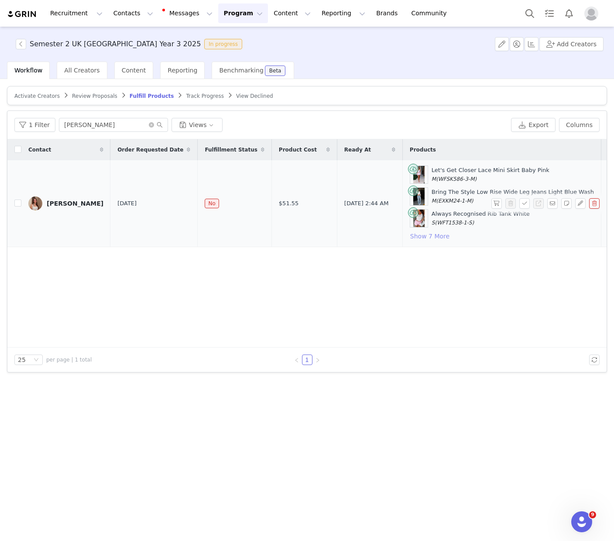
click at [411, 234] on button "Show 7 More" at bounding box center [430, 236] width 40 height 10
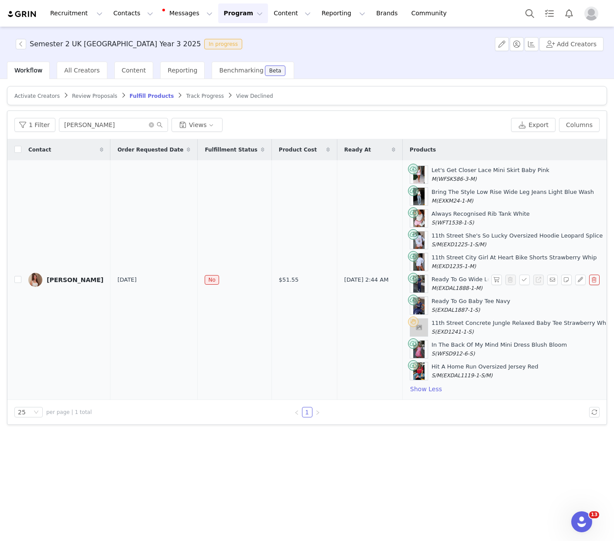
click at [66, 282] on div "[PERSON_NAME]" at bounding box center [75, 279] width 57 height 7
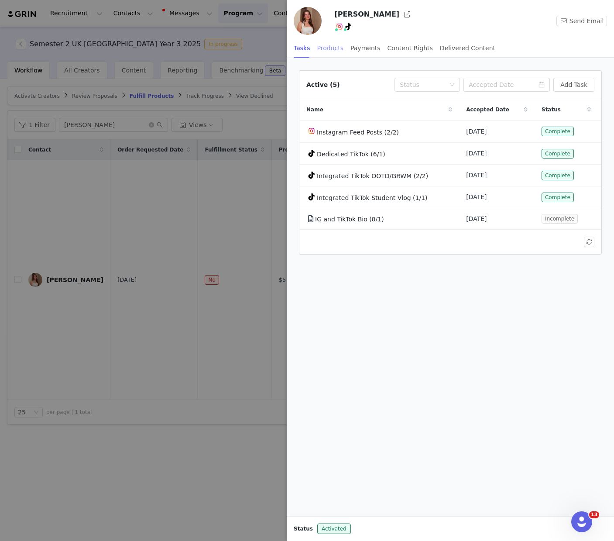
click at [332, 53] on div "Products" at bounding box center [330, 48] width 26 height 20
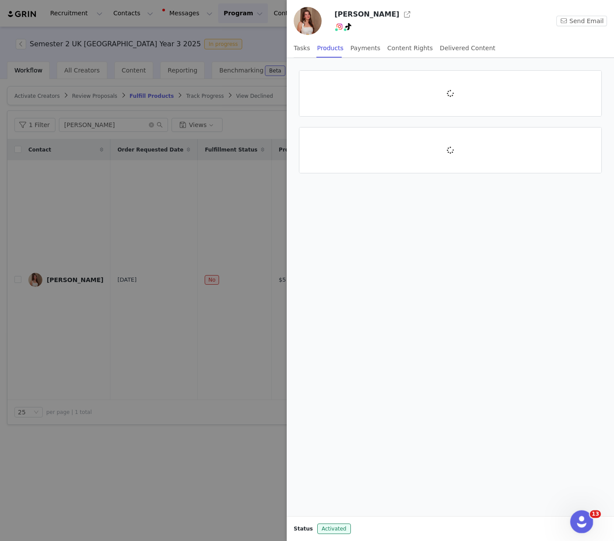
click at [580, 517] on icon "Open Intercom Messenger" at bounding box center [580, 520] width 14 height 14
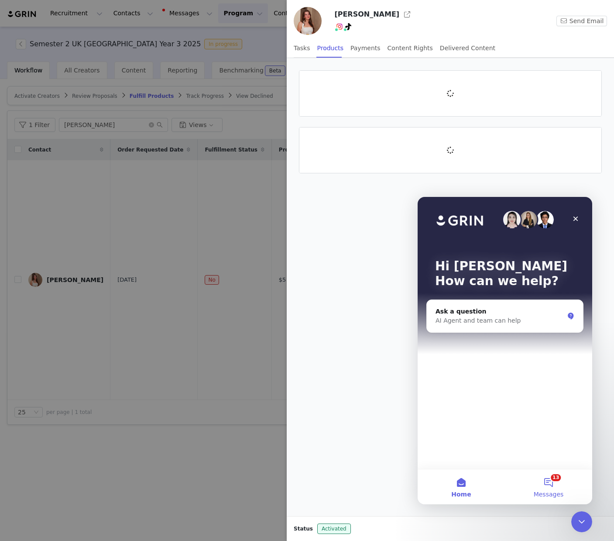
click at [561, 478] on button "13 Messages" at bounding box center [548, 486] width 87 height 35
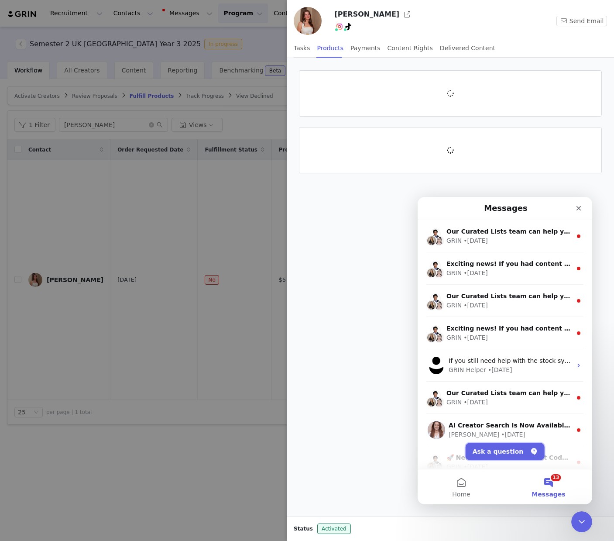
click at [499, 450] on button "Ask a question" at bounding box center [505, 451] width 79 height 17
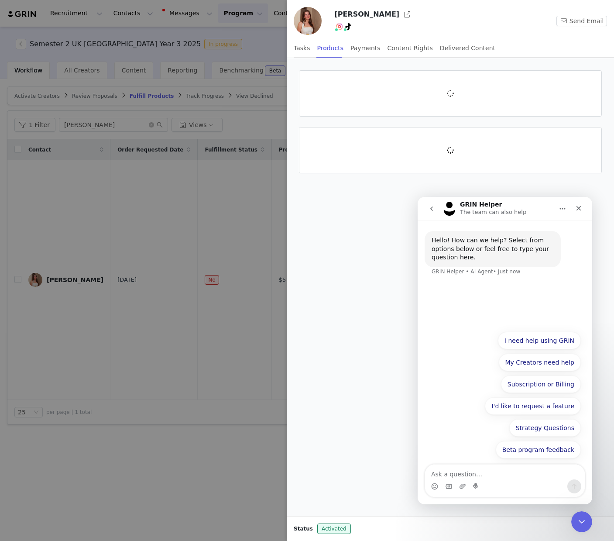
click at [473, 476] on textarea "Ask a question…" at bounding box center [505, 471] width 160 height 15
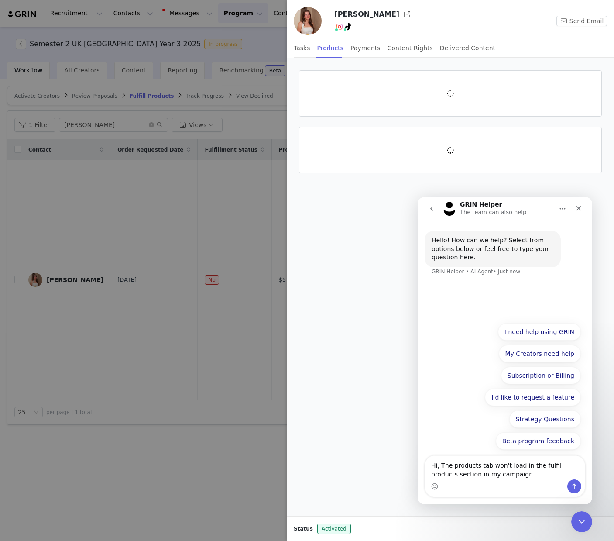
type textarea "Hi, The products tab won't load in the fulfil products section in my campaigns"
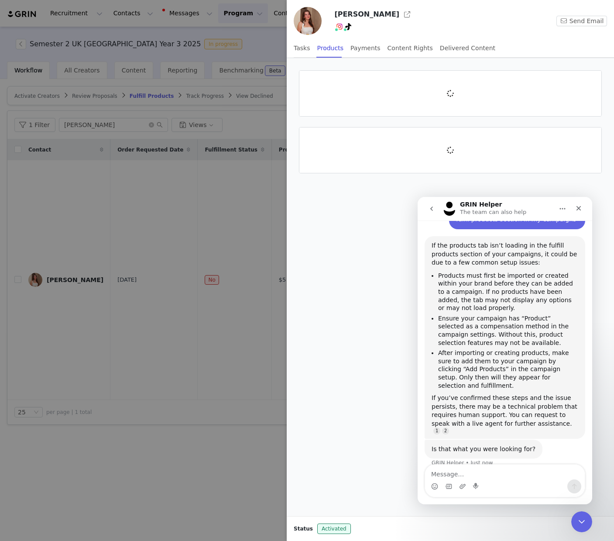
scroll to position [71, 0]
click at [578, 209] on icon "Close" at bounding box center [578, 208] width 7 height 7
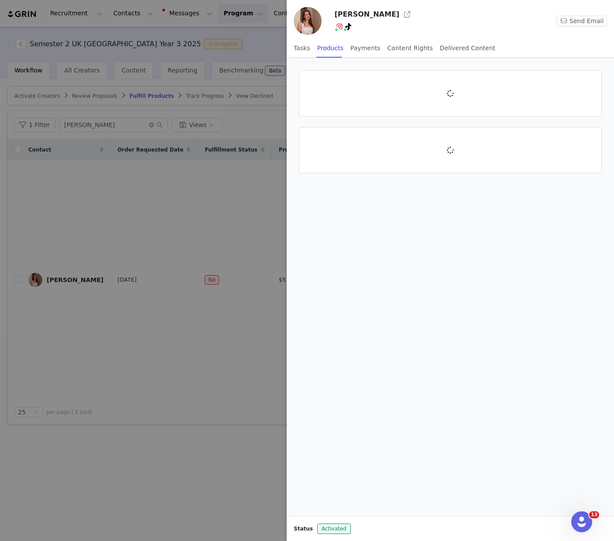
click at [256, 93] on div at bounding box center [307, 270] width 614 height 541
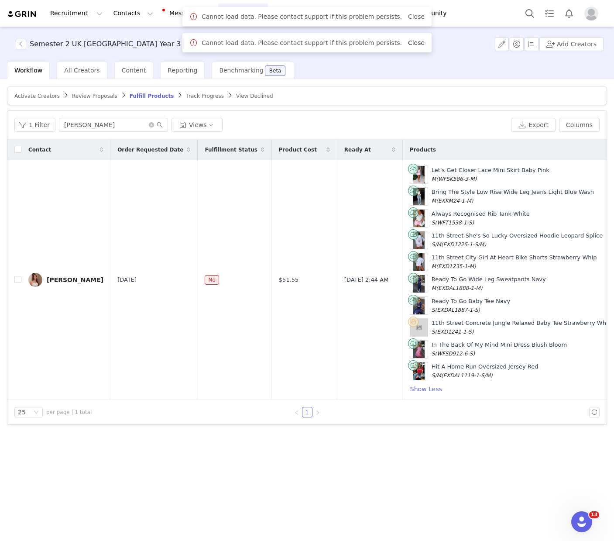
click at [409, 45] on link "Close" at bounding box center [416, 42] width 17 height 7
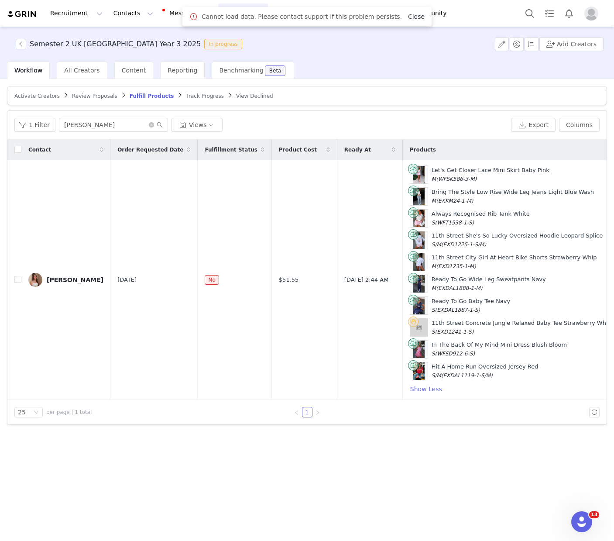
click at [411, 18] on link "Close" at bounding box center [416, 16] width 17 height 7
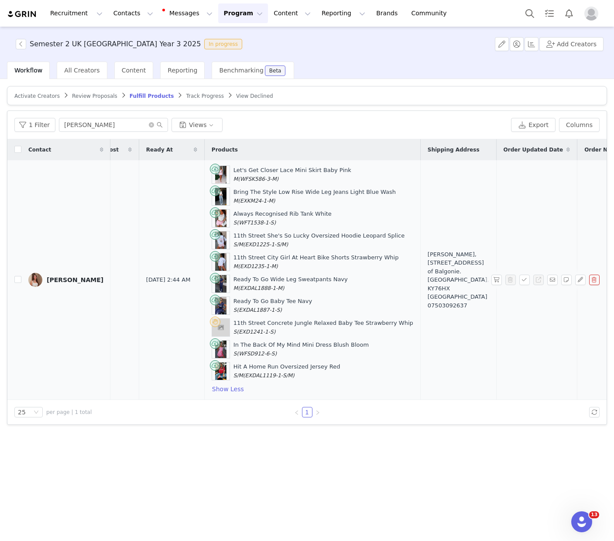
scroll to position [0, 0]
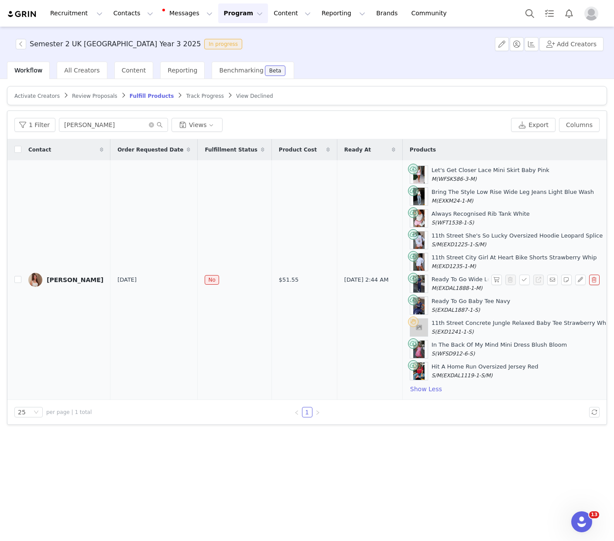
click at [65, 278] on div "[PERSON_NAME]" at bounding box center [75, 279] width 57 height 7
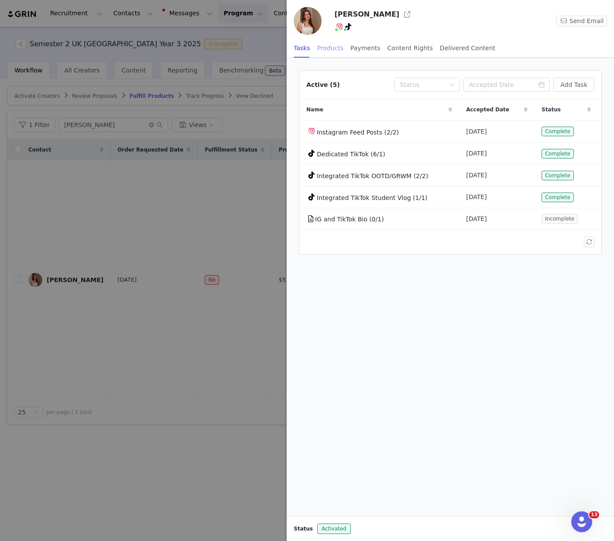
click at [326, 47] on div "Products" at bounding box center [330, 48] width 26 height 20
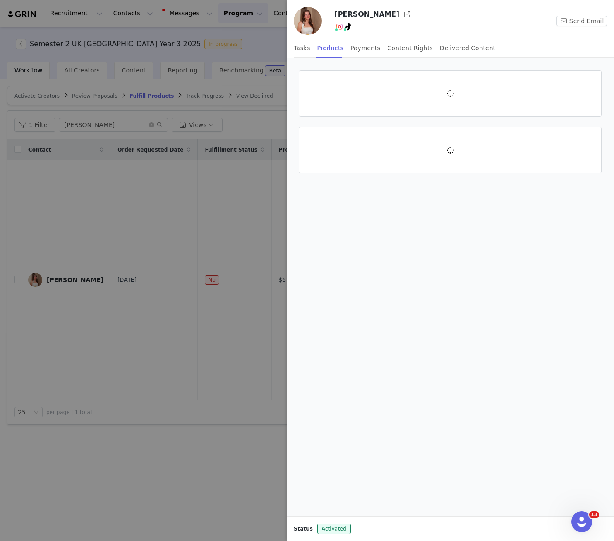
click at [239, 179] on div at bounding box center [307, 270] width 614 height 541
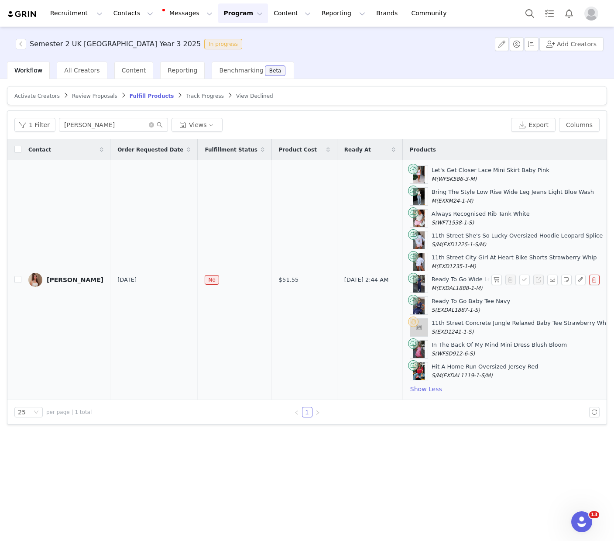
scroll to position [0, 7]
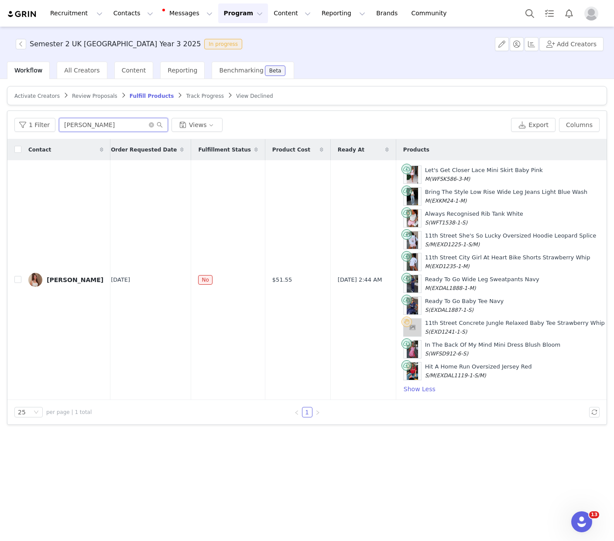
click at [115, 126] on input "[PERSON_NAME]" at bounding box center [113, 125] width 109 height 14
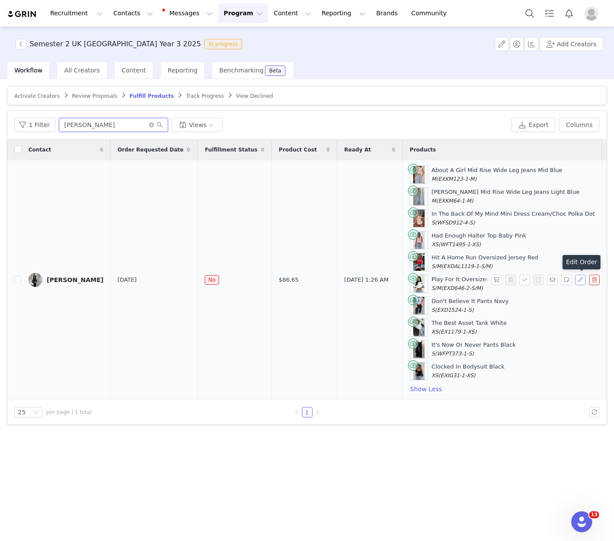
type input "[PERSON_NAME]"
click at [579, 281] on button "button" at bounding box center [580, 280] width 10 height 10
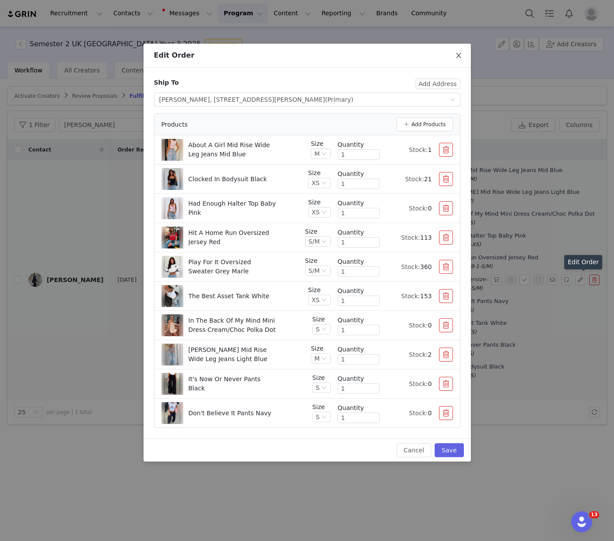
click at [460, 53] on icon "icon: close" at bounding box center [458, 55] width 7 height 7
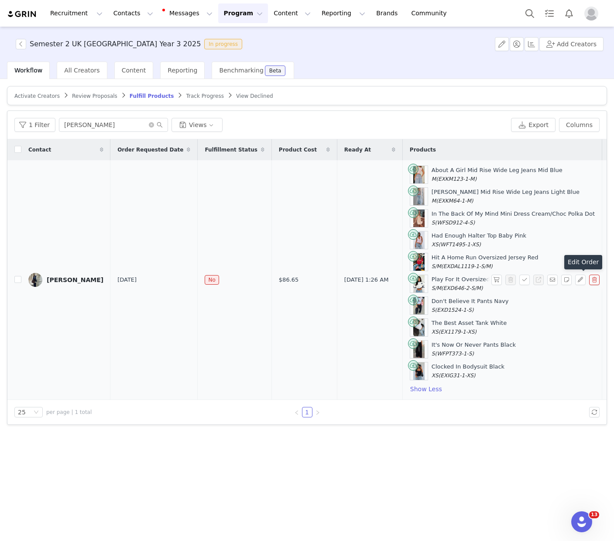
click at [74, 278] on div "[PERSON_NAME]" at bounding box center [75, 279] width 57 height 7
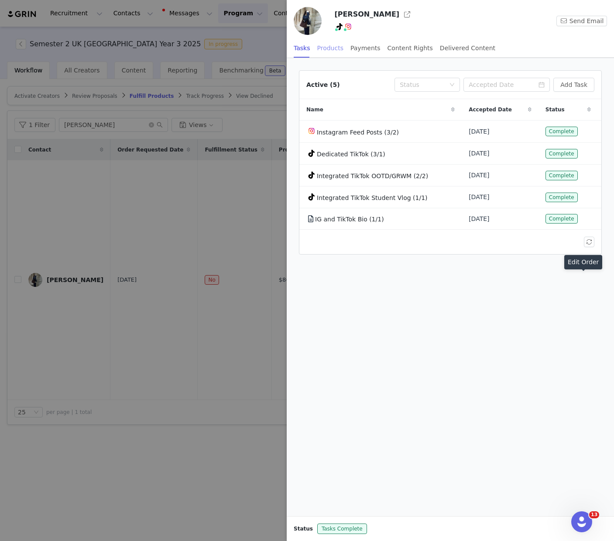
click at [333, 52] on div "Products" at bounding box center [330, 48] width 26 height 20
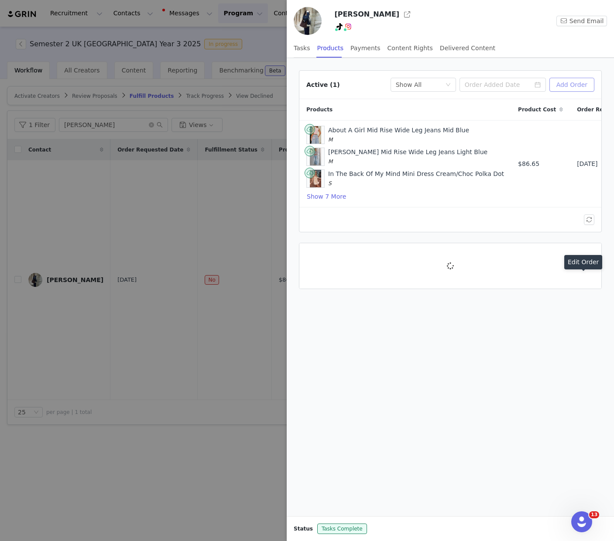
click at [571, 80] on button "Add Order" at bounding box center [571, 85] width 45 height 14
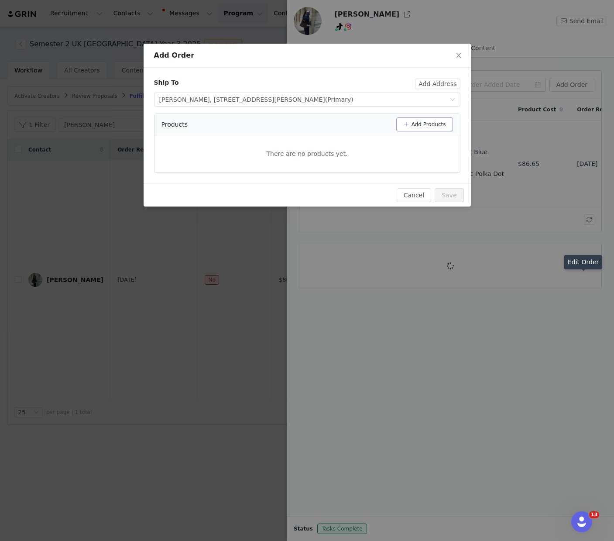
click at [414, 122] on button "Add Products" at bounding box center [424, 124] width 57 height 14
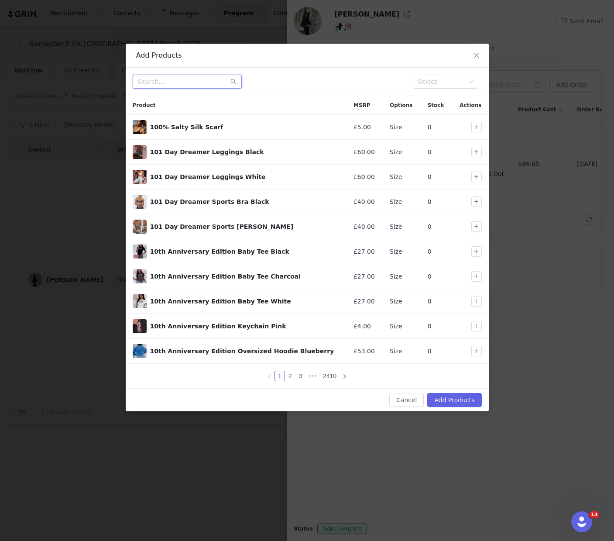
click at [190, 81] on input "text" at bounding box center [187, 82] width 109 height 14
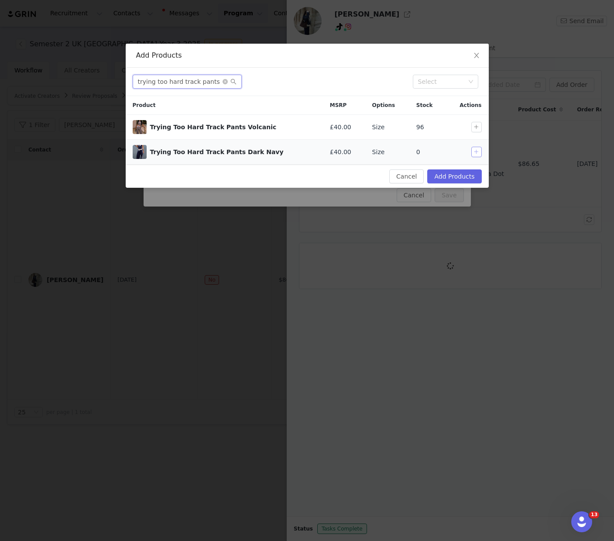
type input "trying too hard track pants"
click at [474, 154] on button "button" at bounding box center [476, 152] width 10 height 10
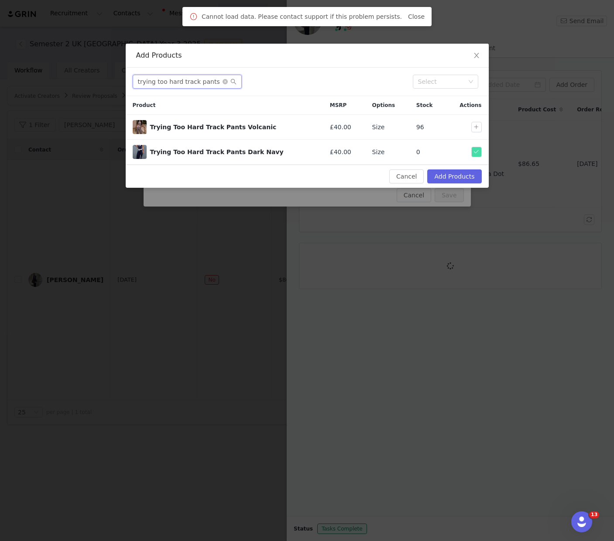
click at [170, 81] on input "trying too hard track pants" at bounding box center [187, 82] width 109 height 14
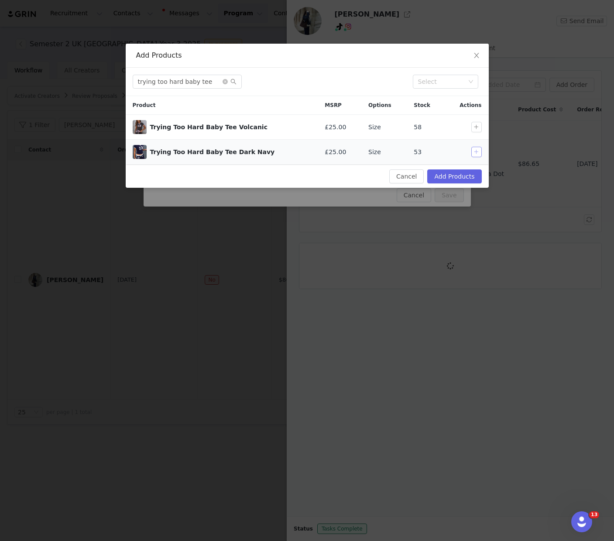
click at [474, 153] on button "button" at bounding box center [476, 152] width 10 height 10
click at [180, 80] on input "trying too hard baby tee" at bounding box center [187, 82] width 109 height 14
click at [474, 150] on button "button" at bounding box center [476, 152] width 10 height 10
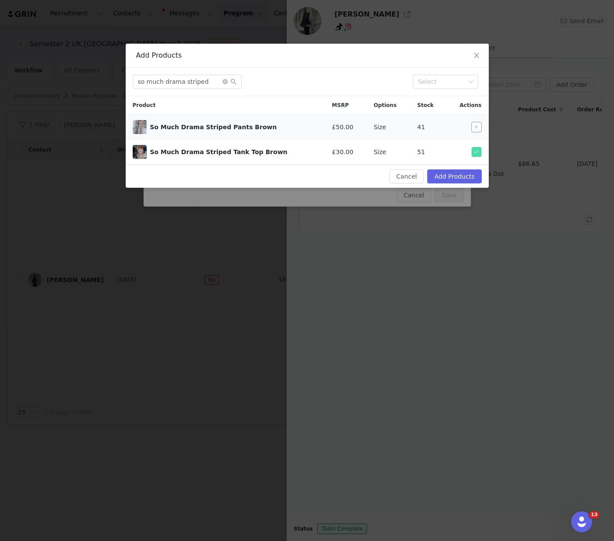
click at [475, 125] on button "button" at bounding box center [476, 127] width 10 height 10
click at [185, 80] on input "so much drama striped" at bounding box center [187, 82] width 109 height 14
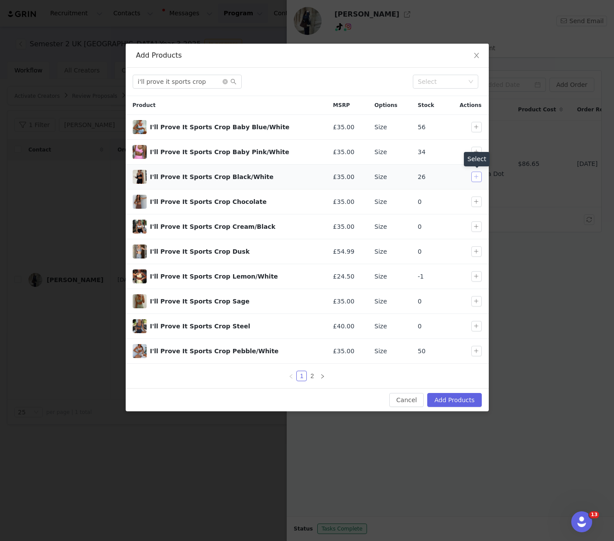
click at [477, 175] on button "button" at bounding box center [476, 177] width 10 height 10
click at [179, 88] on input "i'll prove it sports crop" at bounding box center [187, 82] width 109 height 14
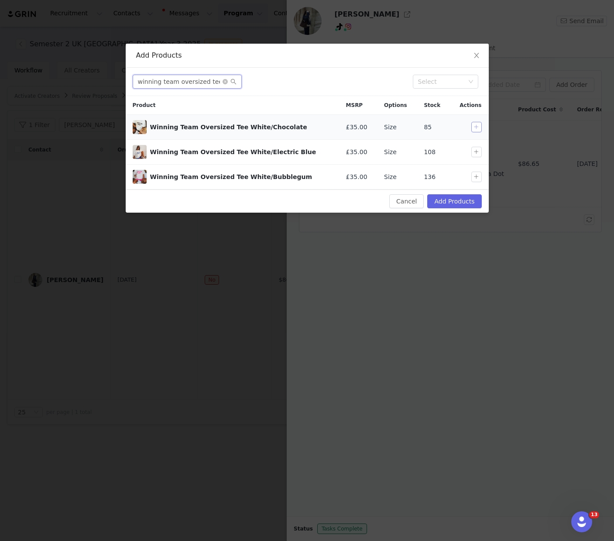
type input "winning team oversized tee"
click at [480, 126] on button "button" at bounding box center [476, 127] width 10 height 10
click at [173, 85] on input "winning team oversized tee" at bounding box center [187, 82] width 109 height 14
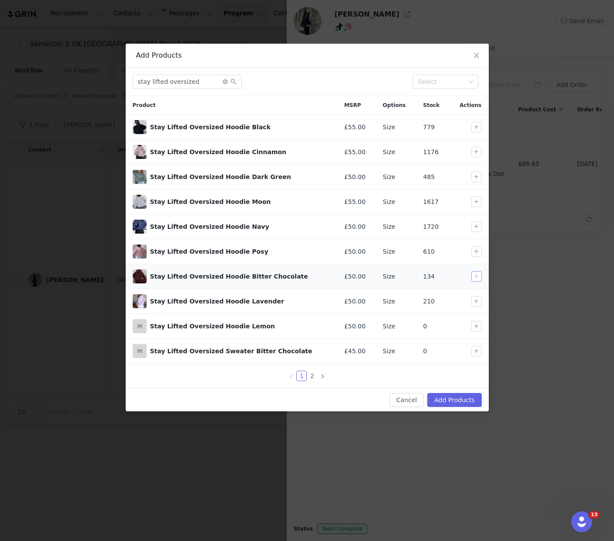
click at [473, 278] on button "button" at bounding box center [476, 276] width 10 height 10
click at [199, 80] on input "stay lifted oversized" at bounding box center [187, 82] width 109 height 14
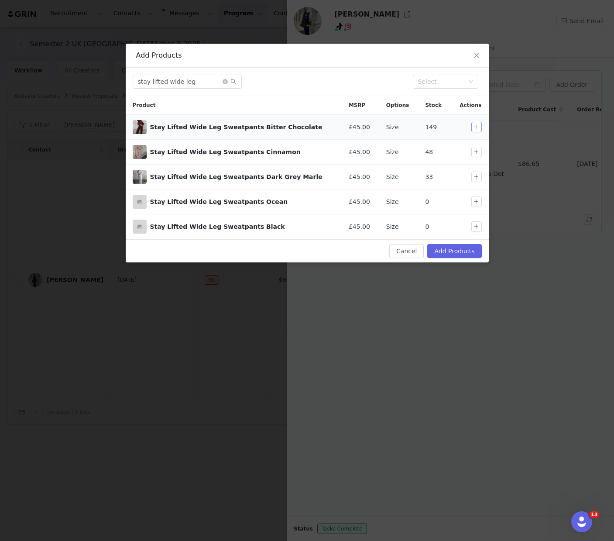
click at [477, 127] on button "button" at bounding box center [476, 127] width 10 height 10
click at [204, 84] on input "stay lifted wide leg" at bounding box center [187, 82] width 109 height 14
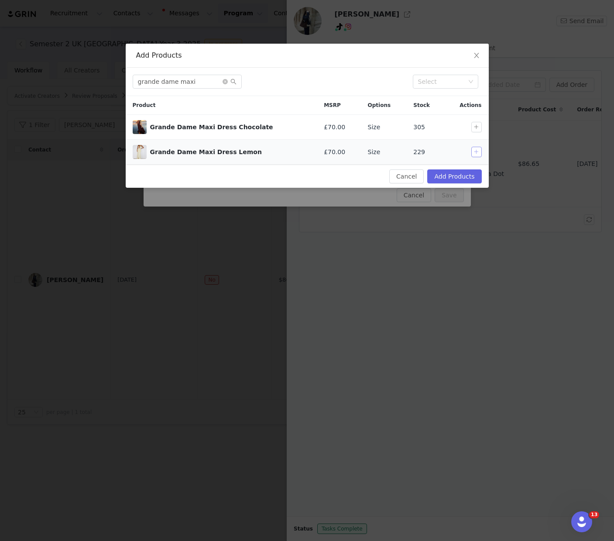
click at [478, 151] on button "button" at bounding box center [476, 152] width 10 height 10
click at [196, 80] on input "grande dame maxi" at bounding box center [187, 82] width 109 height 14
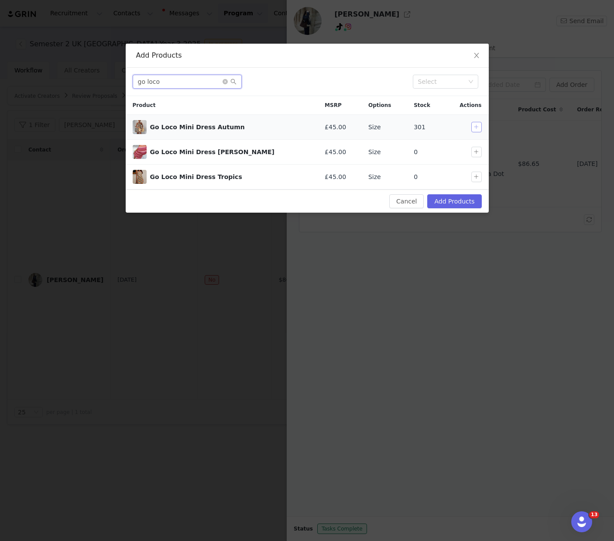
type input "go loco"
click at [474, 124] on button "button" at bounding box center [476, 127] width 10 height 10
click at [453, 199] on button "Add Products" at bounding box center [454, 201] width 54 height 14
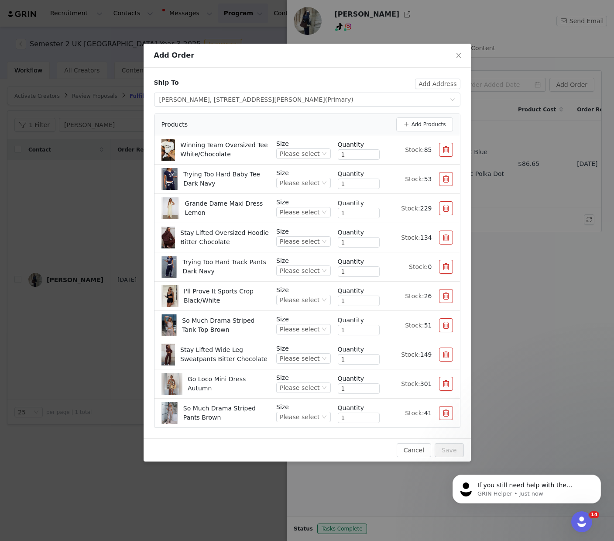
scroll to position [125, 0]
click at [316, 181] on div "Please select" at bounding box center [300, 183] width 40 height 10
click at [295, 227] on li "XS" at bounding box center [305, 227] width 52 height 14
click at [307, 270] on div "Please select" at bounding box center [300, 271] width 40 height 10
click at [295, 326] on li "S" at bounding box center [305, 328] width 52 height 14
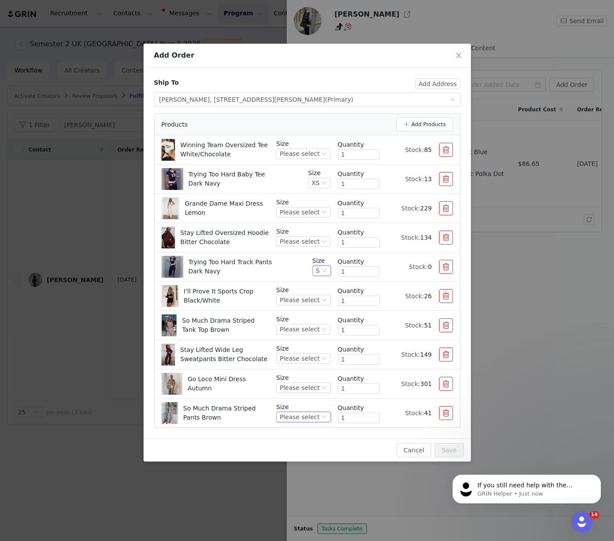
click at [310, 414] on div "Please select" at bounding box center [300, 417] width 40 height 10
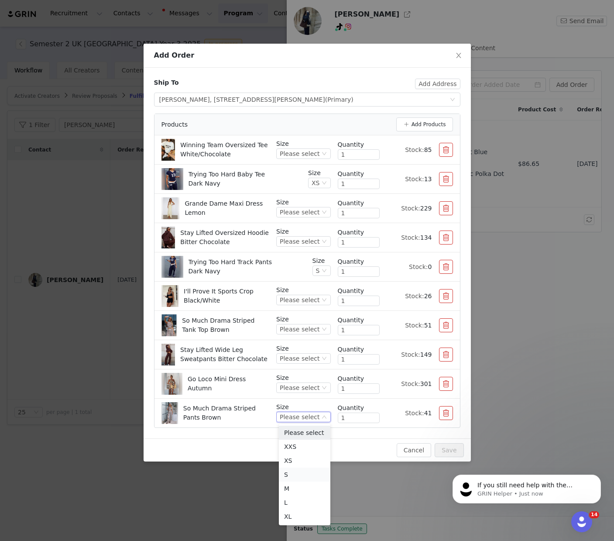
click at [296, 471] on li "S" at bounding box center [305, 474] width 52 height 14
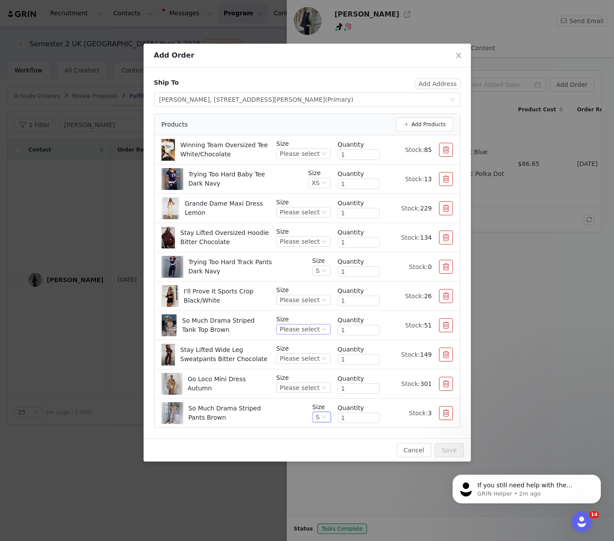
click at [303, 330] on div "Please select" at bounding box center [300, 329] width 40 height 10
click at [295, 371] on li "XS" at bounding box center [305, 373] width 52 height 14
click at [303, 297] on div "Please select" at bounding box center [300, 300] width 40 height 10
click at [292, 355] on li "S" at bounding box center [305, 357] width 52 height 14
drag, startPoint x: 296, startPoint y: 150, endPoint x: 307, endPoint y: 155, distance: 11.8
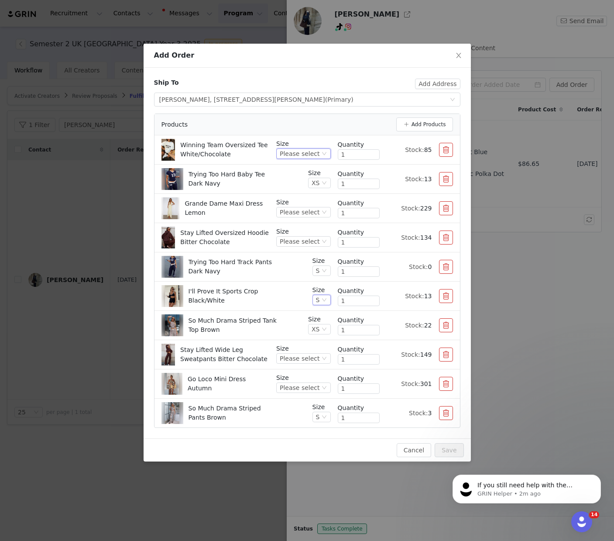
click at [296, 151] on div "Please select" at bounding box center [300, 154] width 40 height 10
click at [297, 211] on li "S/M" at bounding box center [305, 211] width 52 height 14
click at [296, 240] on div "Please select" at bounding box center [300, 242] width 40 height 10
click at [294, 299] on li "S/M" at bounding box center [305, 299] width 52 height 14
click at [316, 357] on div "Please select" at bounding box center [300, 359] width 40 height 10
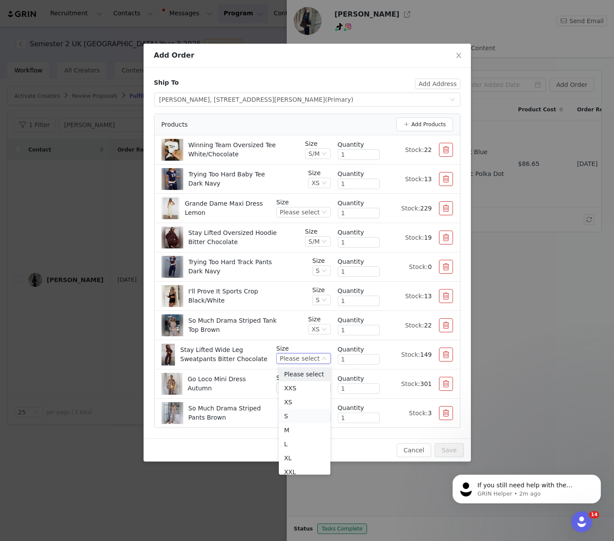
click at [301, 412] on li "S" at bounding box center [305, 416] width 52 height 14
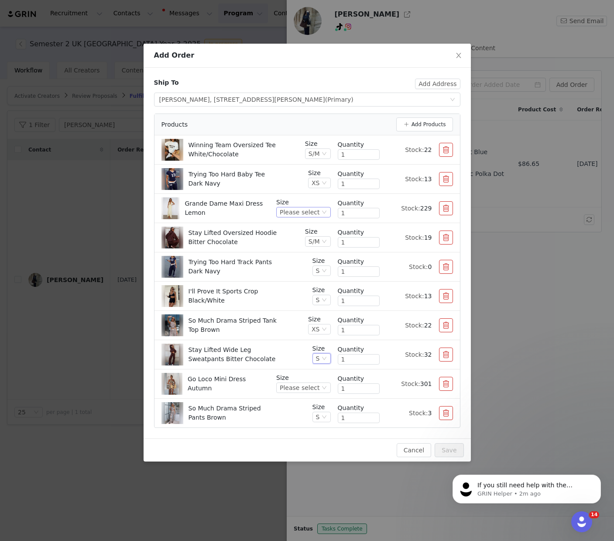
click at [314, 209] on div "Please select" at bounding box center [300, 212] width 40 height 10
click at [293, 269] on li "S" at bounding box center [305, 270] width 52 height 14
click at [301, 385] on div "Please select" at bounding box center [300, 388] width 40 height 10
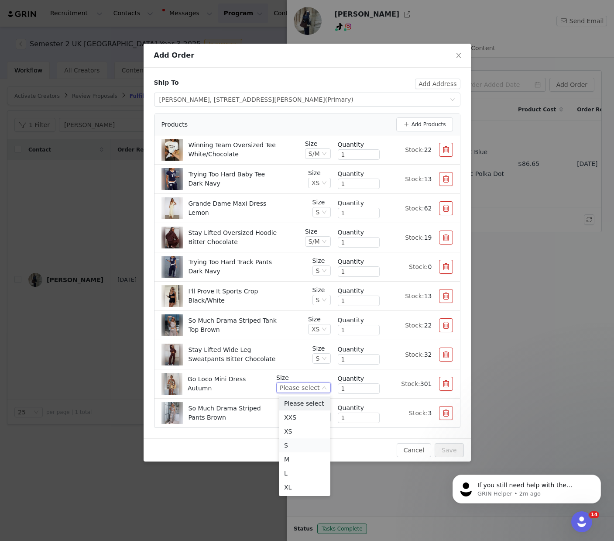
click at [298, 444] on li "S" at bounding box center [305, 445] width 52 height 14
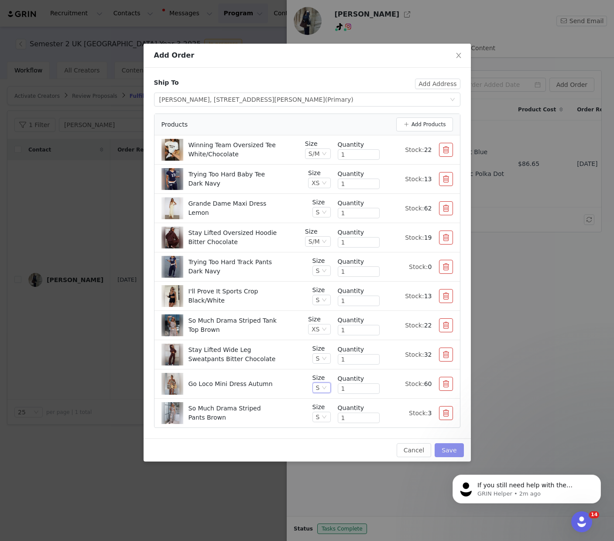
click at [449, 445] on button "Save" at bounding box center [449, 450] width 29 height 14
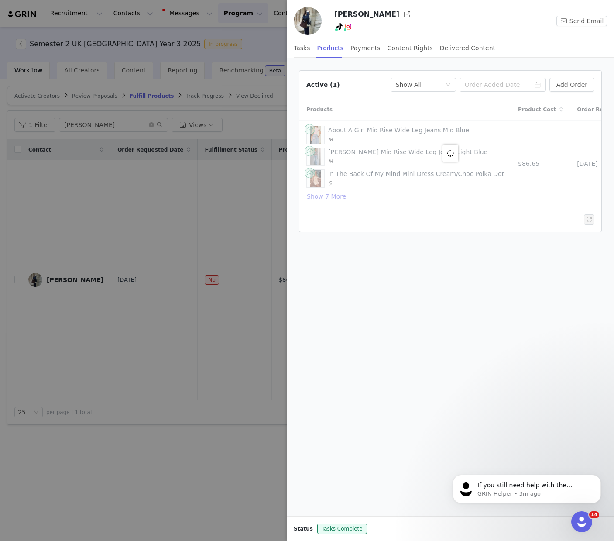
scroll to position [120, 0]
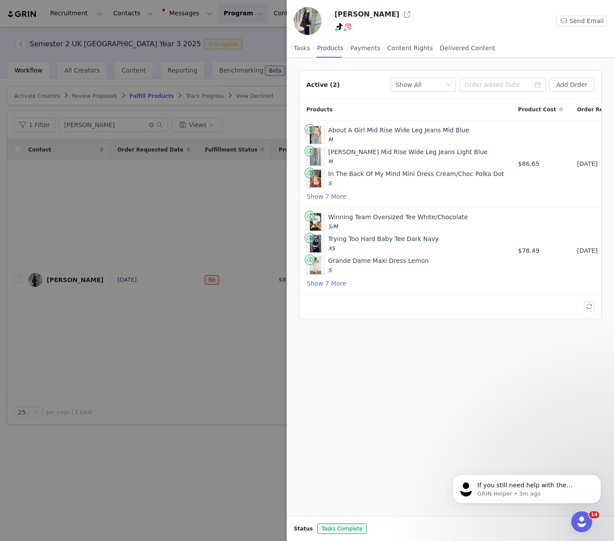
click at [237, 337] on div at bounding box center [307, 270] width 614 height 541
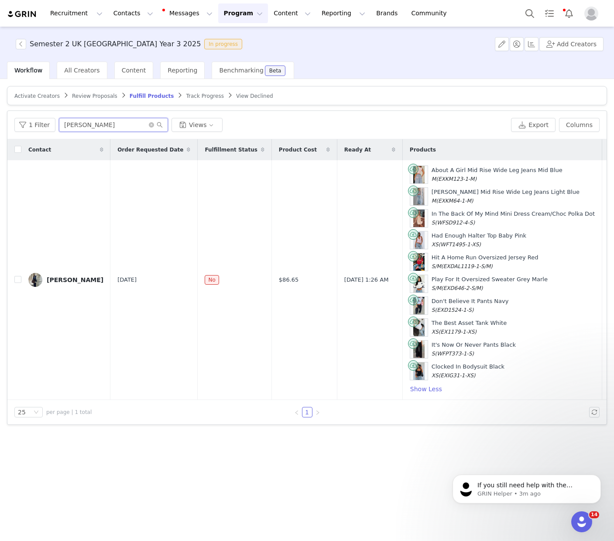
click at [105, 127] on input "[PERSON_NAME]" at bounding box center [113, 125] width 109 height 14
type input "[PERSON_NAME]"
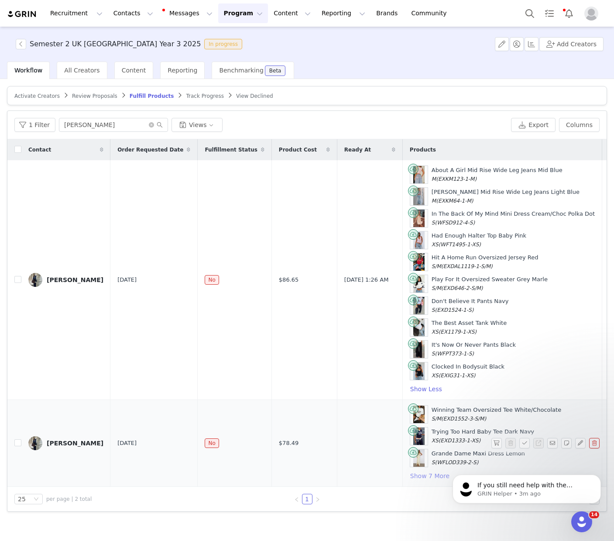
click at [410, 477] on button "Show 7 More" at bounding box center [430, 475] width 40 height 10
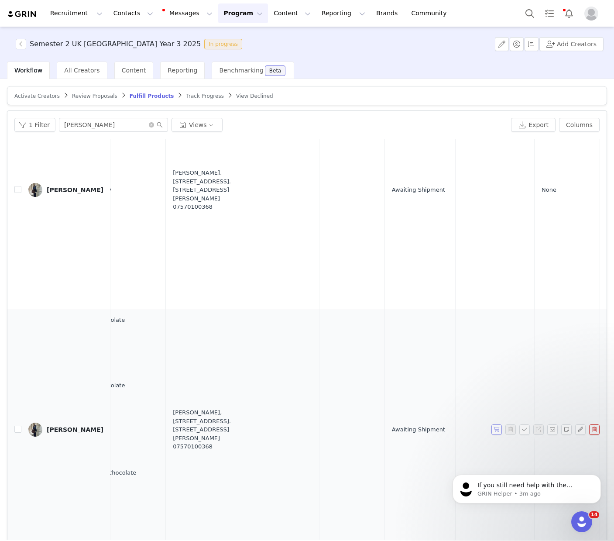
scroll to position [90, 457]
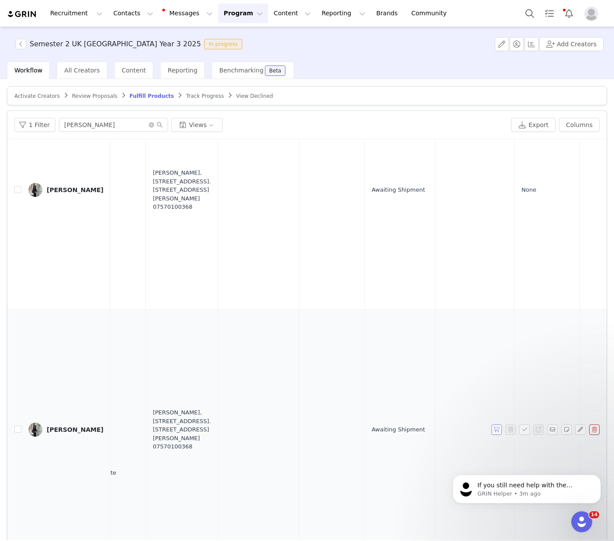
click at [499, 430] on button "button" at bounding box center [496, 429] width 10 height 10
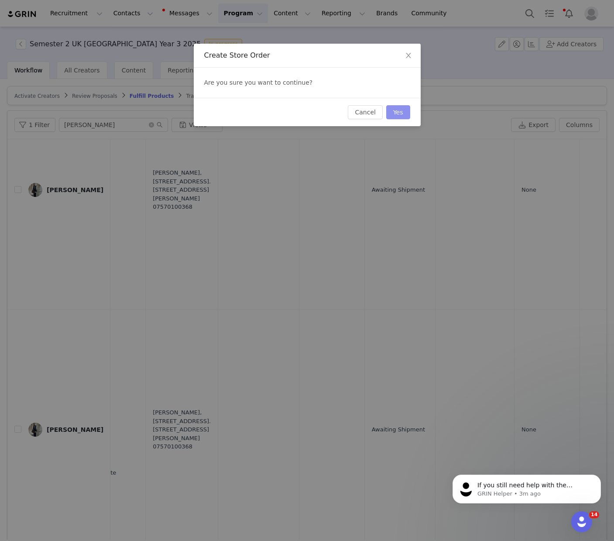
click at [404, 117] on button "Yes" at bounding box center [398, 112] width 24 height 14
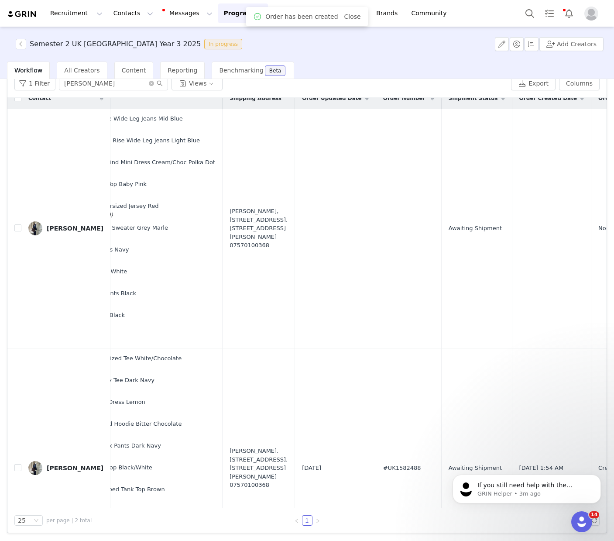
scroll to position [10, 474]
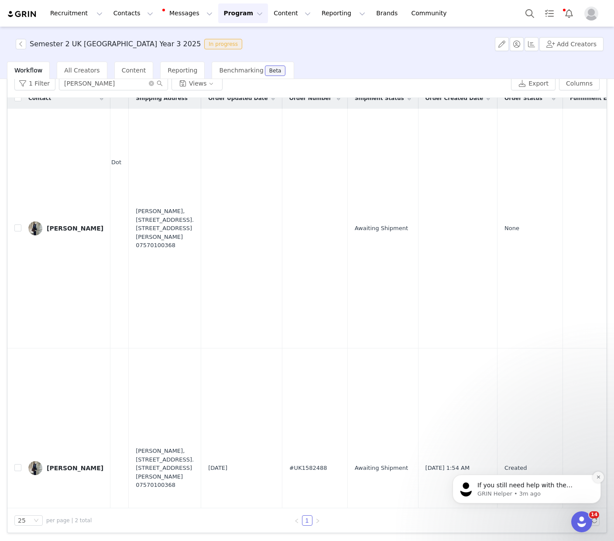
click at [598, 476] on icon "Dismiss notification" at bounding box center [598, 476] width 5 height 5
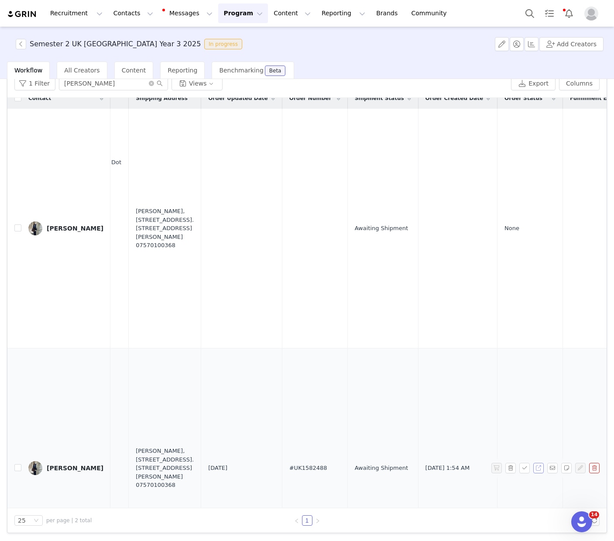
click at [537, 468] on button "button" at bounding box center [538, 468] width 10 height 10
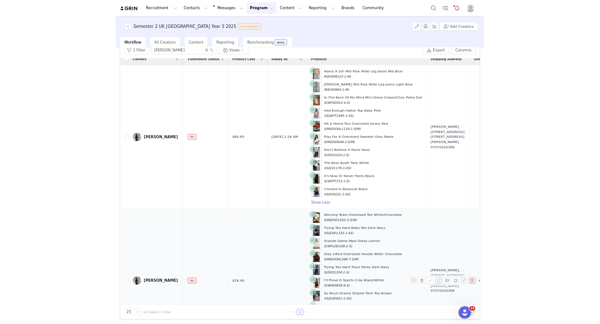
scroll to position [90, 0]
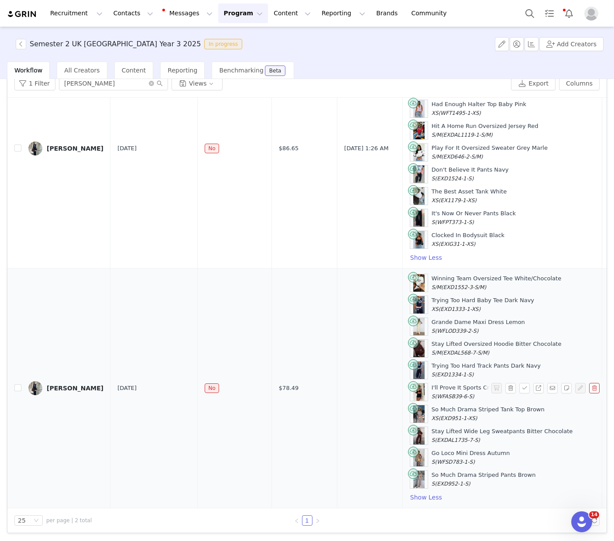
drag, startPoint x: 426, startPoint y: 459, endPoint x: 401, endPoint y: 280, distance: 181.1
click at [410, 280] on div "Winning Team Oversized Tee White/Chocolate S/M (EXD1552-3-S/M) Trying Too Hard …" at bounding box center [502, 388] width 185 height 229
copy div "Winning Team Oversized Tee White/Chocolate S/M (EXD1552-3-S/M) Trying Too Hard …"
drag, startPoint x: 251, startPoint y: 388, endPoint x: 278, endPoint y: 374, distance: 30.8
click at [285, 391] on td "$78.49" at bounding box center [303, 388] width 65 height 240
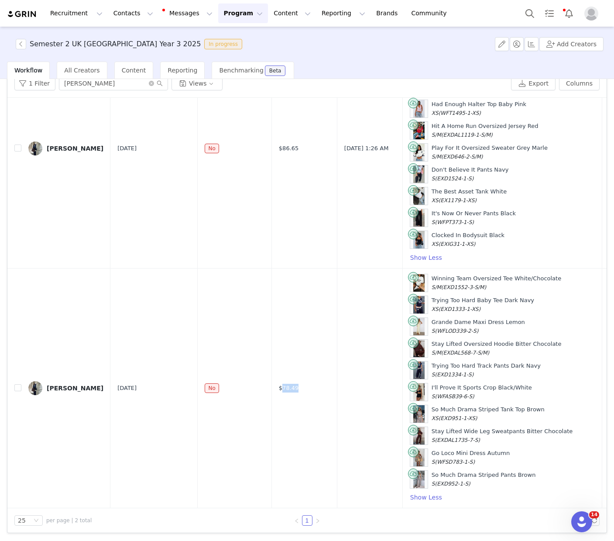
copy span "78.49"
drag, startPoint x: 285, startPoint y: 344, endPoint x: 323, endPoint y: 347, distance: 37.6
click at [286, 344] on td "$78.49" at bounding box center [303, 388] width 65 height 240
